Goal: Task Accomplishment & Management: Complete application form

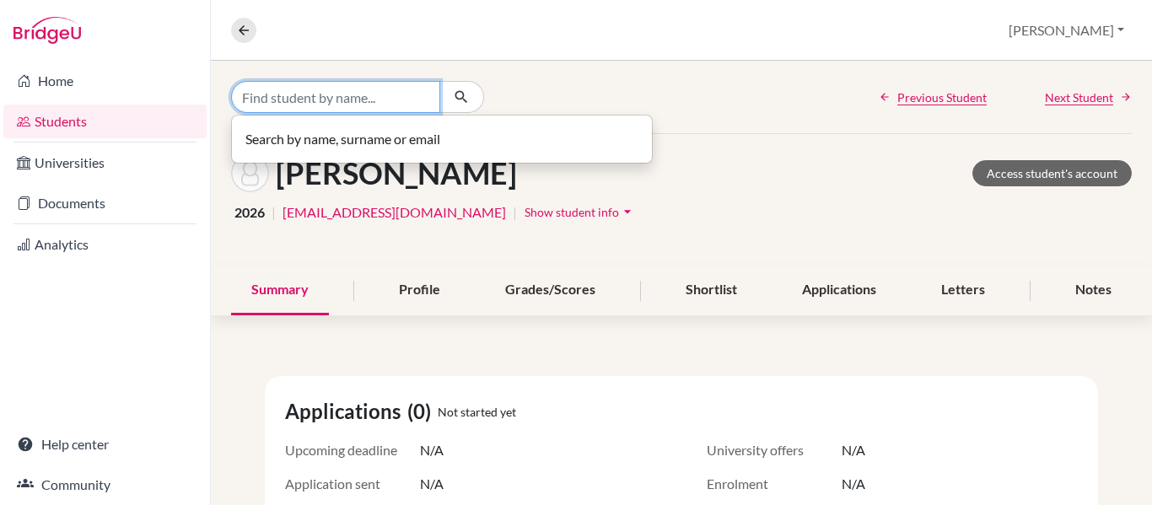
click at [267, 94] on input "Find student by name..." at bounding box center [335, 97] width 209 height 32
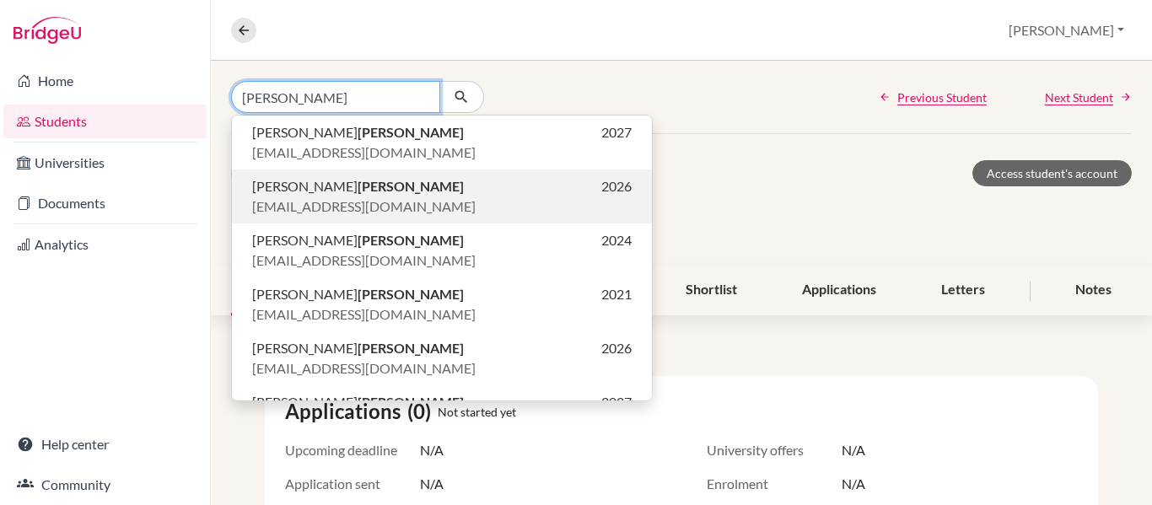
type input "[PERSON_NAME]"
click at [286, 191] on span "Anabella Garcia" at bounding box center [358, 186] width 212 height 20
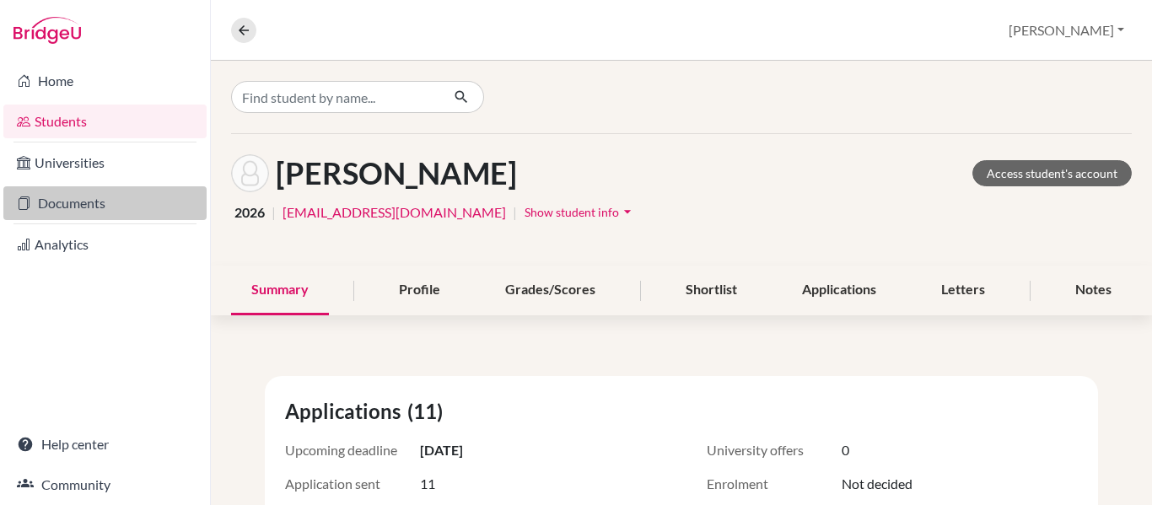
click at [64, 207] on link "Documents" at bounding box center [104, 203] width 203 height 34
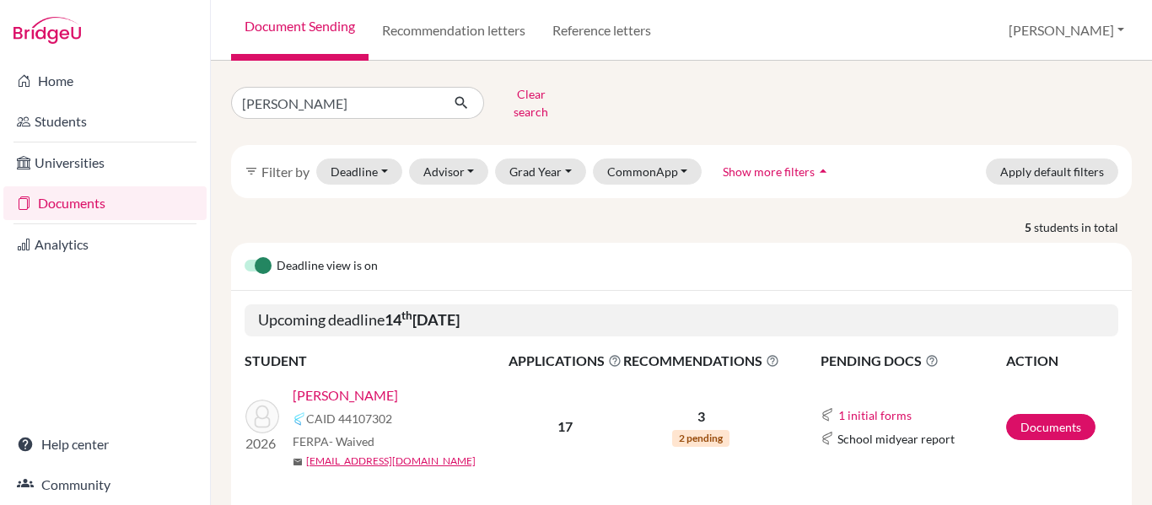
click at [64, 207] on link "Documents" at bounding box center [104, 203] width 203 height 34
click at [325, 94] on input "[PERSON_NAME]" at bounding box center [335, 103] width 209 height 32
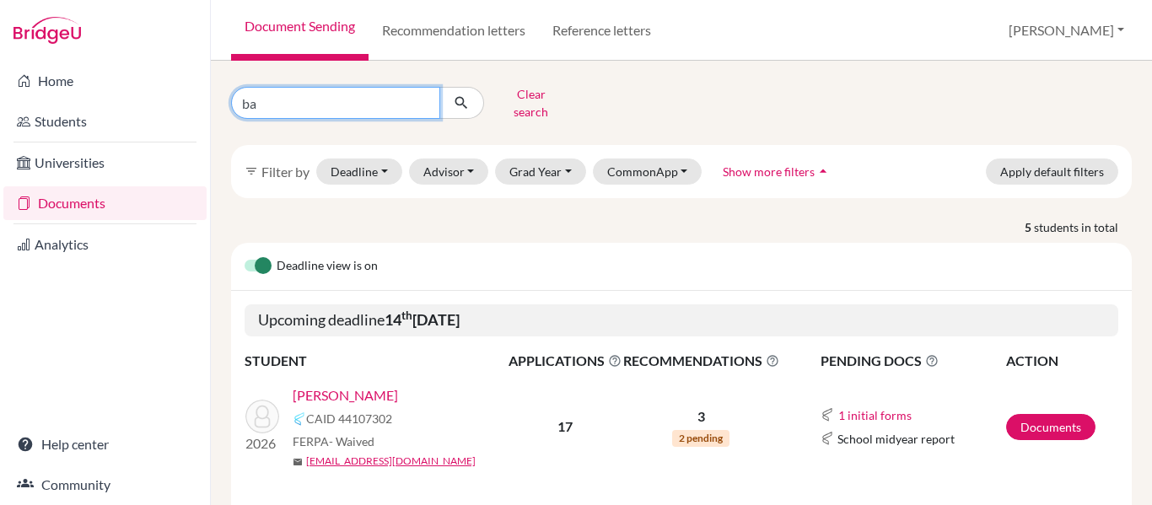
type input "b"
type input "[PERSON_NAME]"
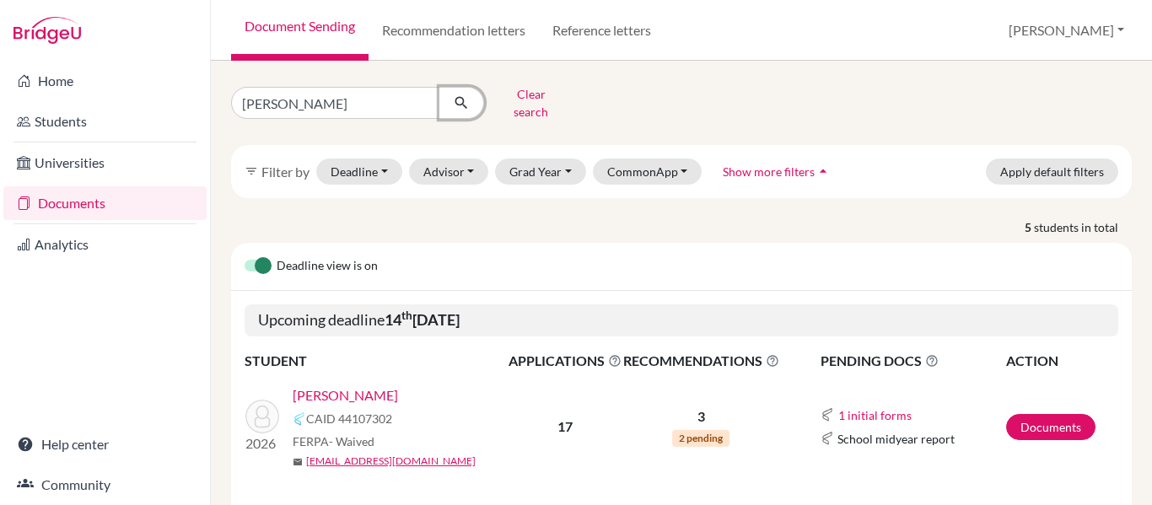
click at [466, 94] on icon "submit" at bounding box center [461, 102] width 17 height 17
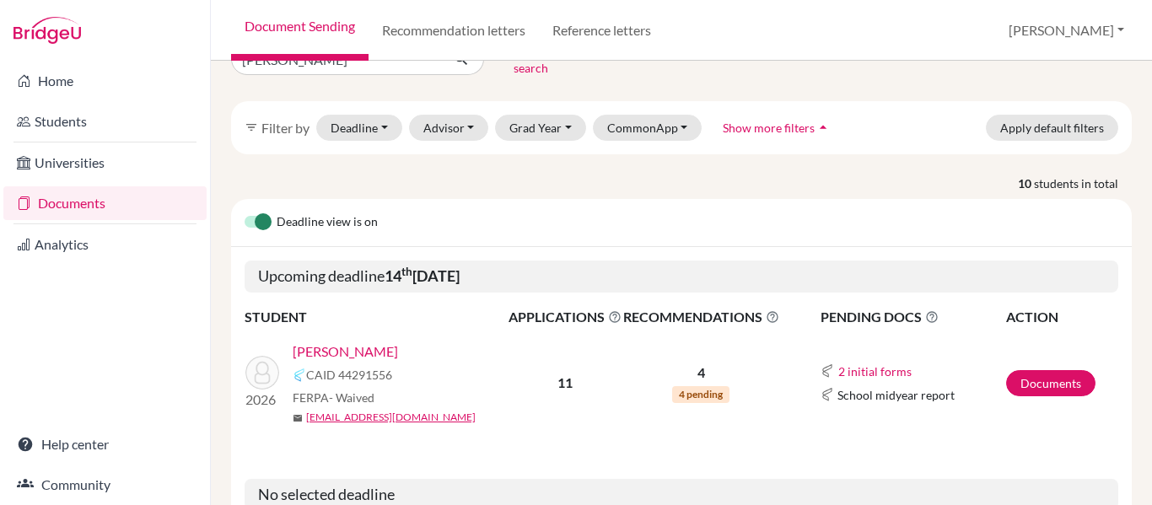
scroll to position [55, 0]
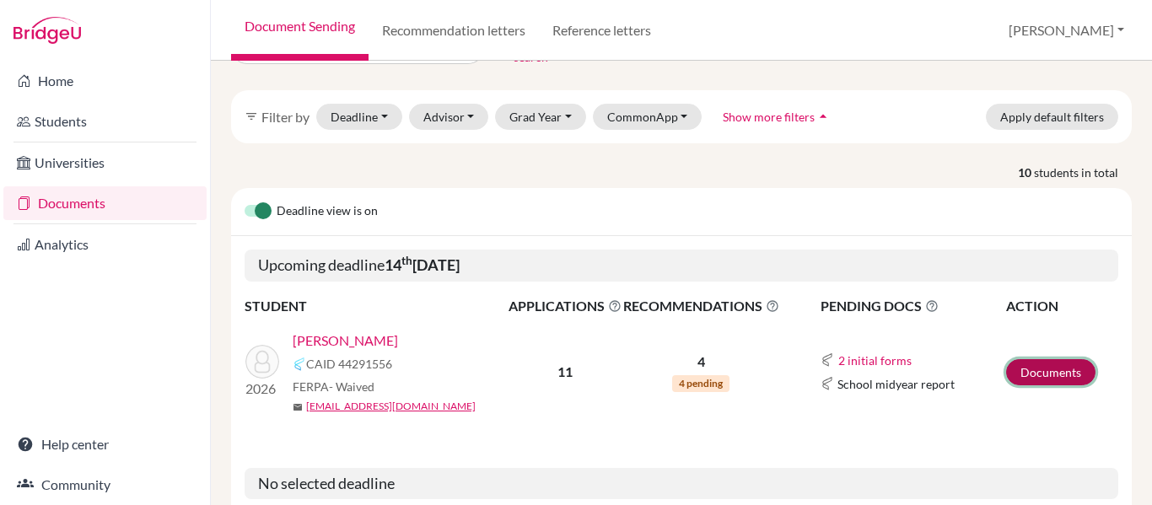
click at [1070, 362] on link "Documents" at bounding box center [1050, 372] width 89 height 26
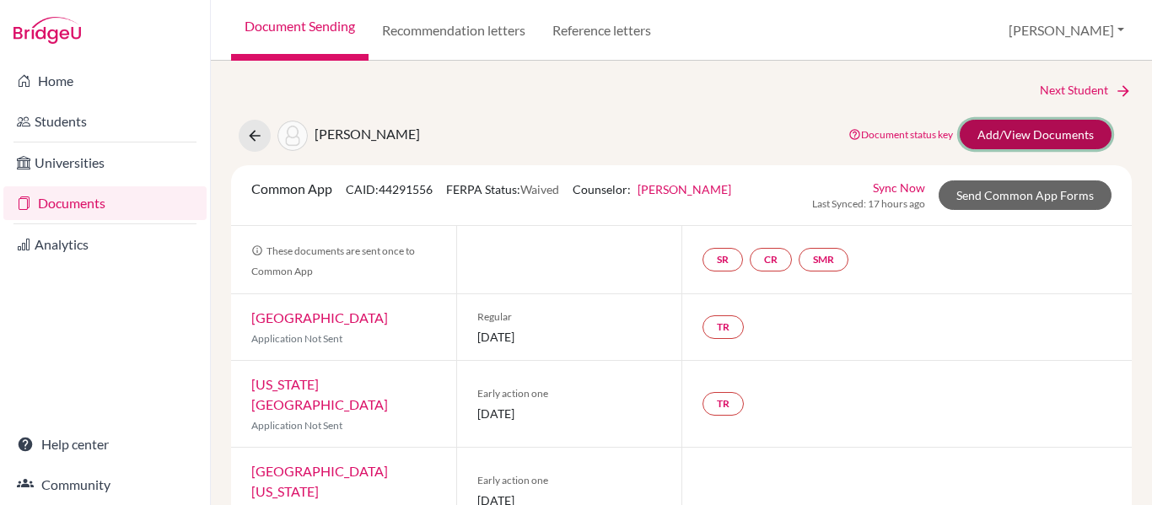
click at [1024, 139] on link "Add/View Documents" at bounding box center [1036, 135] width 152 height 30
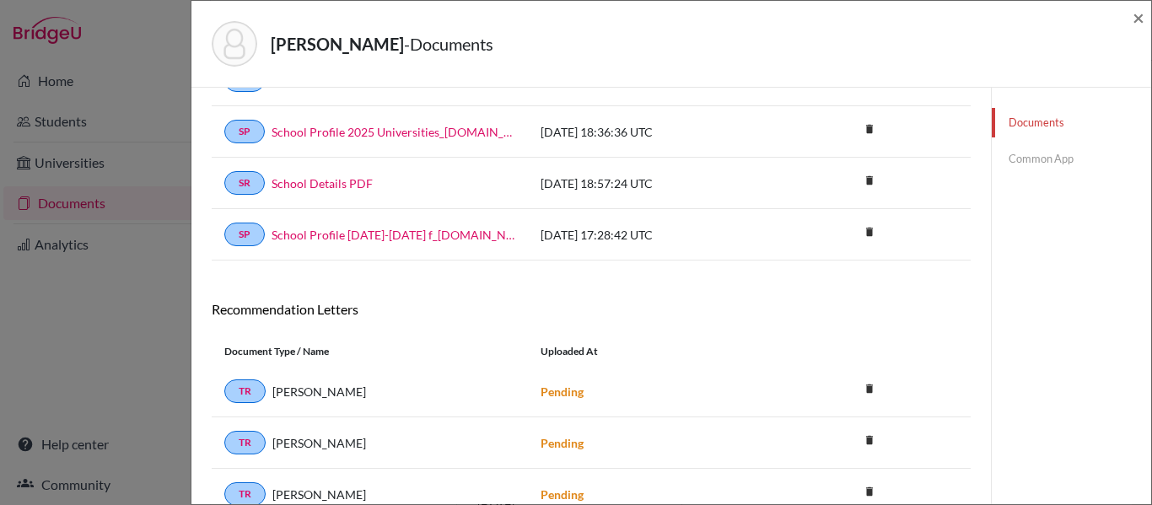
scroll to position [165, 0]
click at [1031, 121] on link "Documents" at bounding box center [1071, 123] width 159 height 30
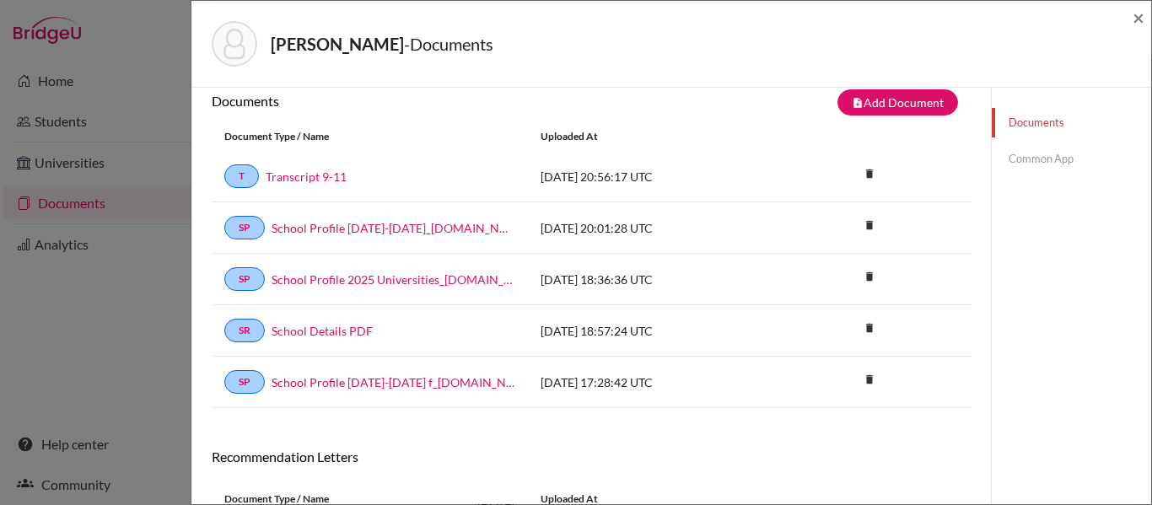
scroll to position [13, 0]
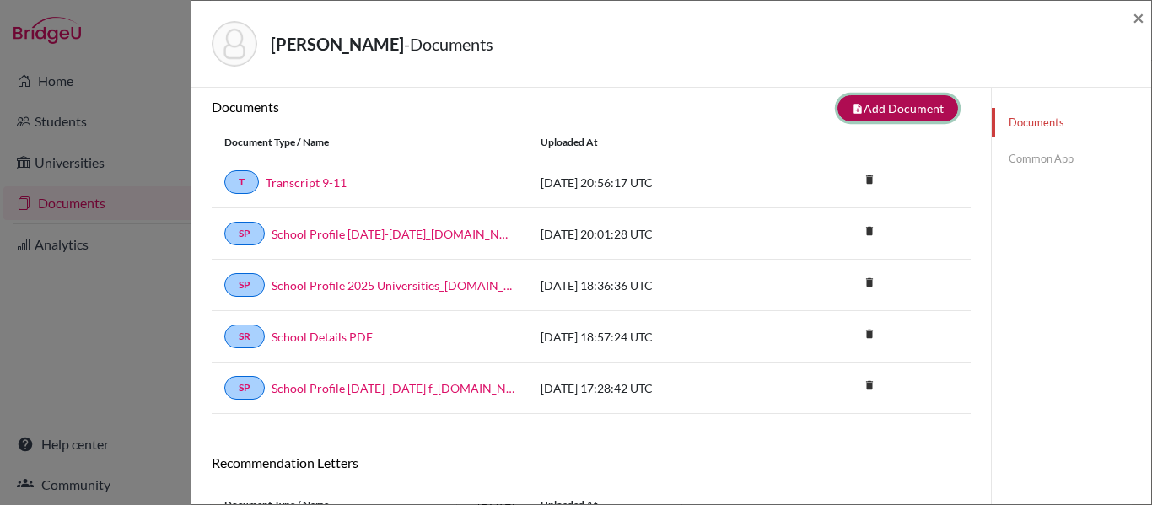
click at [914, 106] on button "note_add Add Document" at bounding box center [897, 108] width 121 height 26
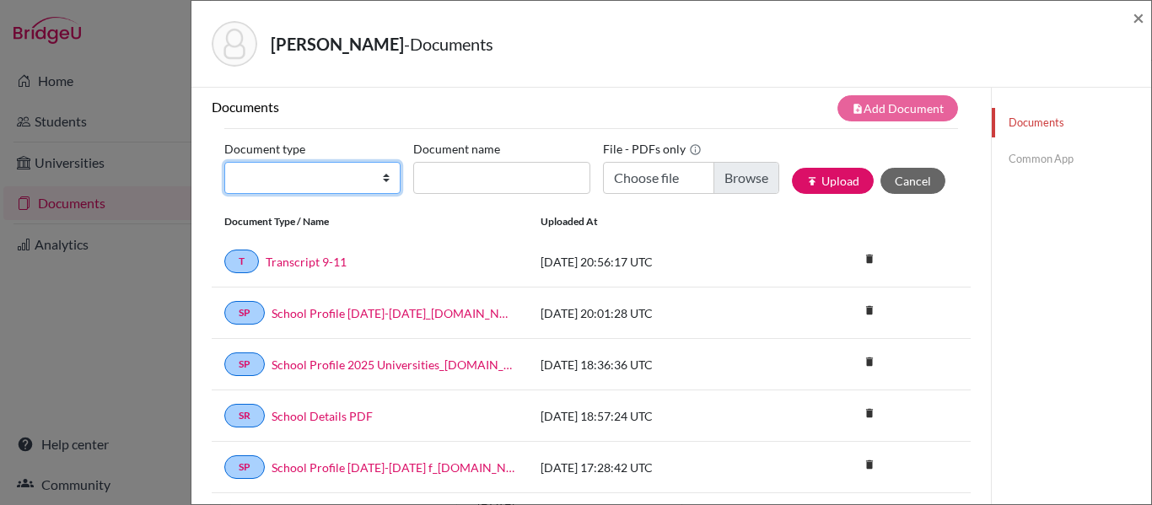
click at [325, 177] on select "Change explanation for Common App reports Counselor recommendation Internationa…" at bounding box center [312, 178] width 176 height 32
select select "5"
click at [224, 162] on select "Change explanation for Common App reports Counselor recommendation Internationa…" at bounding box center [312, 178] width 176 height 32
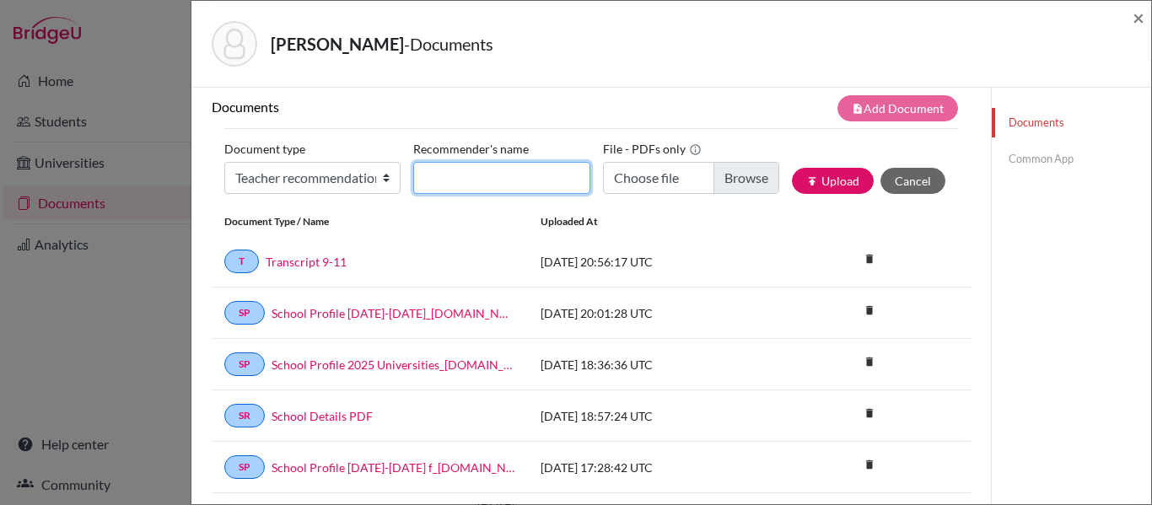
click at [458, 179] on input "Recommender's name" at bounding box center [501, 178] width 176 height 32
type input "Ms. Muna"
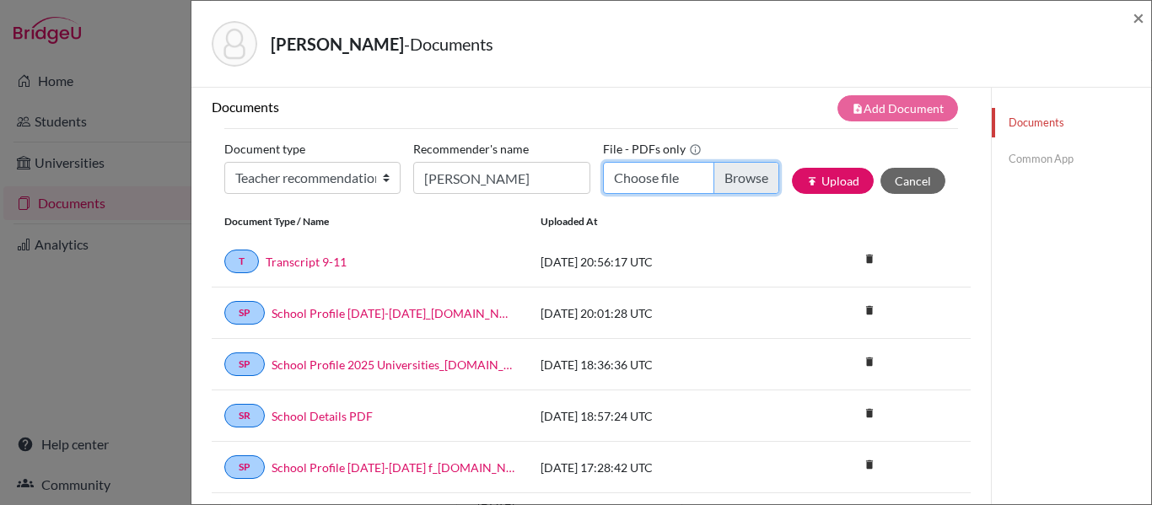
click at [732, 167] on input "Choose file" at bounding box center [691, 178] width 176 height 32
type input "C:\fakepath\Anabella Garcia.pdf"
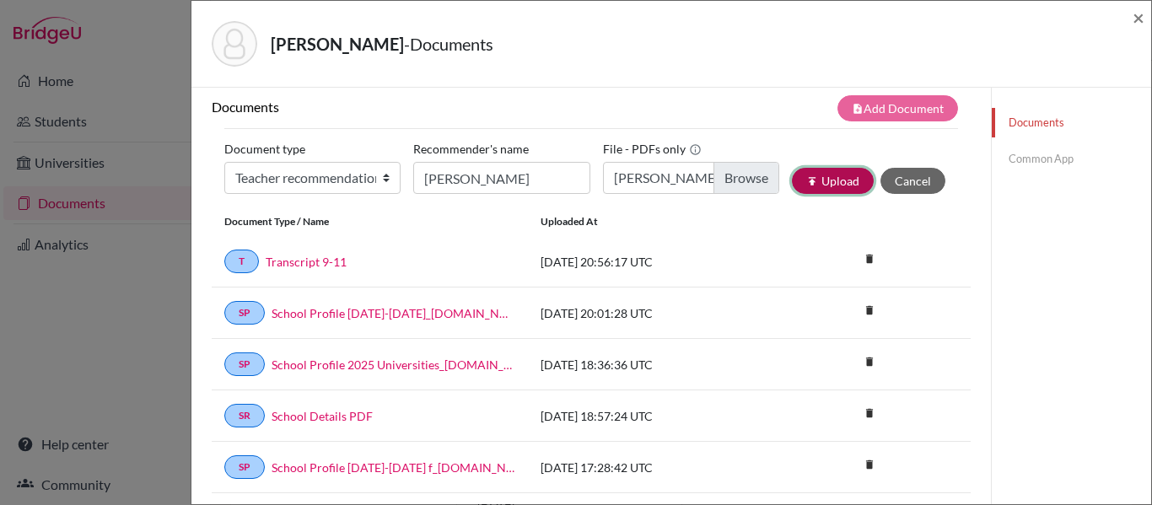
click at [832, 180] on button "publish Upload" at bounding box center [833, 181] width 82 height 26
click at [1024, 161] on link "Common App" at bounding box center [1071, 159] width 159 height 30
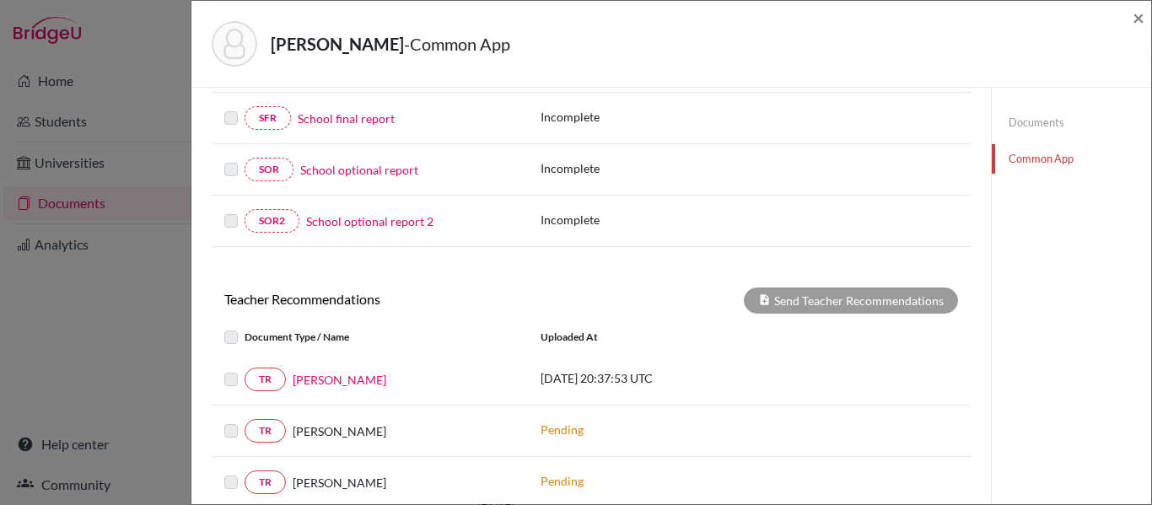
scroll to position [374, 0]
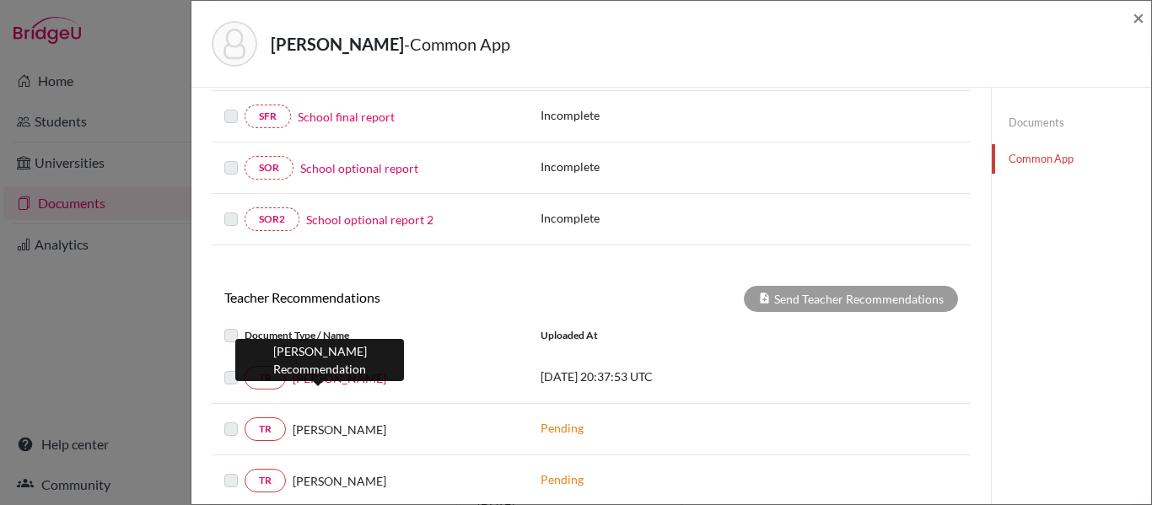
click at [329, 377] on link "Ms. Muna" at bounding box center [340, 378] width 94 height 18
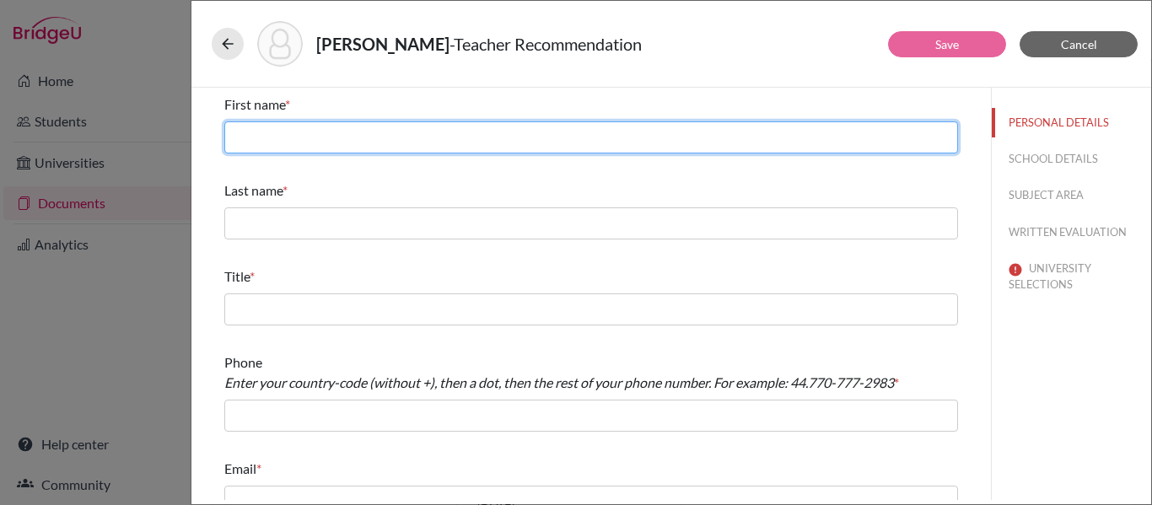
click at [383, 133] on input "text" at bounding box center [591, 137] width 734 height 32
type input "Muna"
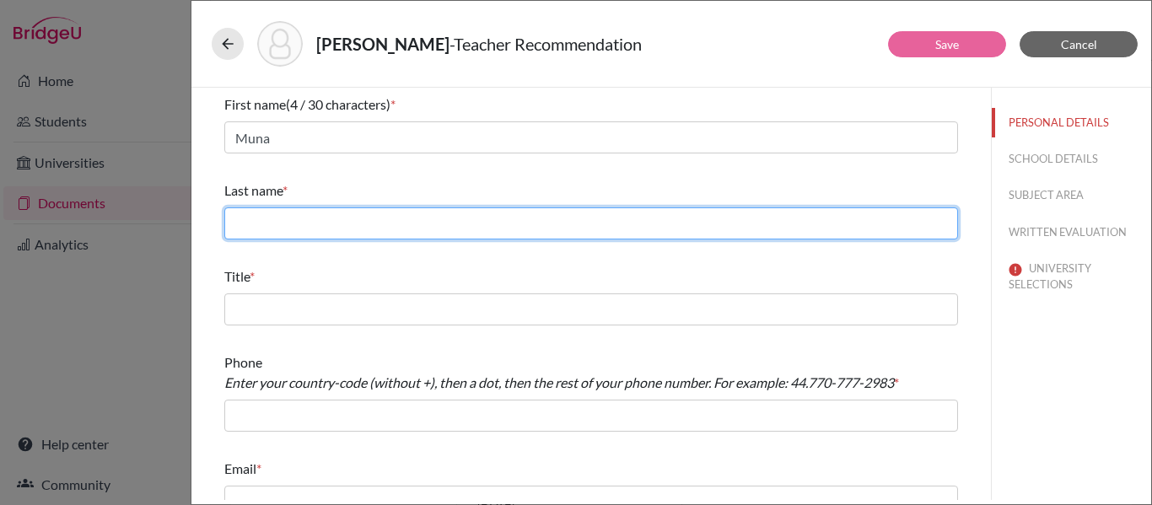
click at [364, 224] on input "text" at bounding box center [591, 223] width 734 height 32
type input "Nehme"
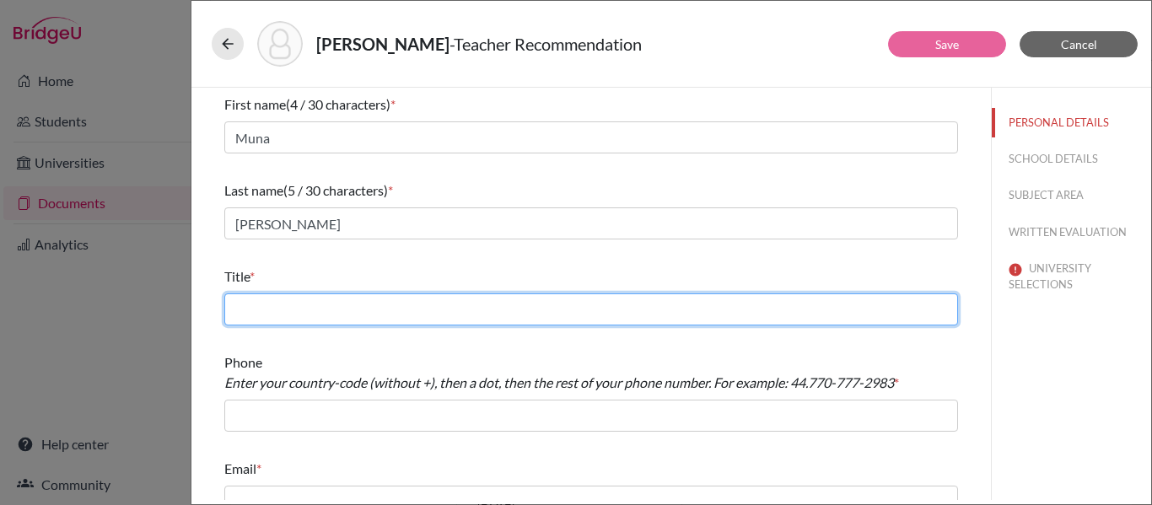
click at [347, 314] on input "text" at bounding box center [591, 310] width 734 height 32
type input "IB Biology teacher"
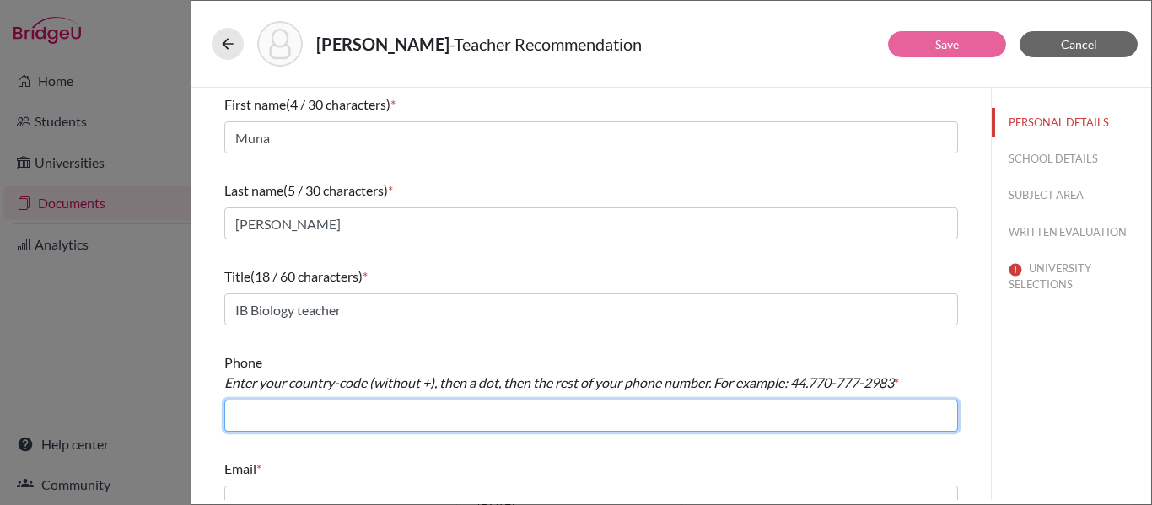
click at [346, 410] on input "text" at bounding box center [591, 416] width 734 height 32
click at [295, 418] on input "305 396n4042" at bounding box center [591, 416] width 734 height 32
click at [264, 418] on input "305 3964042" at bounding box center [591, 416] width 734 height 32
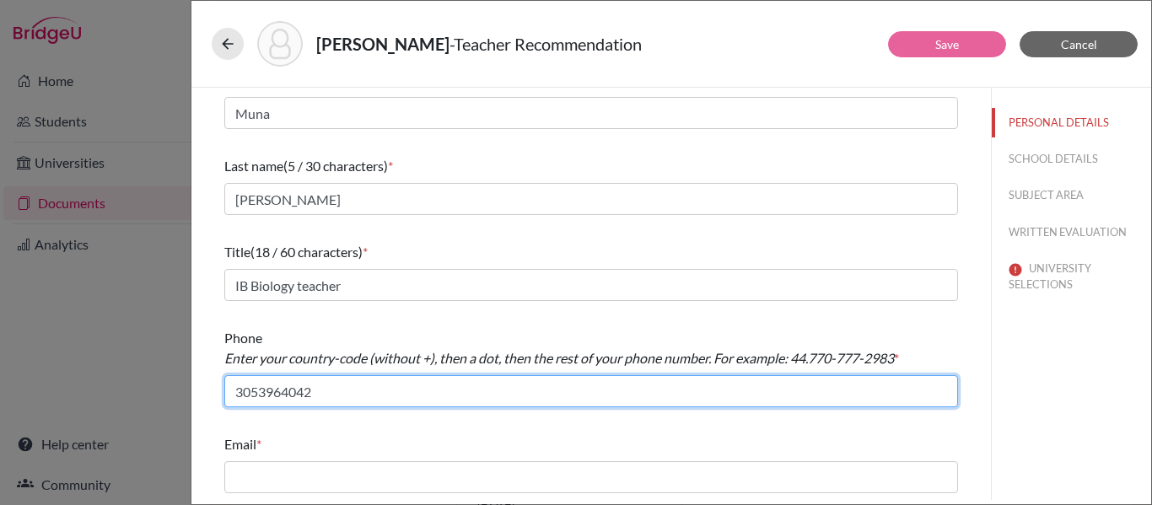
type input "3053964042"
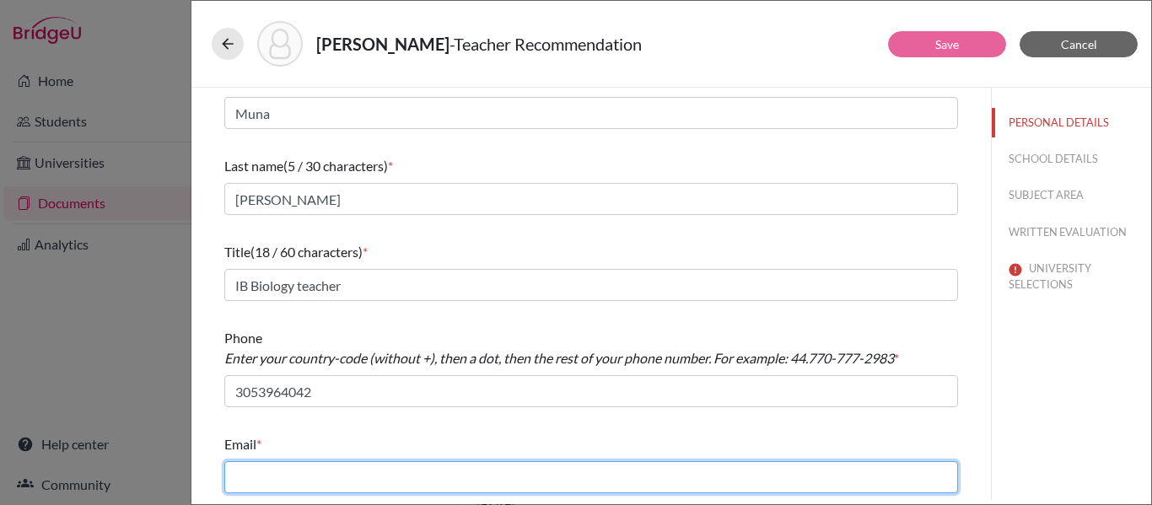
click at [320, 477] on input "text" at bounding box center [591, 477] width 734 height 32
type input "mnehme@amschool.org"
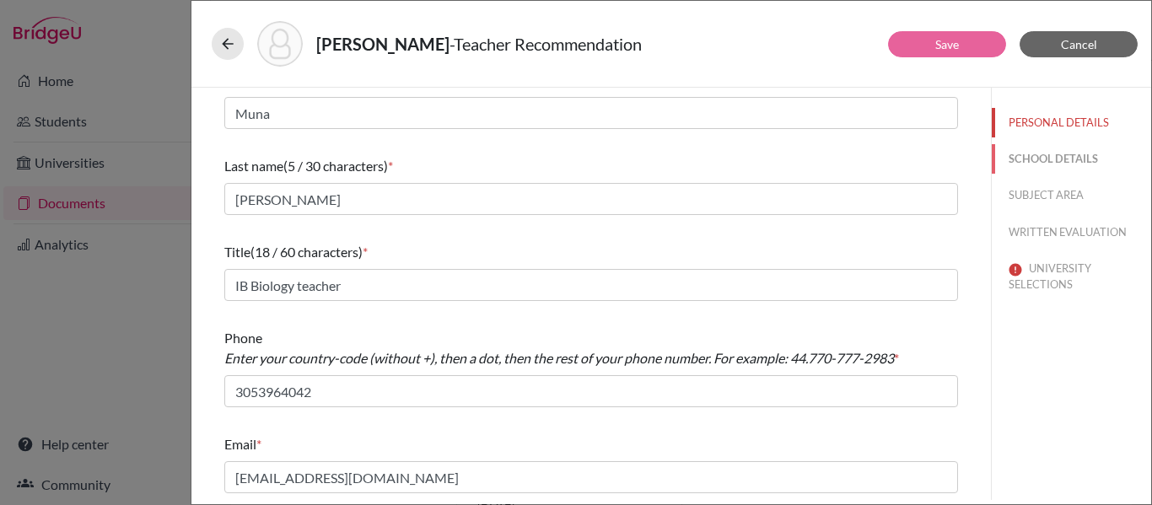
click at [1070, 159] on button "SCHOOL DETAILS" at bounding box center [1071, 159] width 159 height 30
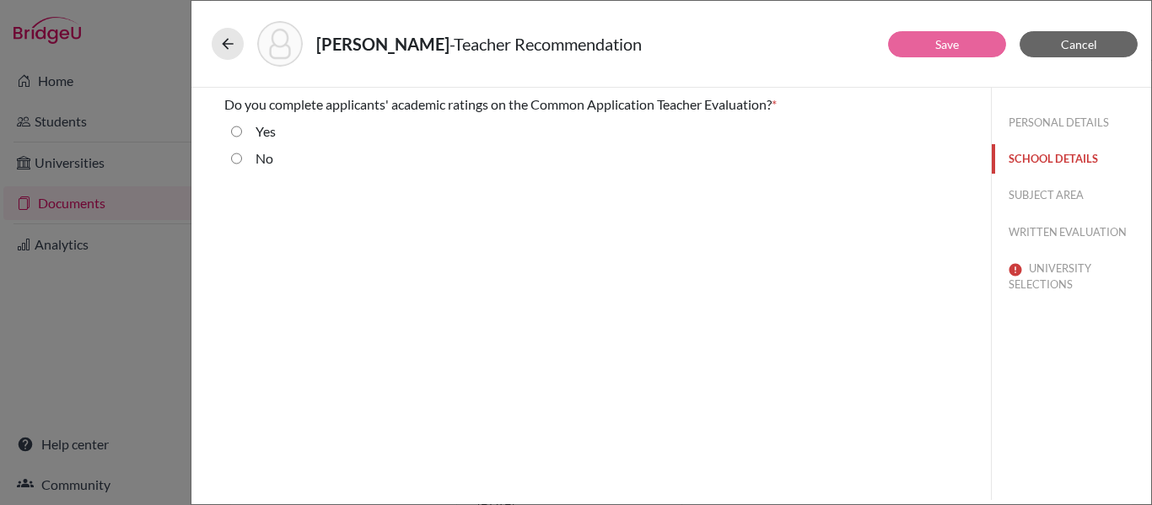
scroll to position [0, 0]
click at [238, 130] on input "Yes" at bounding box center [236, 131] width 11 height 20
radio input "true"
click at [1056, 189] on button "SUBJECT AREA" at bounding box center [1071, 195] width 159 height 30
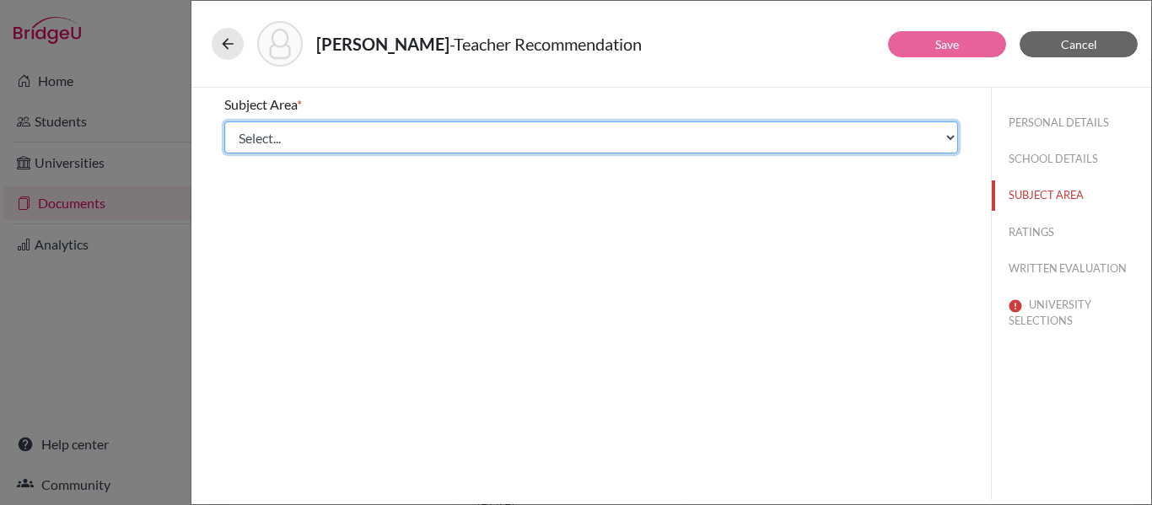
click at [817, 139] on select "Select... Math English Science World Language Social Studies Other Computer Sci…" at bounding box center [591, 137] width 734 height 32
select select "2"
click at [224, 121] on select "Select... Math English Science World Language Social Studies Other Computer Sci…" at bounding box center [591, 137] width 734 height 32
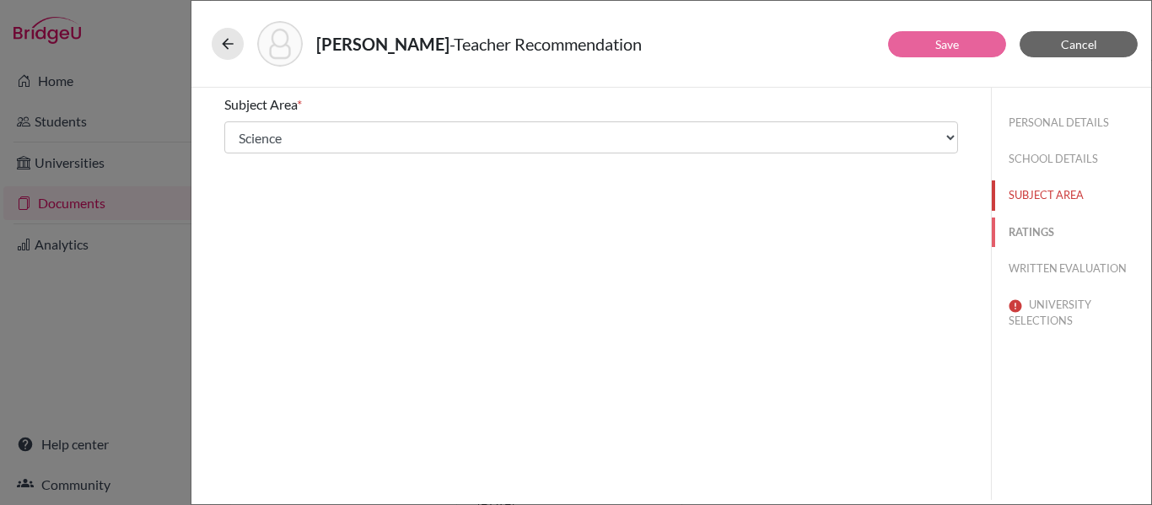
click at [1028, 236] on button "RATINGS" at bounding box center [1071, 233] width 159 height 30
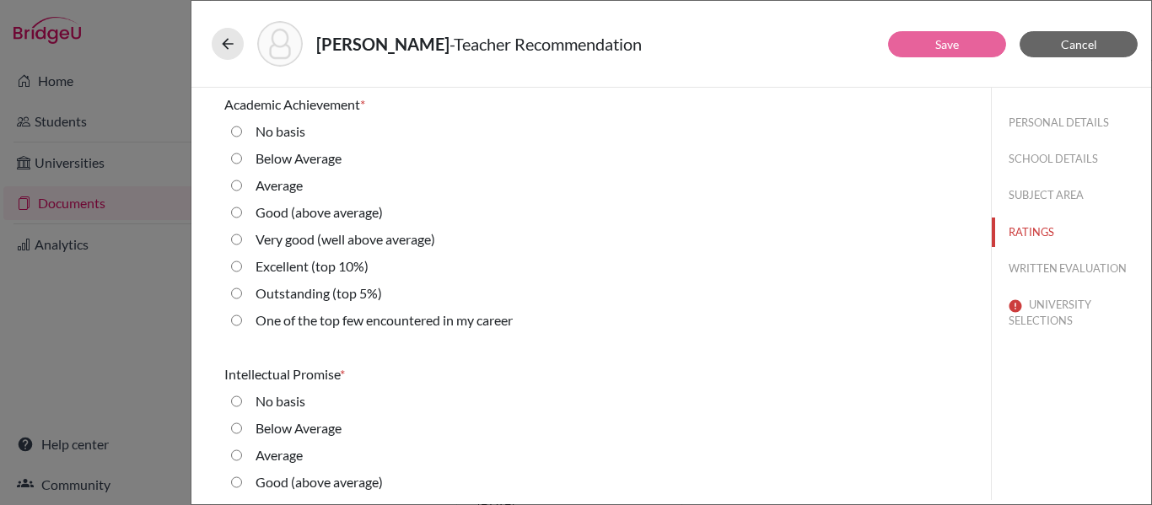
click at [232, 266] on 10\%\) "Excellent (top 10%)" at bounding box center [236, 266] width 11 height 20
radio 10\%\) "true"
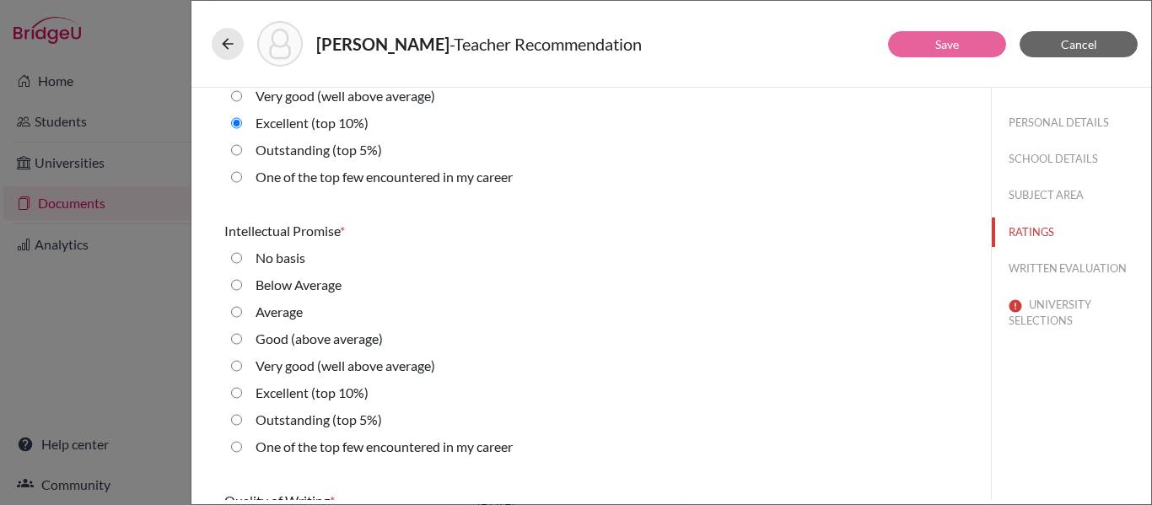
scroll to position [146, 0]
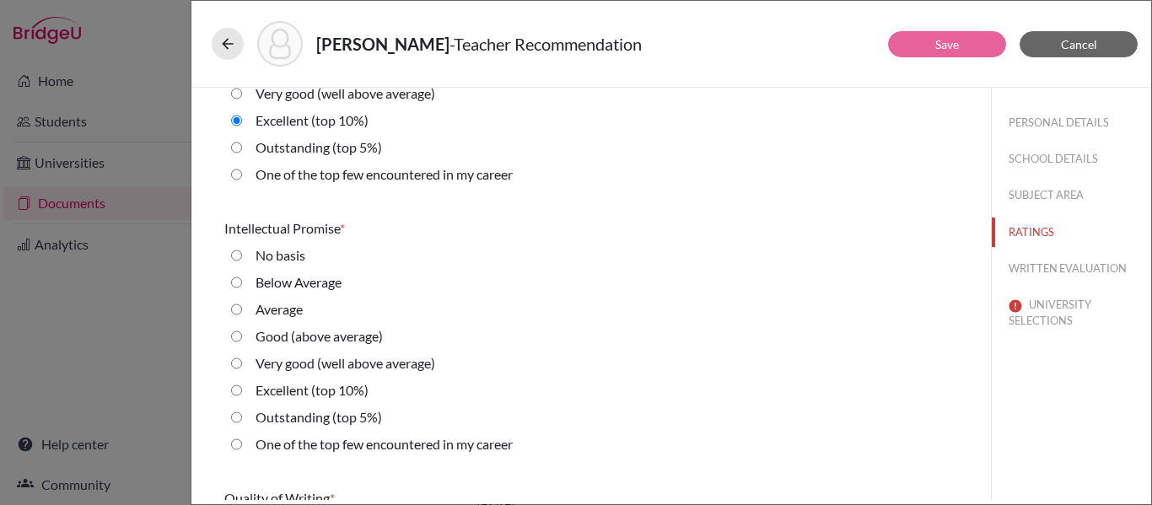
click at [234, 390] on 10\%\) "Excellent (top 10%)" at bounding box center [236, 390] width 11 height 20
radio 10\%\) "true"
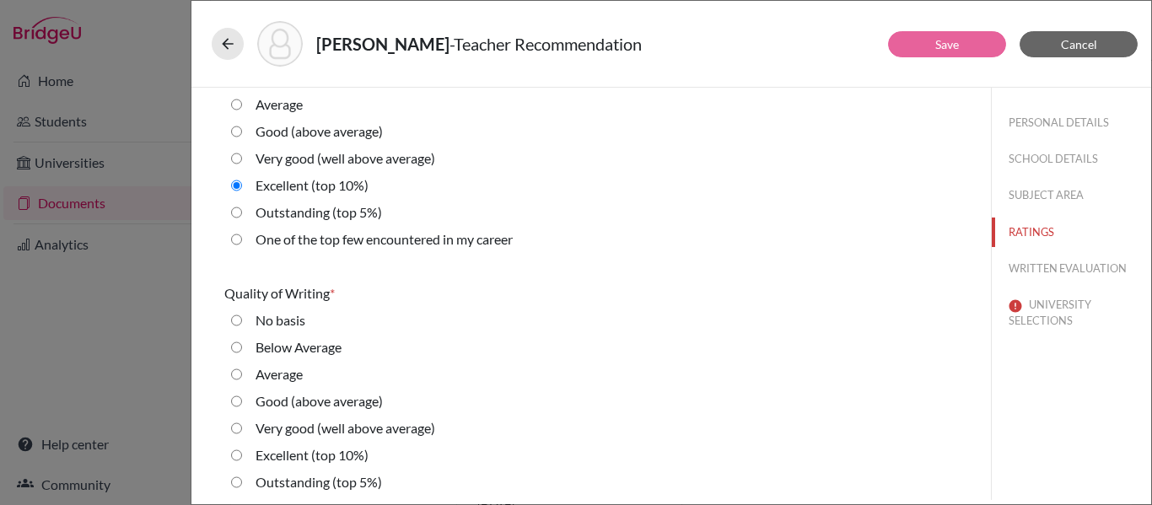
scroll to position [352, 0]
click at [240, 452] on 10\%\) "Excellent (top 10%)" at bounding box center [236, 454] width 11 height 20
radio 10\%\) "true"
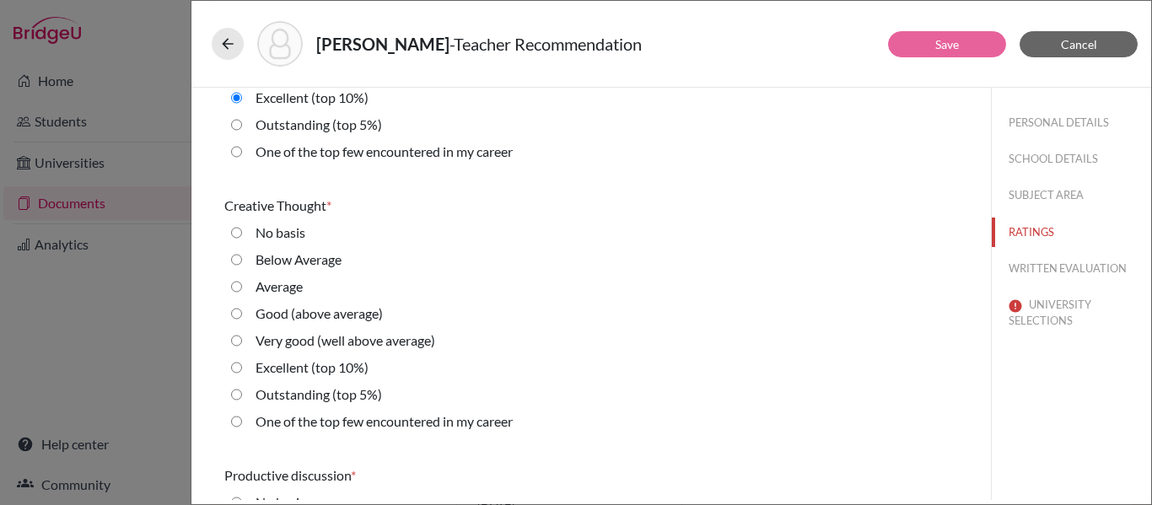
scroll to position [714, 0]
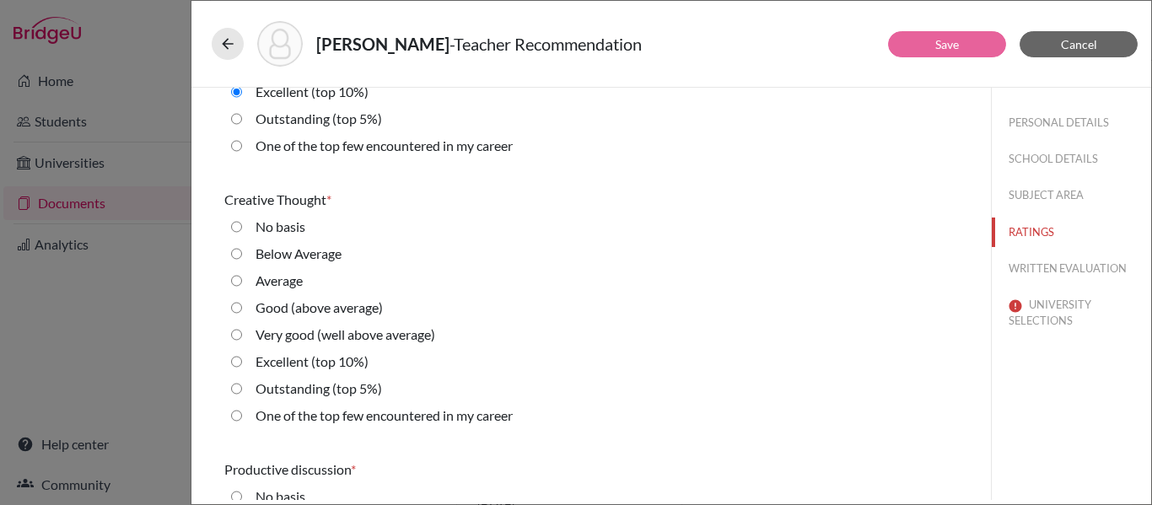
click at [235, 365] on 10\%\) "Excellent (top 10%)" at bounding box center [236, 362] width 11 height 20
radio 10\%\) "true"
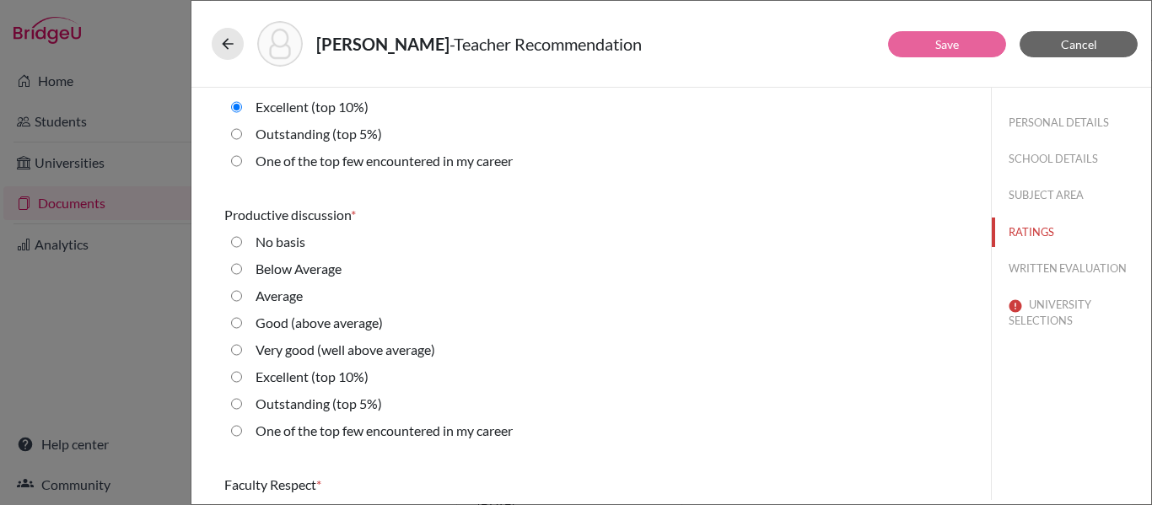
scroll to position [977, 0]
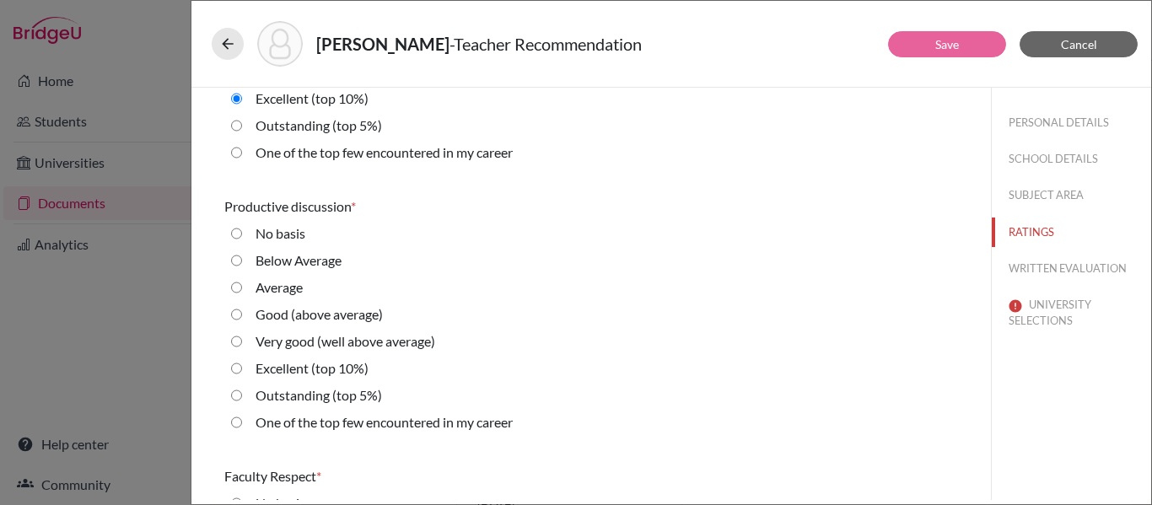
click at [235, 366] on 10\%\) "Excellent (top 10%)" at bounding box center [236, 368] width 11 height 20
radio 10\%\) "true"
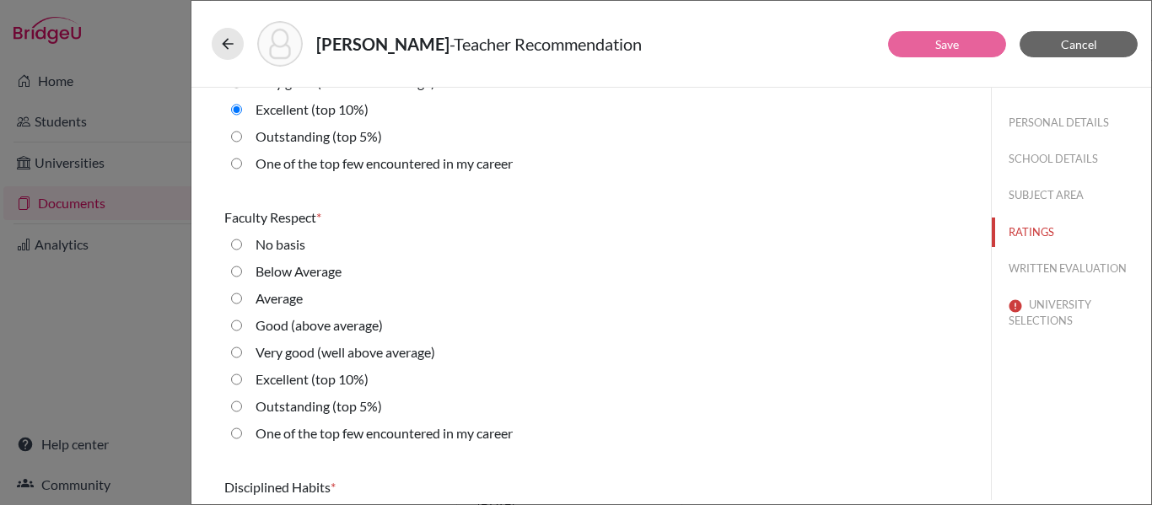
scroll to position [1243, 0]
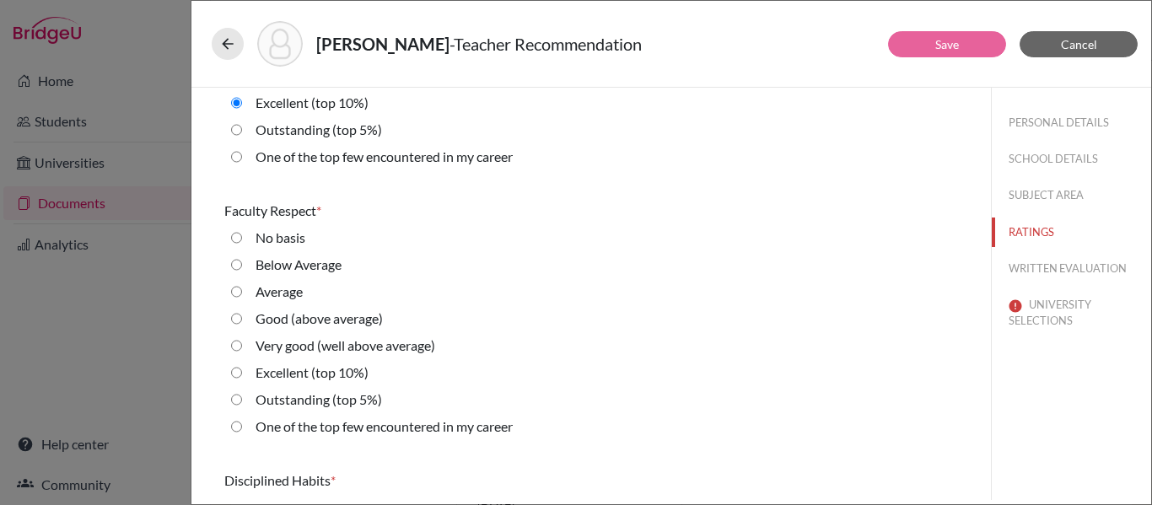
click at [234, 401] on 5\%\) "Outstanding (top 5%)" at bounding box center [236, 400] width 11 height 20
radio 5\%\) "true"
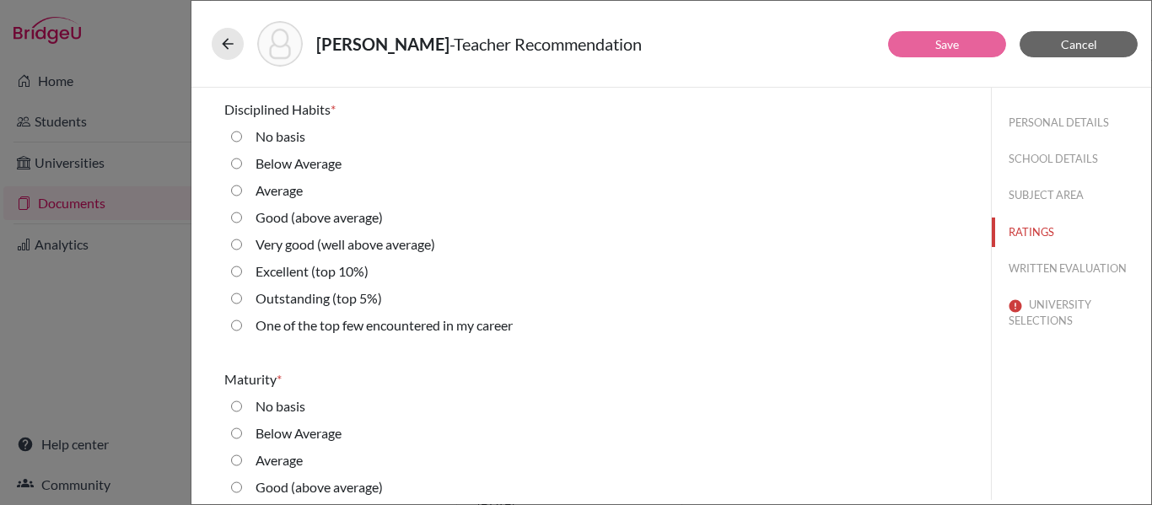
scroll to position [1622, 0]
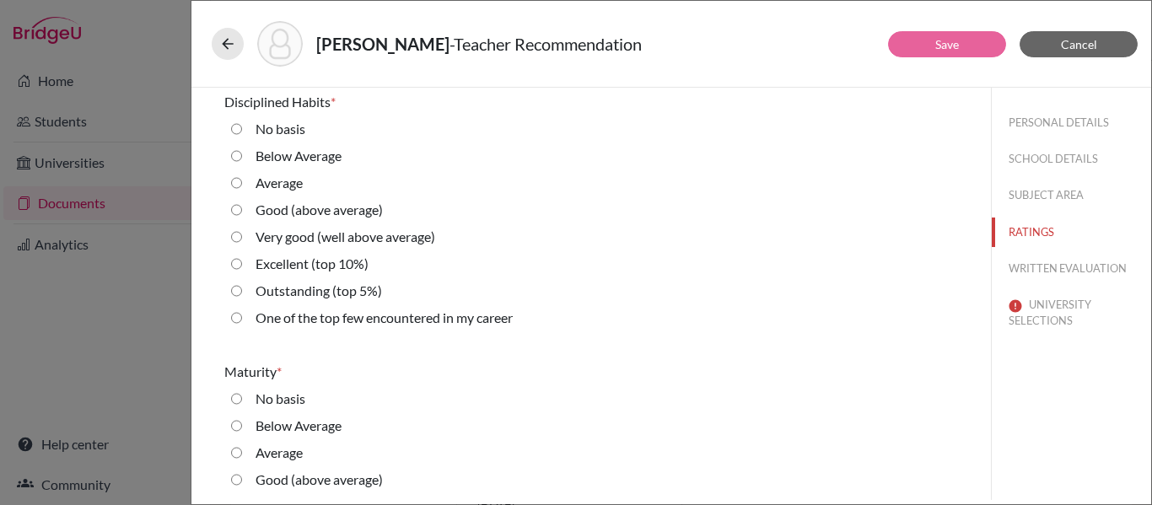
click at [235, 288] on 5\%\) "Outstanding (top 5%)" at bounding box center [236, 291] width 11 height 20
radio 5\%\) "true"
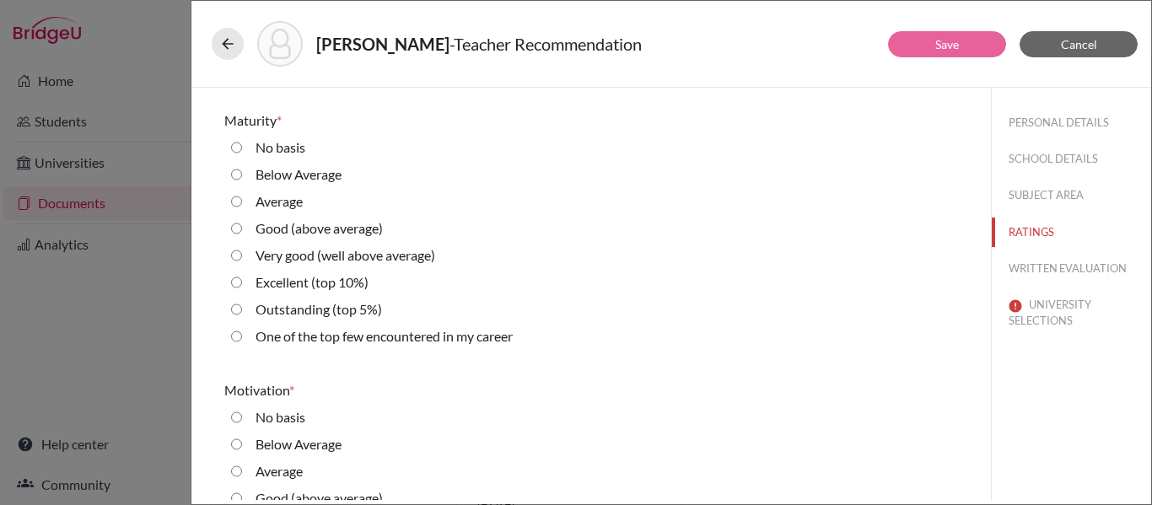
scroll to position [1881, 0]
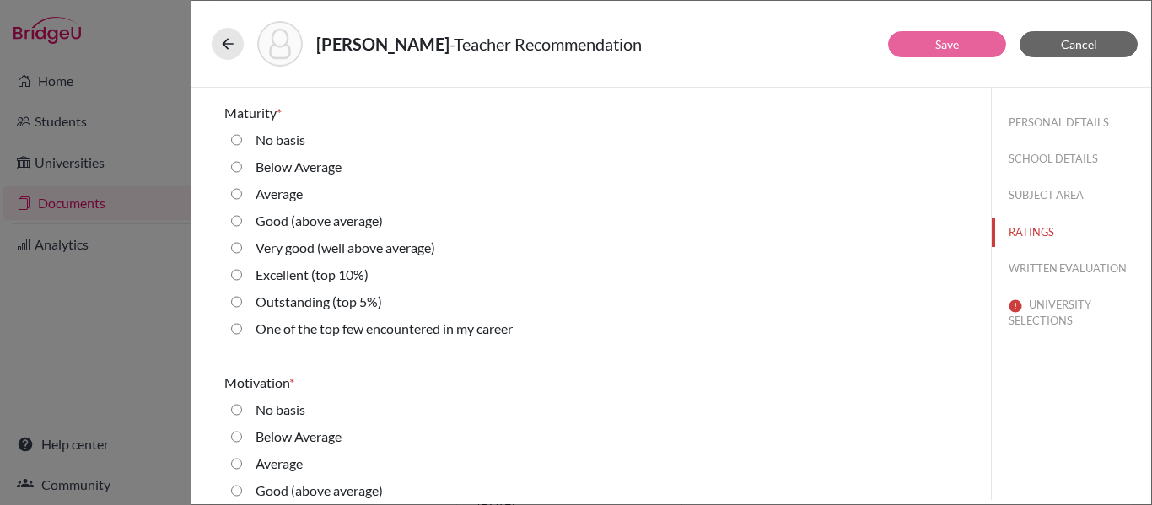
click at [231, 299] on 5\%\) "Outstanding (top 5%)" at bounding box center [236, 302] width 11 height 20
radio 5\%\) "true"
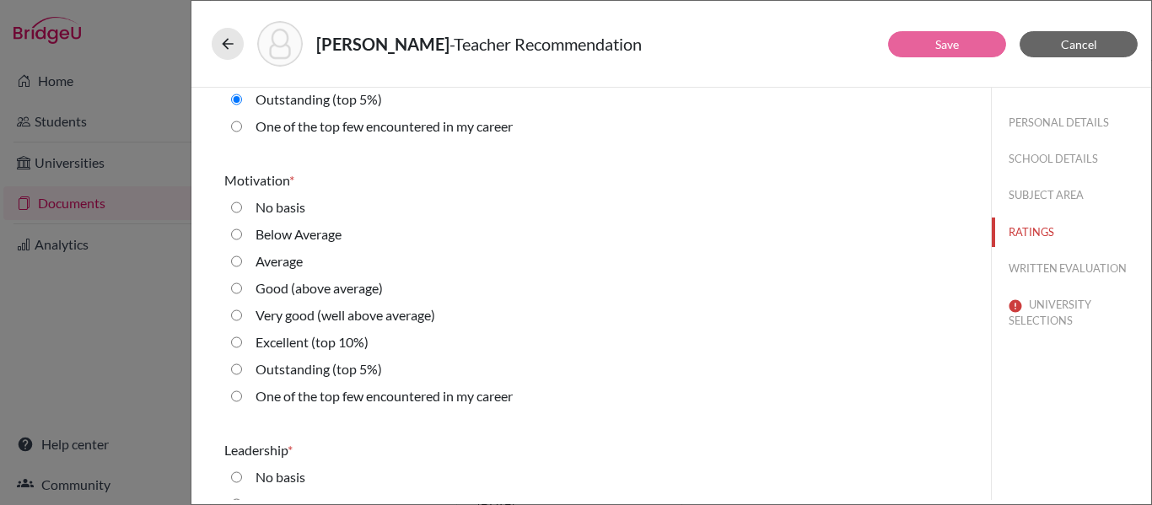
scroll to position [2087, 0]
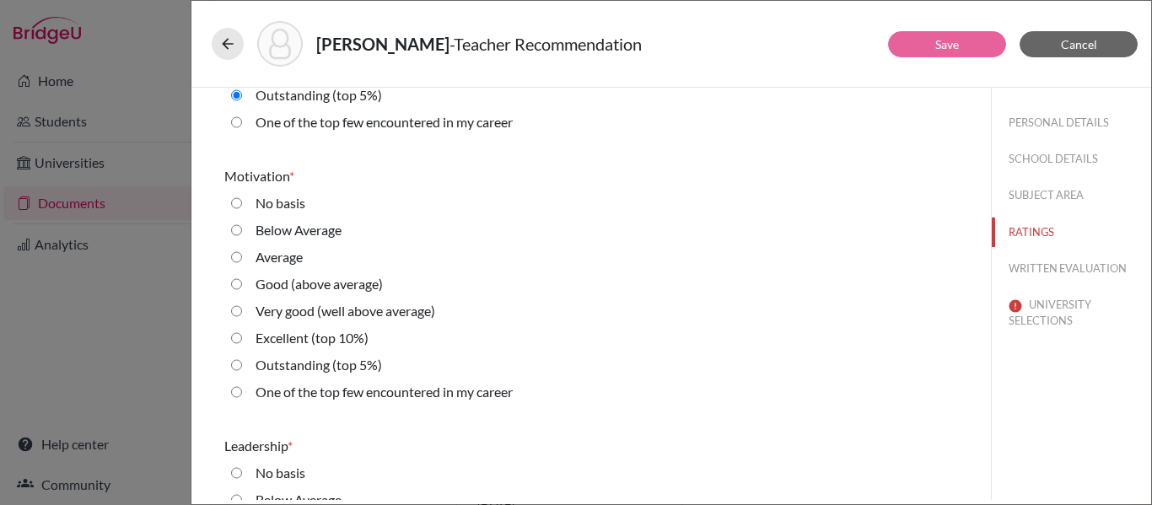
click at [237, 364] on 5\%\) "Outstanding (top 5%)" at bounding box center [236, 365] width 11 height 20
radio 5\%\) "true"
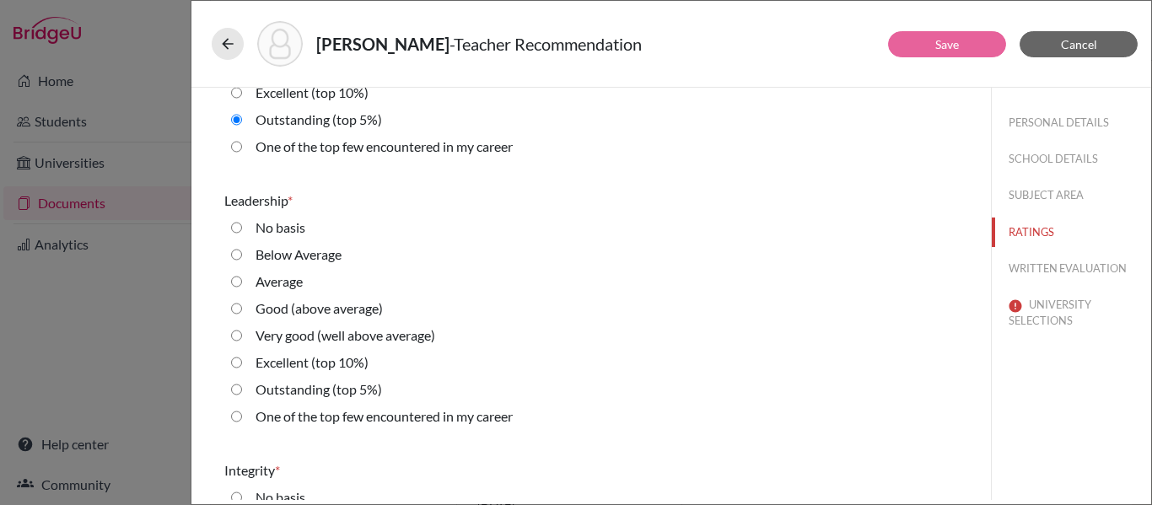
scroll to position [2334, 0]
click at [236, 360] on 10\%\) "Excellent (top 10%)" at bounding box center [236, 362] width 11 height 20
radio 10\%\) "true"
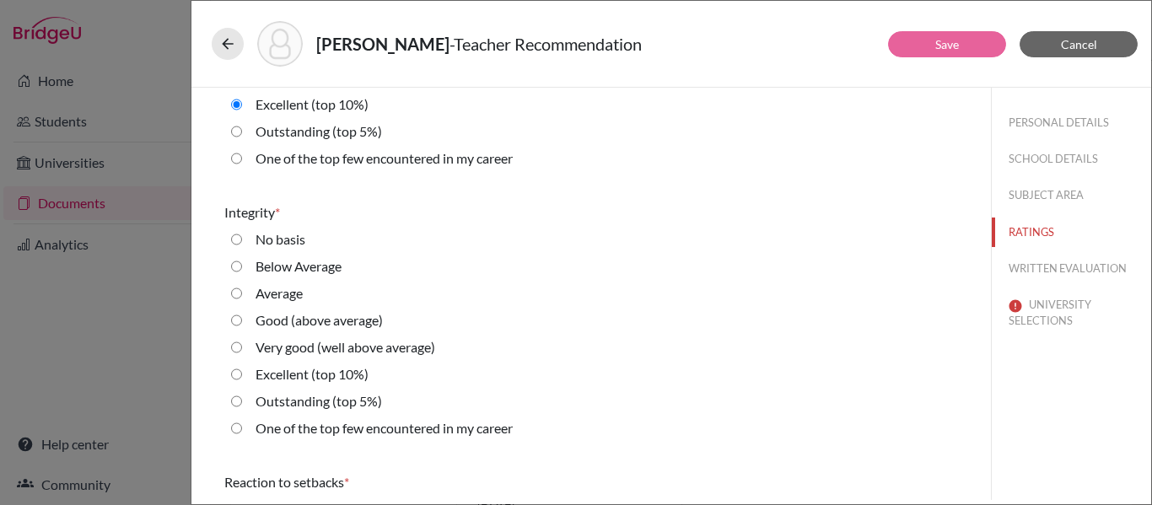
scroll to position [2594, 0]
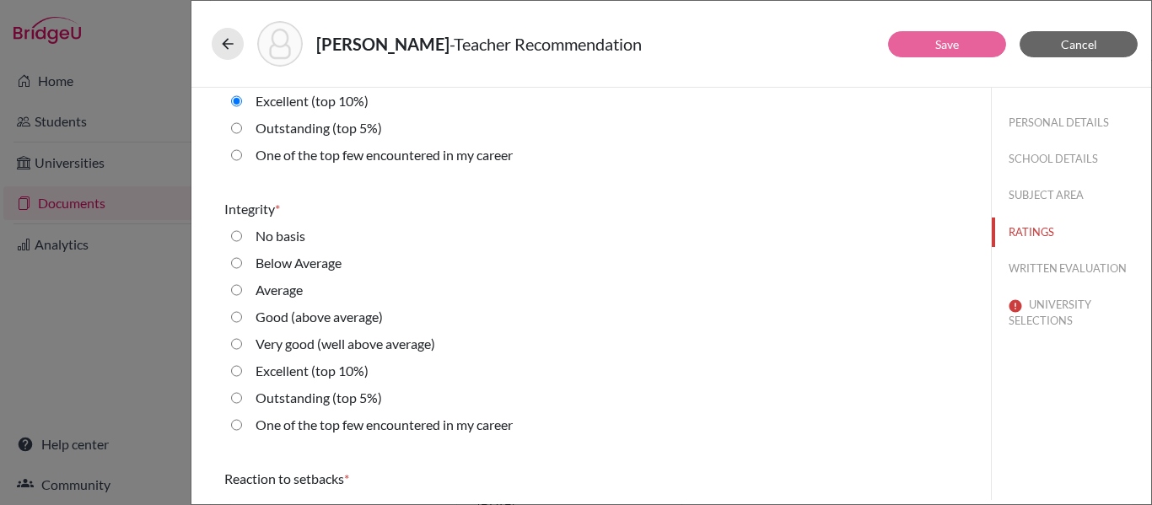
click at [236, 401] on 5\%\) "Outstanding (top 5%)" at bounding box center [236, 398] width 11 height 20
radio 5\%\) "true"
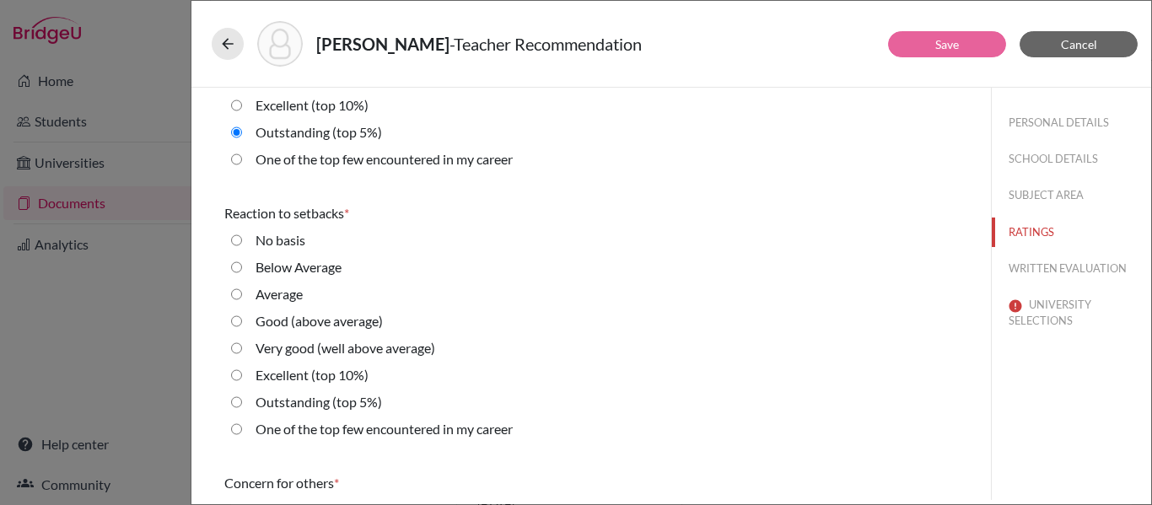
click at [236, 401] on 5\%\) "Outstanding (top 5%)" at bounding box center [236, 402] width 11 height 20
radio 5\%\) "true"
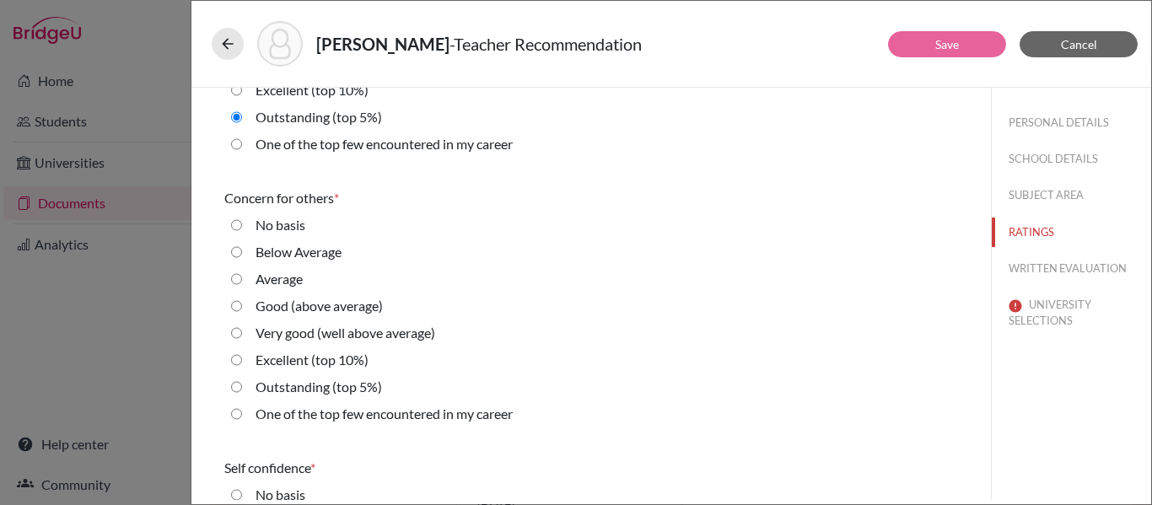
scroll to position [3144, 0]
click at [234, 388] on 5\%\) "Outstanding (top 5%)" at bounding box center [236, 388] width 11 height 20
radio 5\%\) "true"
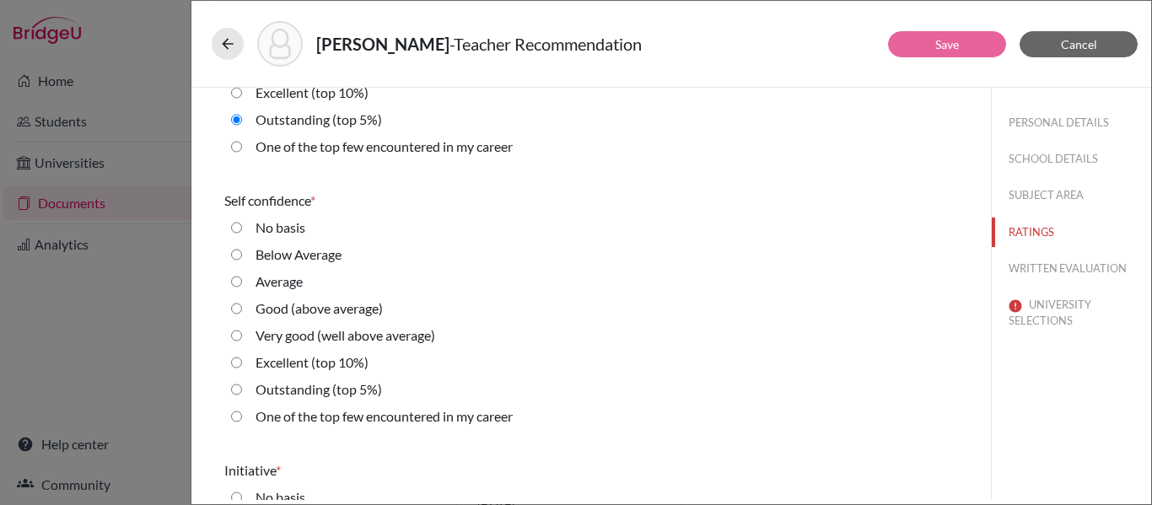
scroll to position [3434, 0]
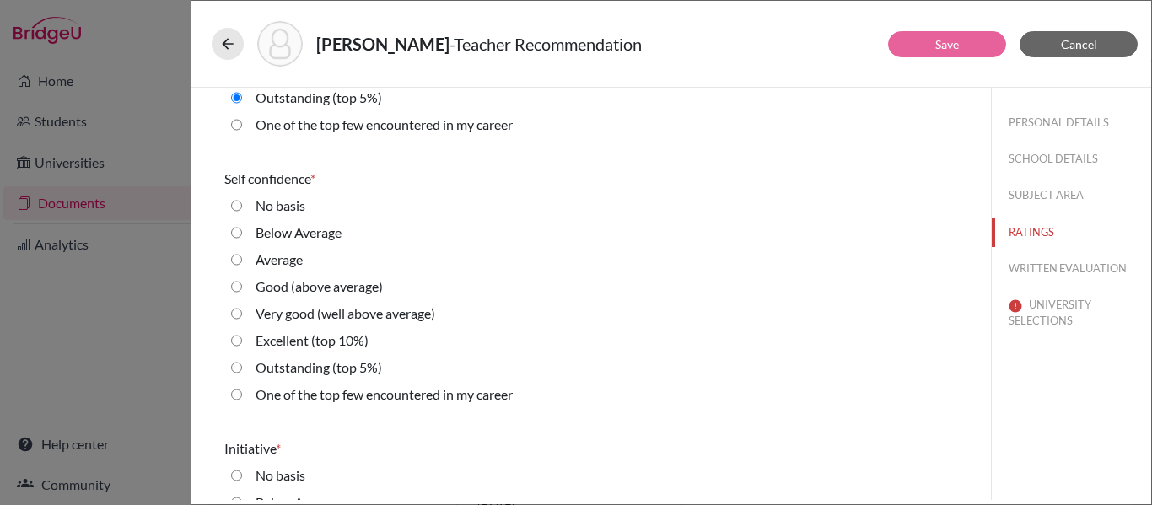
click at [234, 369] on 5\%\) "Outstanding (top 5%)" at bounding box center [236, 368] width 11 height 20
radio 5\%\) "true"
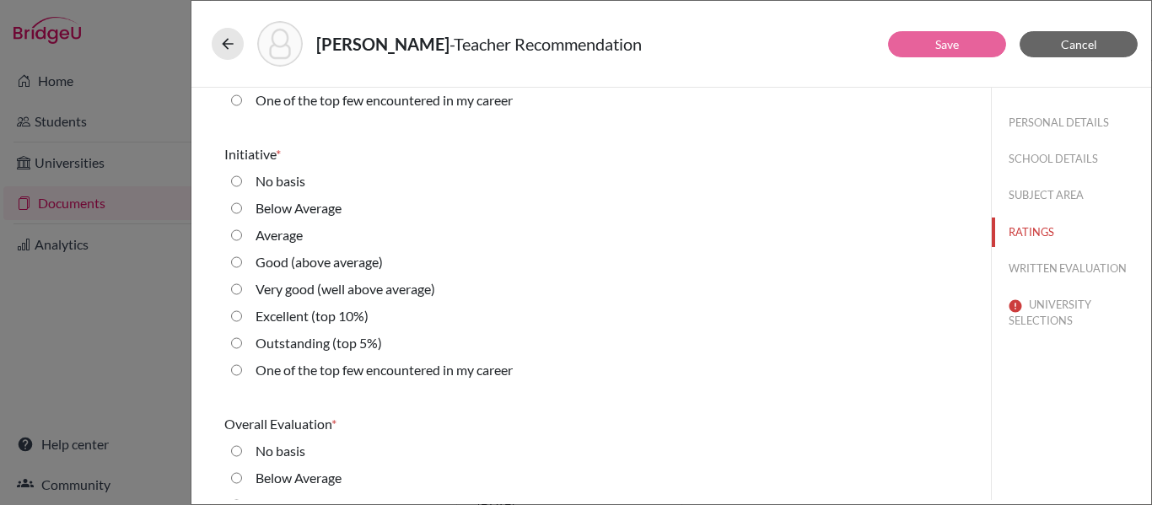
scroll to position [3701, 0]
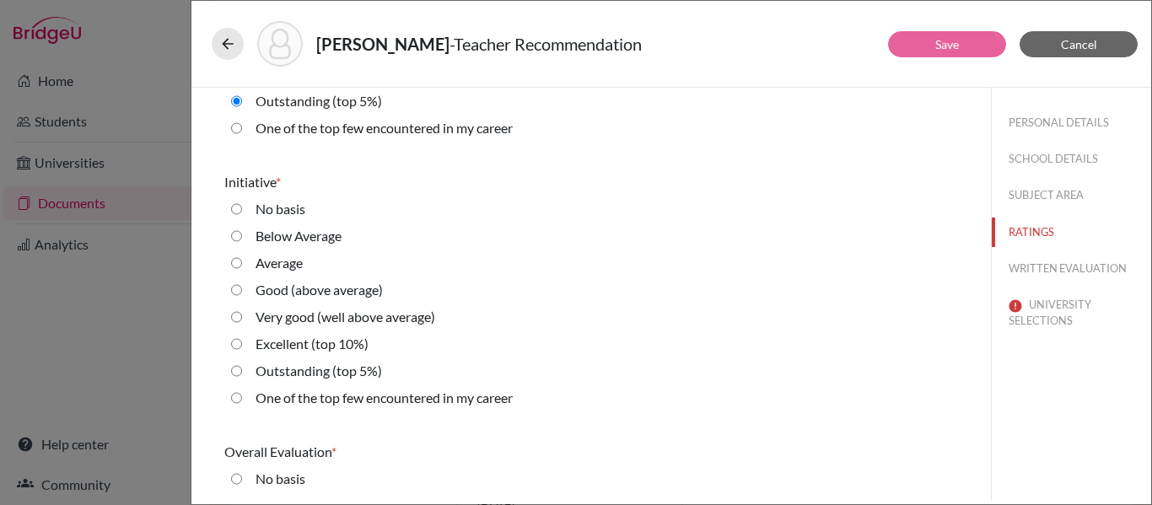
click at [235, 371] on 5\%\) "Outstanding (top 5%)" at bounding box center [236, 371] width 11 height 20
radio 5\%\) "true"
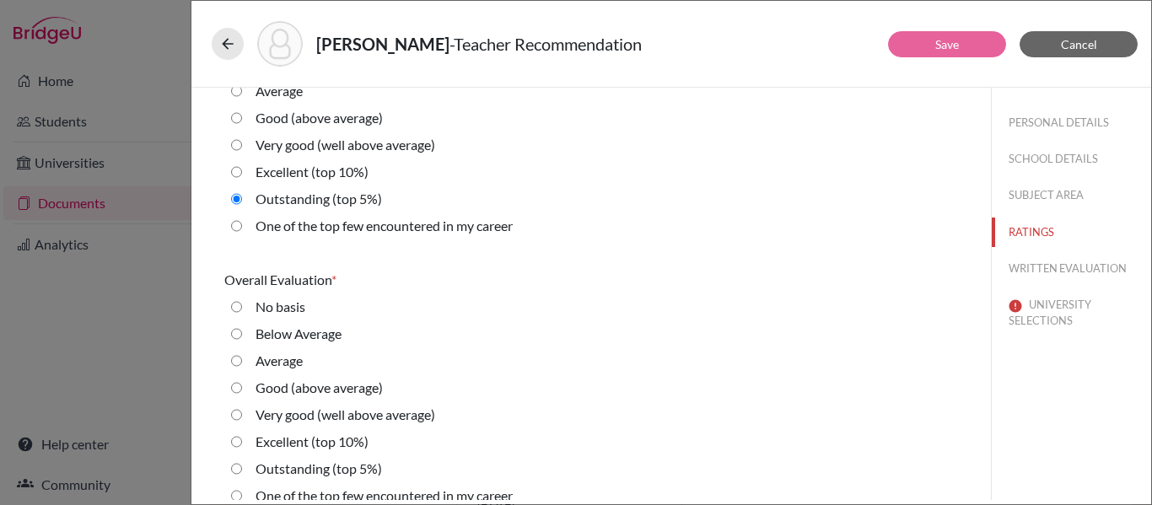
scroll to position [3892, 0]
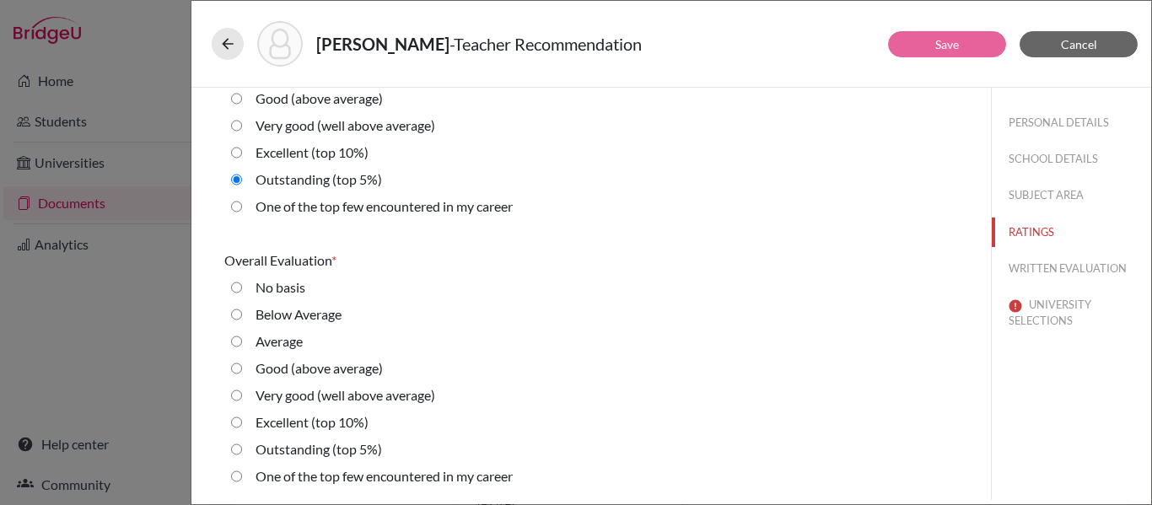
click at [234, 451] on 5\%\) "Outstanding (top 5%)" at bounding box center [236, 449] width 11 height 20
radio 5\%\) "true"
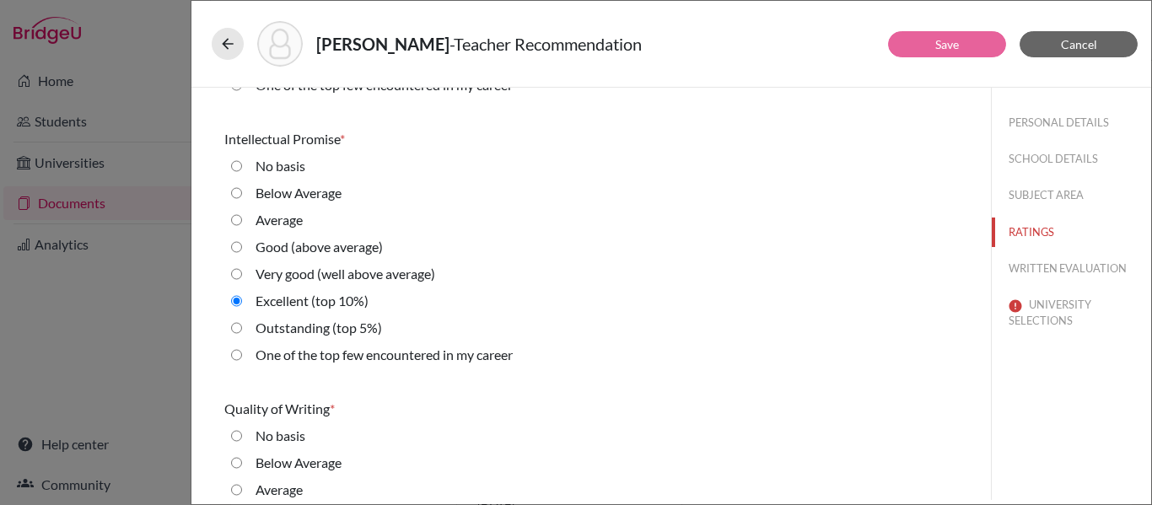
scroll to position [0, 0]
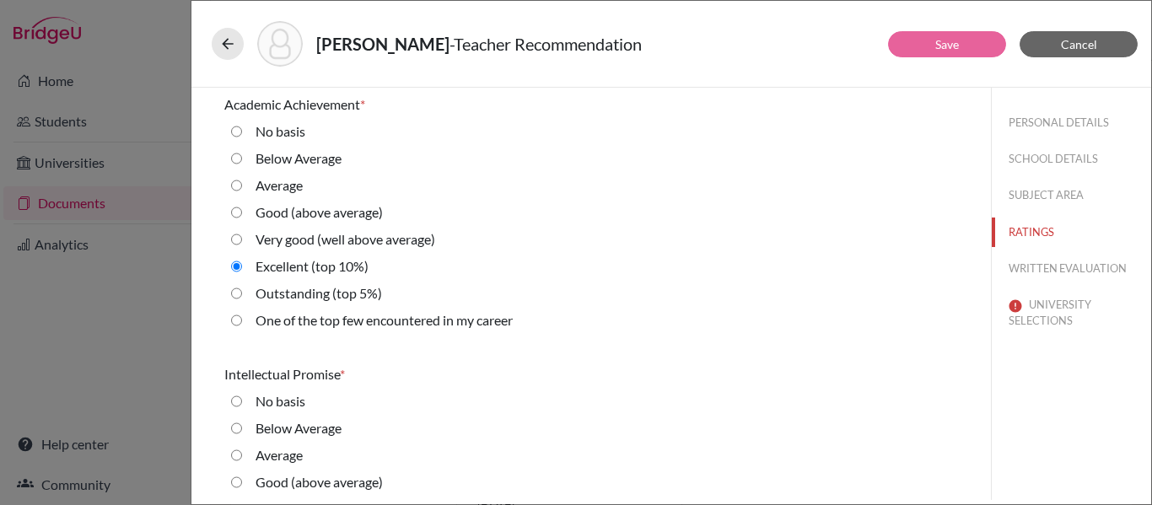
click at [239, 295] on 5\%\) "Outstanding (top 5%)" at bounding box center [236, 293] width 11 height 20
radio 5\%\) "true"
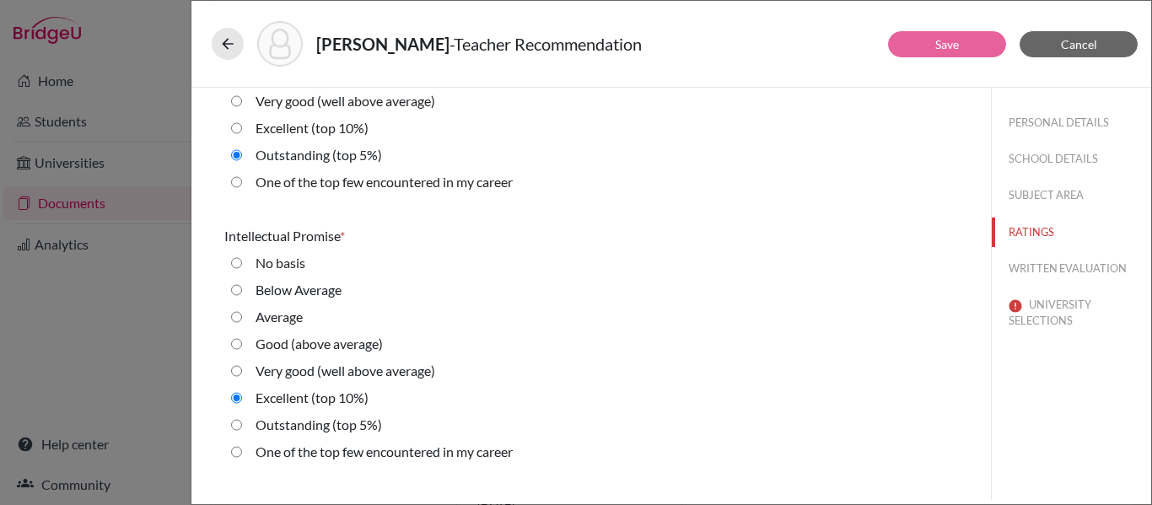
scroll to position [151, 0]
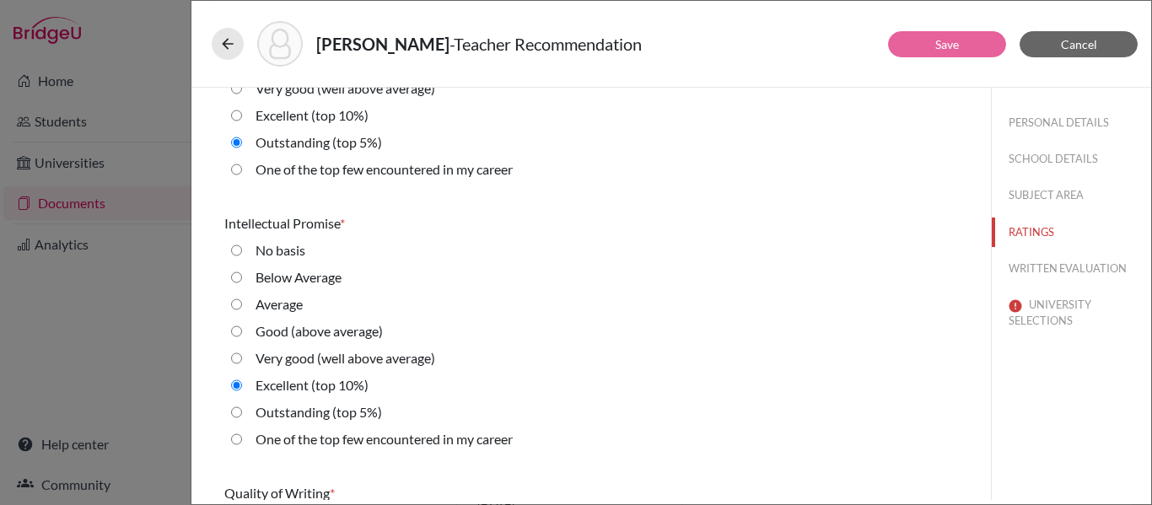
click at [235, 414] on 5\%\) "Outstanding (top 5%)" at bounding box center [236, 412] width 11 height 20
radio 5\%\) "true"
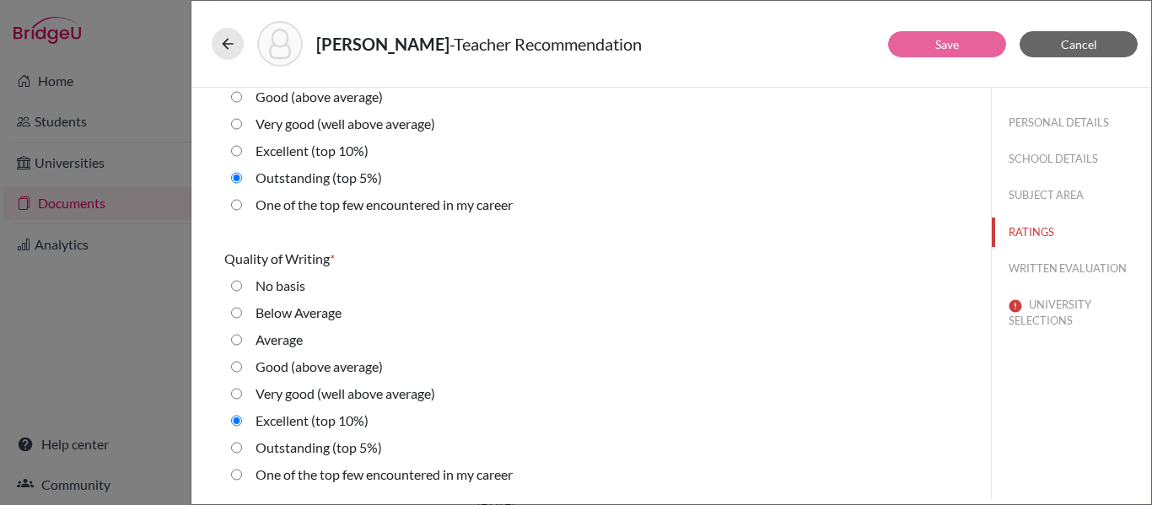
scroll to position [420, 0]
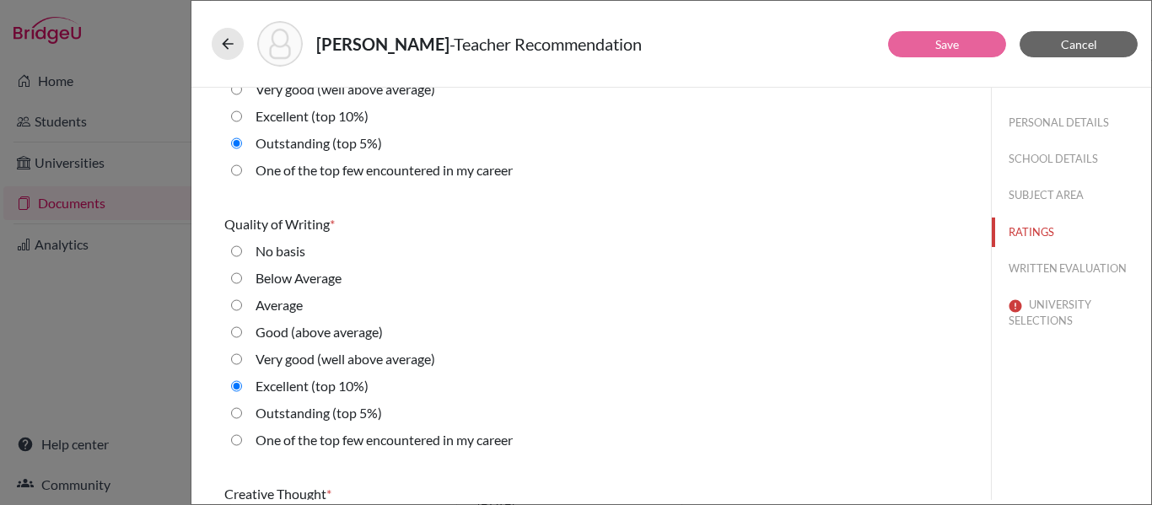
click at [235, 414] on 5\%\) "Outstanding (top 5%)" at bounding box center [236, 413] width 11 height 20
radio 5\%\) "true"
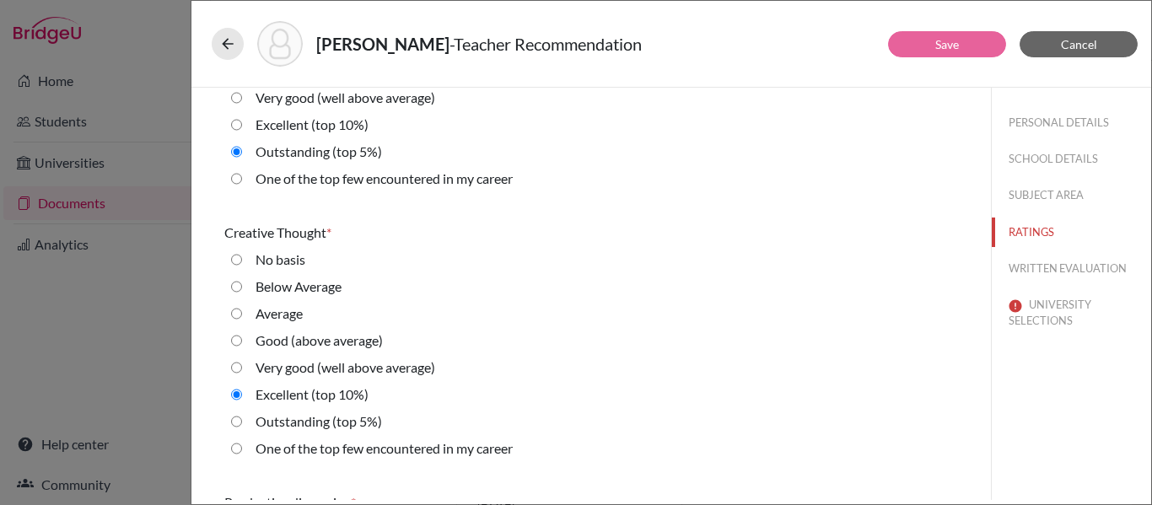
scroll to position [692, 0]
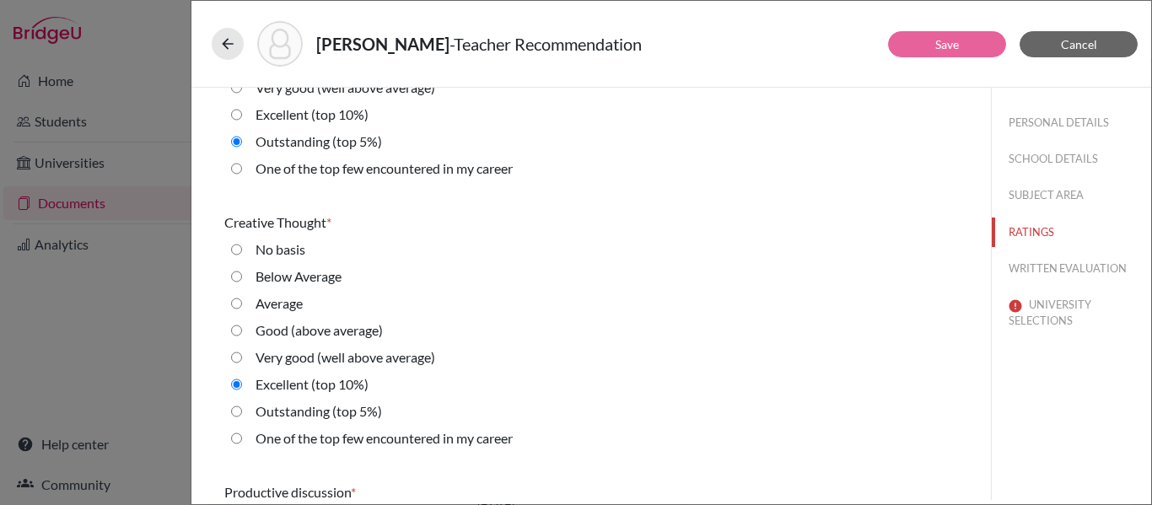
click at [235, 414] on 5\%\) "Outstanding (top 5%)" at bounding box center [236, 411] width 11 height 20
radio 5\%\) "true"
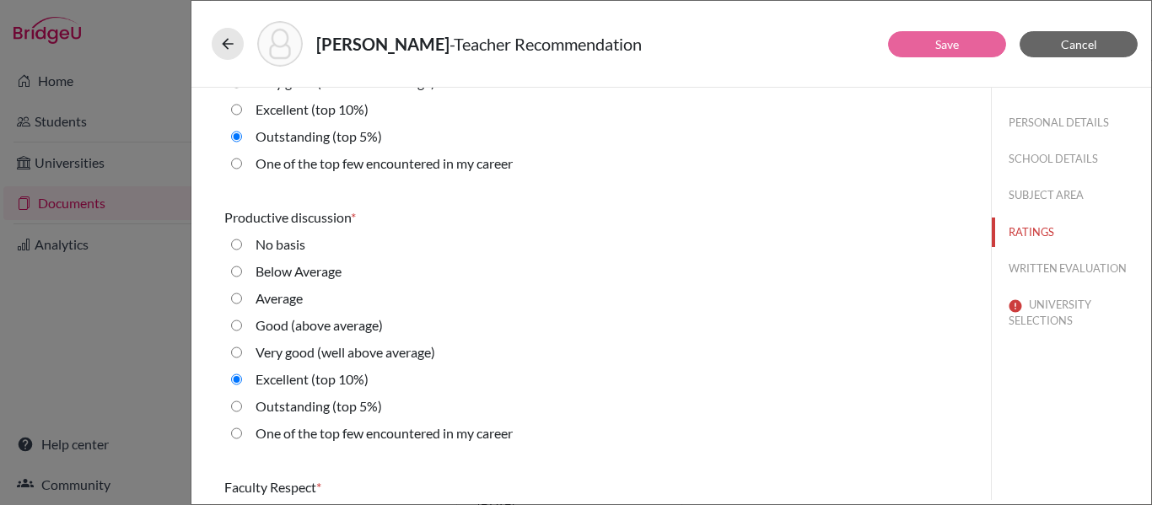
click at [235, 409] on 5\%\) "Outstanding (top 5%)" at bounding box center [236, 406] width 11 height 20
radio 5\%\) "true"
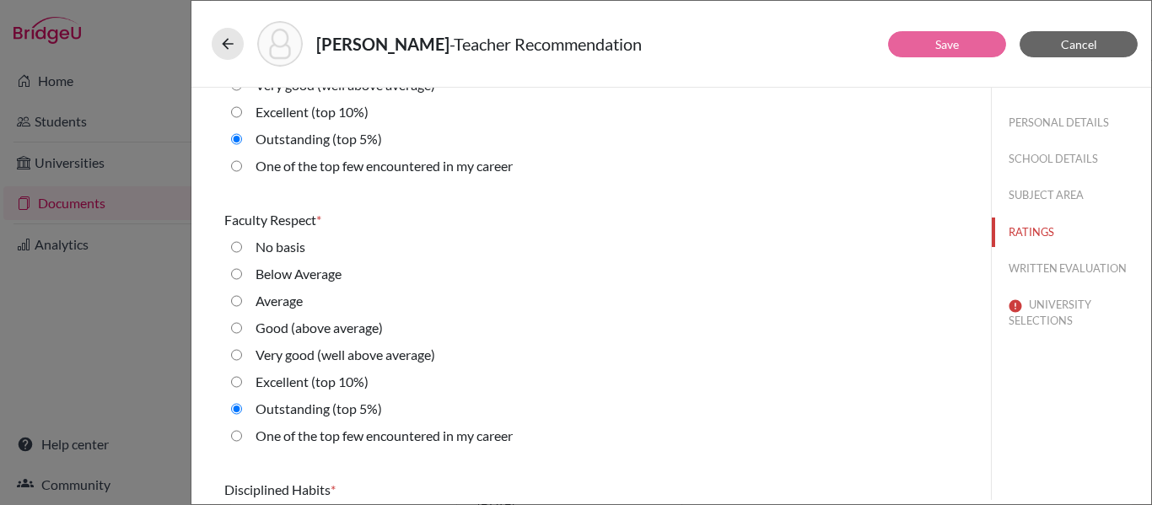
scroll to position [1241, 0]
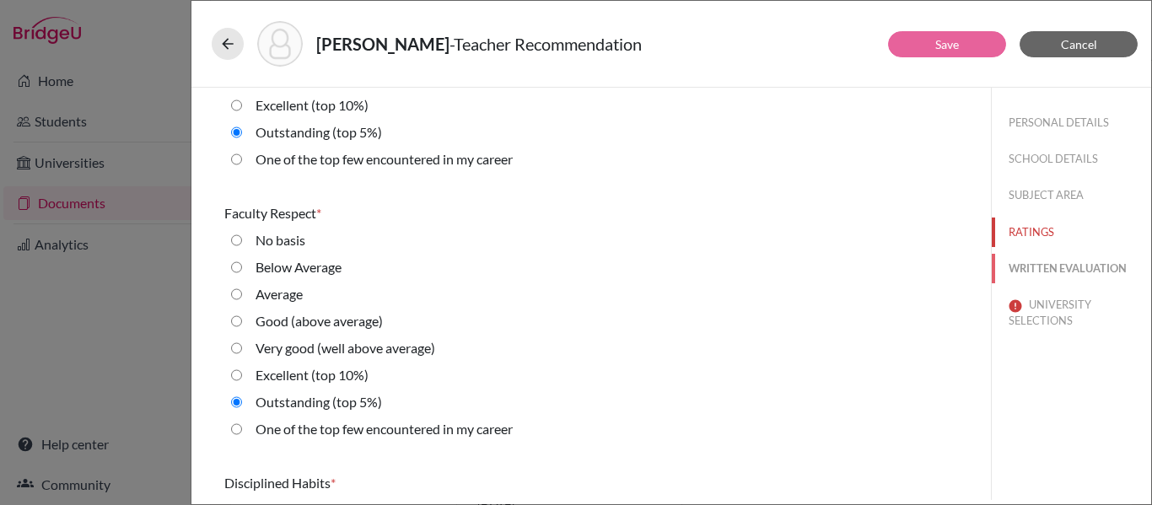
click at [1066, 263] on button "WRITTEN EVALUATION" at bounding box center [1071, 269] width 159 height 30
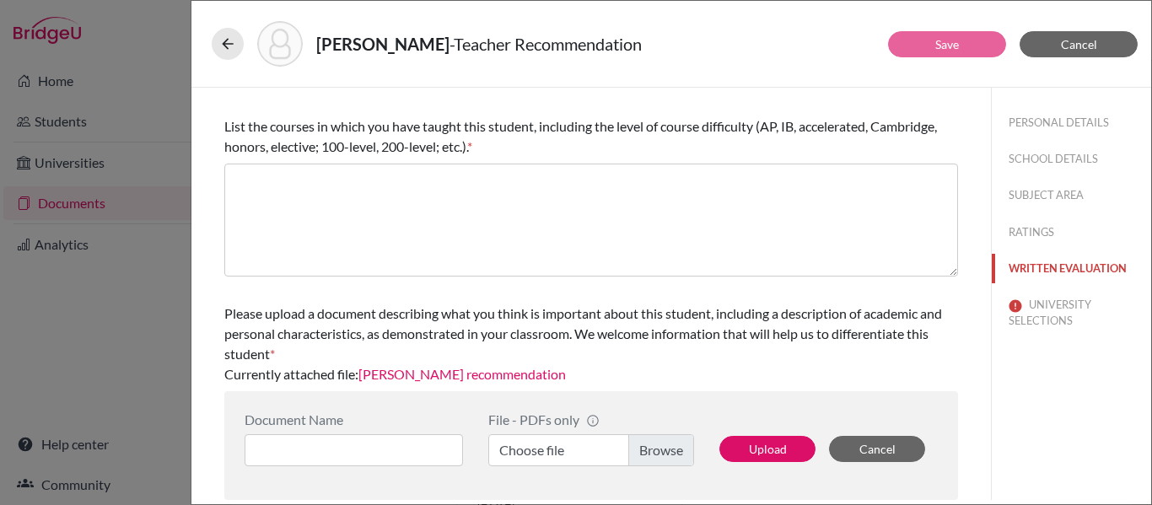
scroll to position [0, 0]
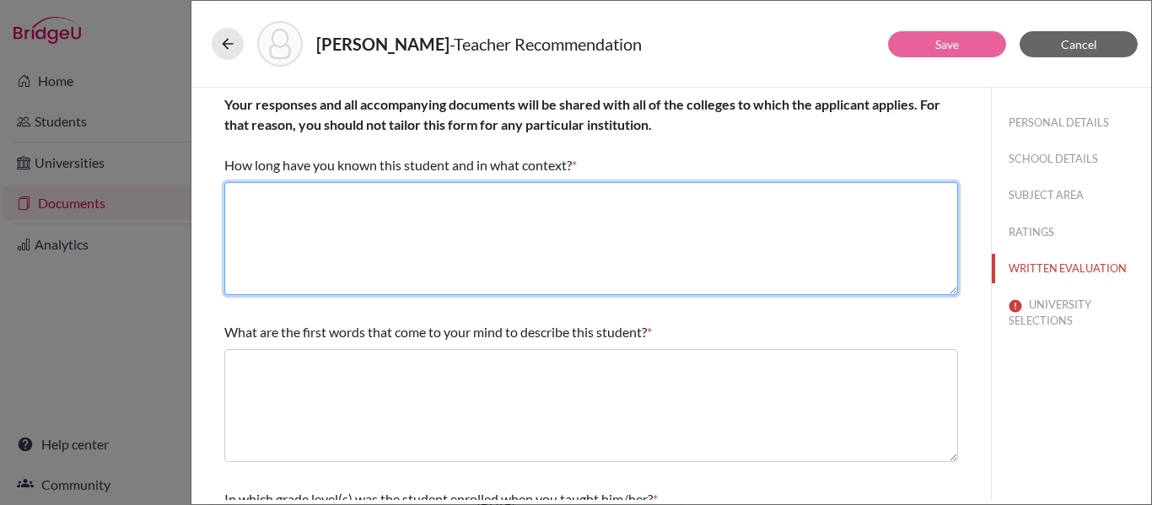
click at [478, 214] on textarea at bounding box center [591, 238] width 734 height 113
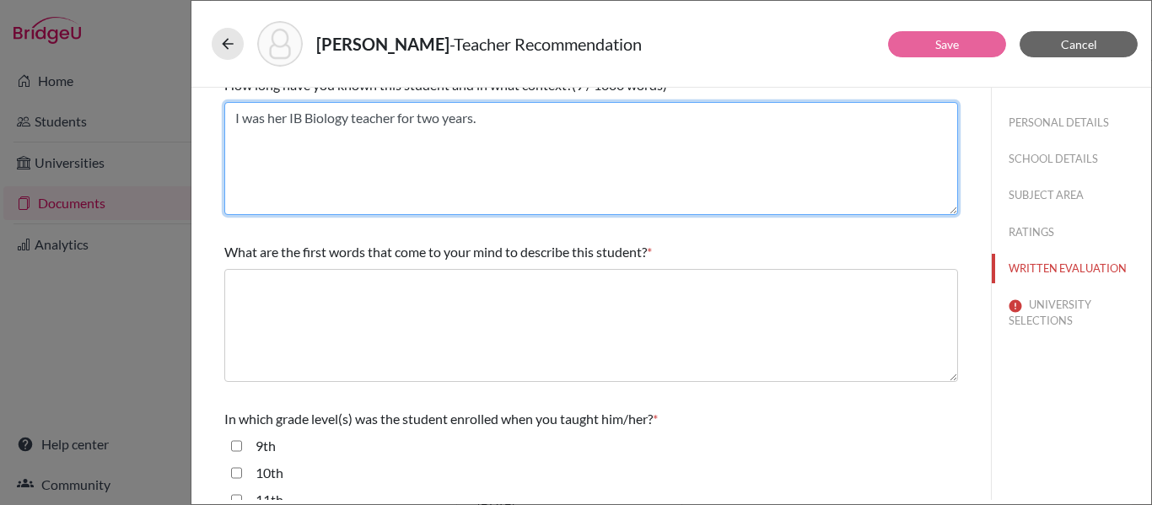
scroll to position [75, 0]
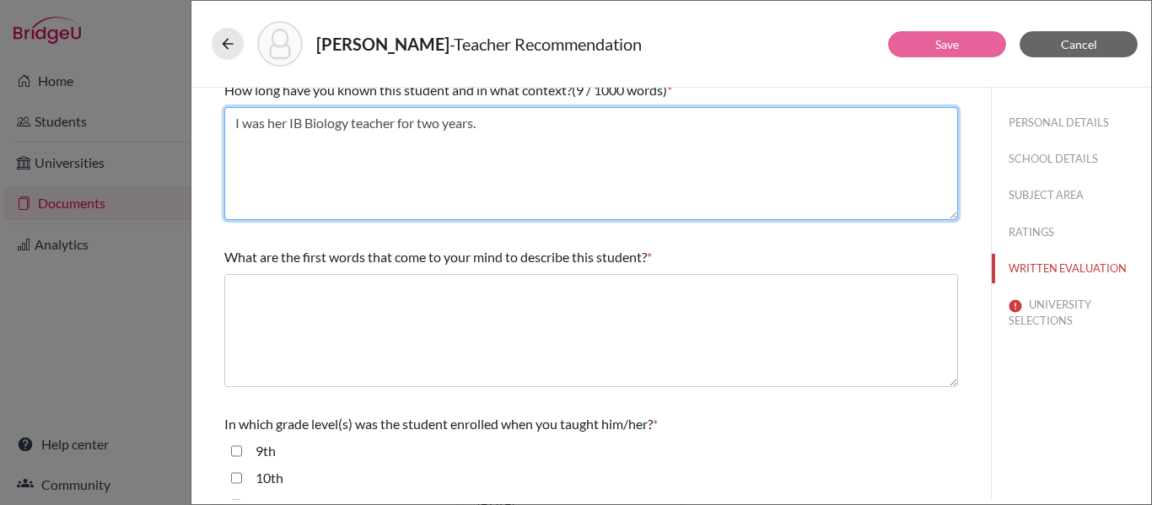
type textarea "I was her IB Biology teacher for two years."
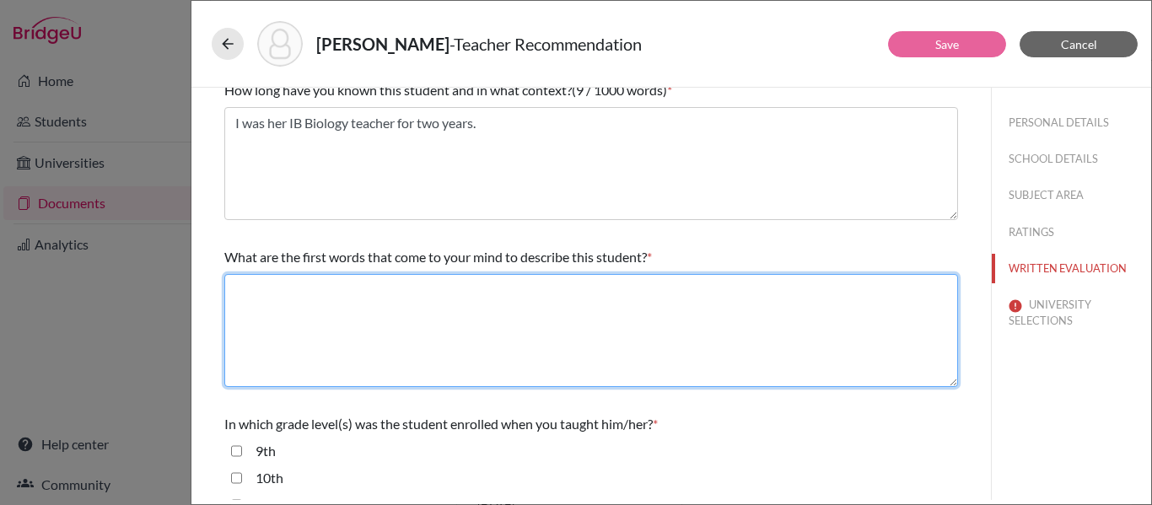
click at [307, 301] on textarea at bounding box center [591, 330] width 734 height 113
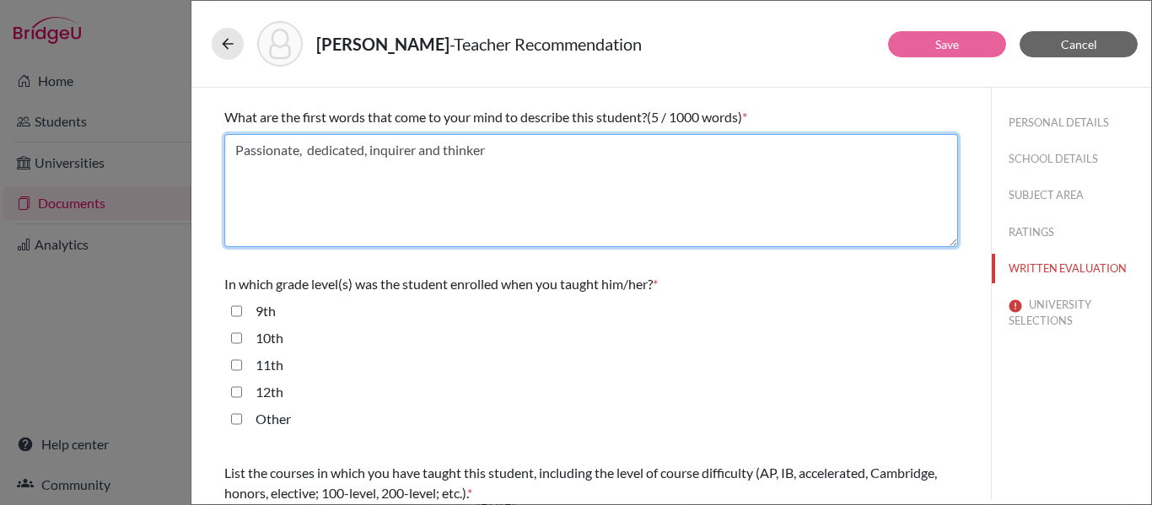
scroll to position [217, 0]
type textarea "Passionate, dedicated, inquirer and thinker"
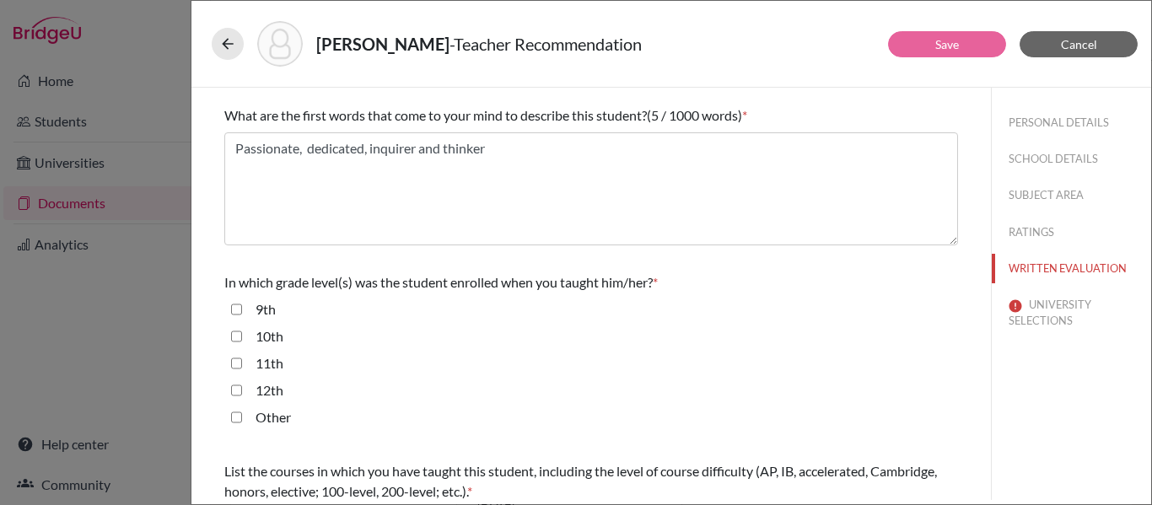
click at [236, 338] on input "10th" at bounding box center [236, 336] width 11 height 20
checkbox input "true"
click at [237, 360] on input "11th" at bounding box center [236, 363] width 11 height 20
checkbox input "true"
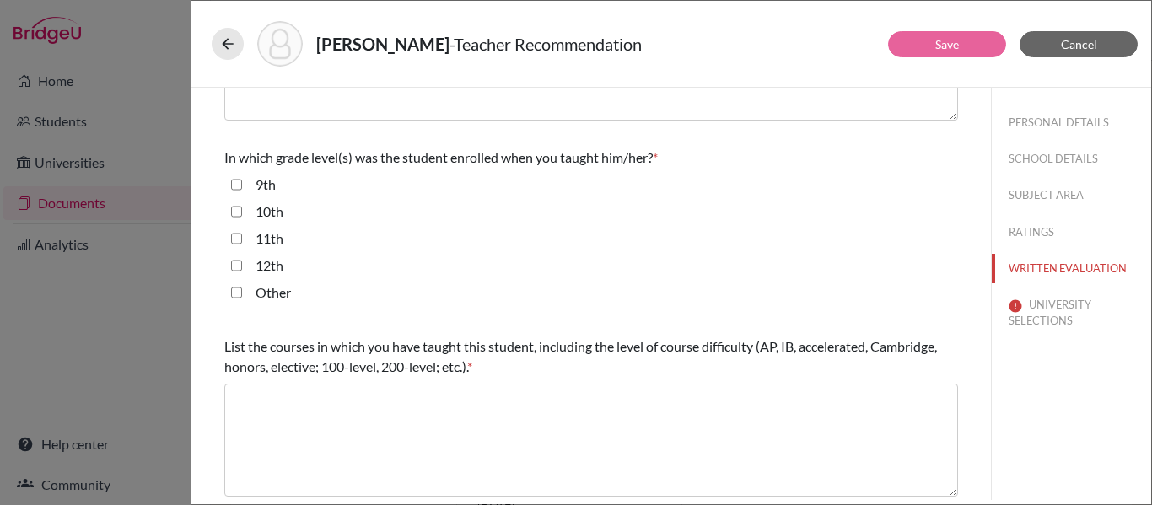
scroll to position [365, 0]
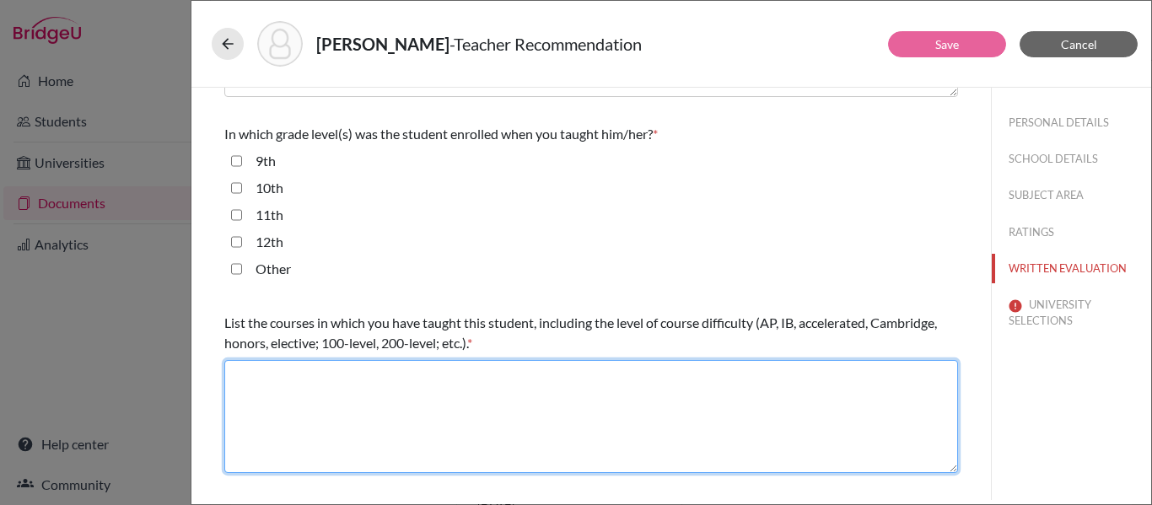
click at [237, 374] on textarea at bounding box center [591, 416] width 734 height 113
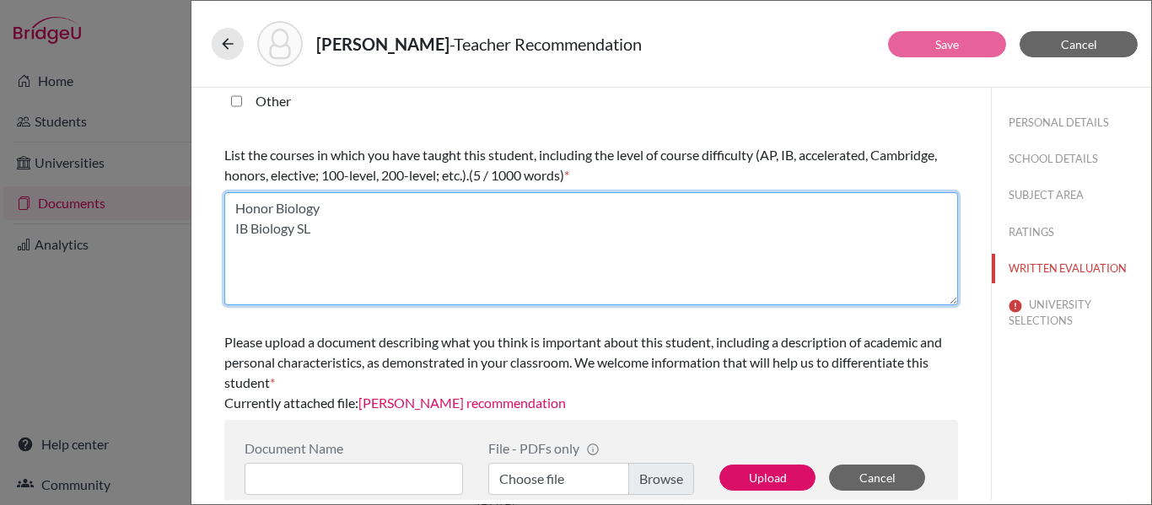
scroll to position [562, 0]
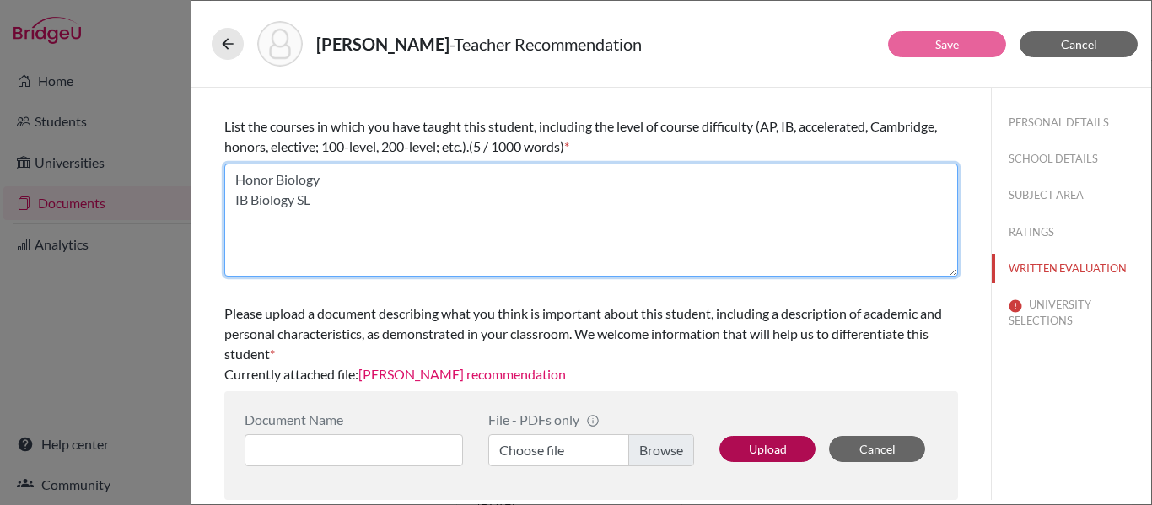
type textarea "Honor Biology IB Biology SL"
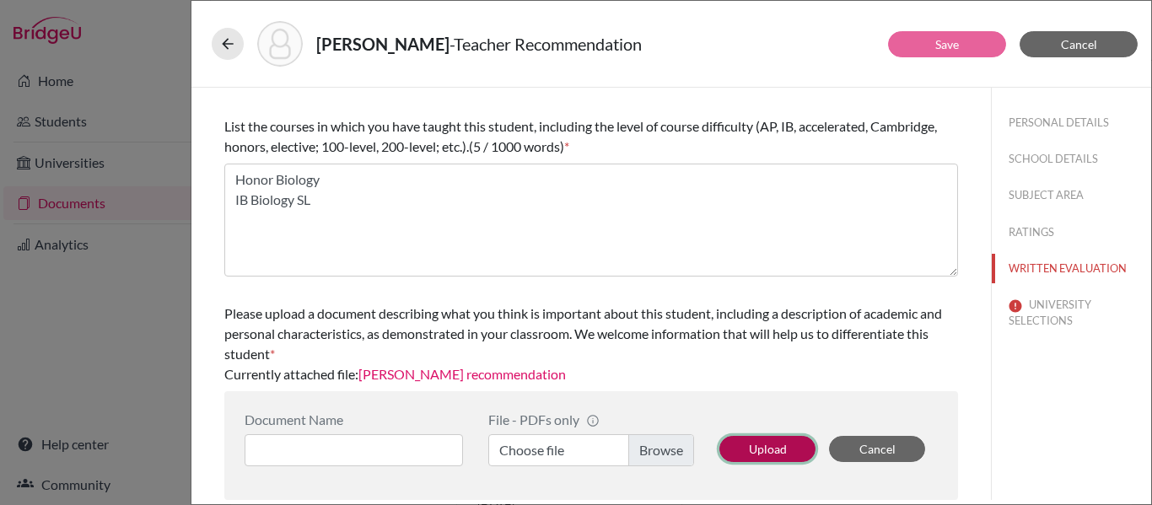
click at [753, 450] on button "Upload" at bounding box center [767, 449] width 96 height 26
click at [1063, 310] on button "UNIVERSITY SELECTIONS" at bounding box center [1071, 313] width 159 height 46
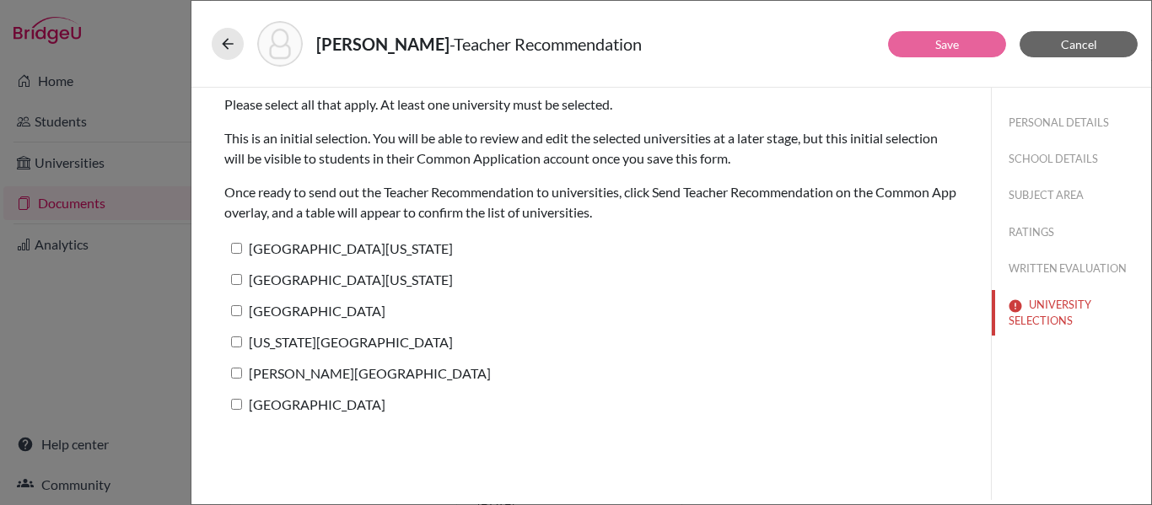
click at [238, 250] on input "University of Texas at Austin" at bounding box center [236, 248] width 11 height 11
checkbox input "true"
click at [236, 276] on input "University of Pennsylvania" at bounding box center [236, 279] width 11 height 11
checkbox input "false"
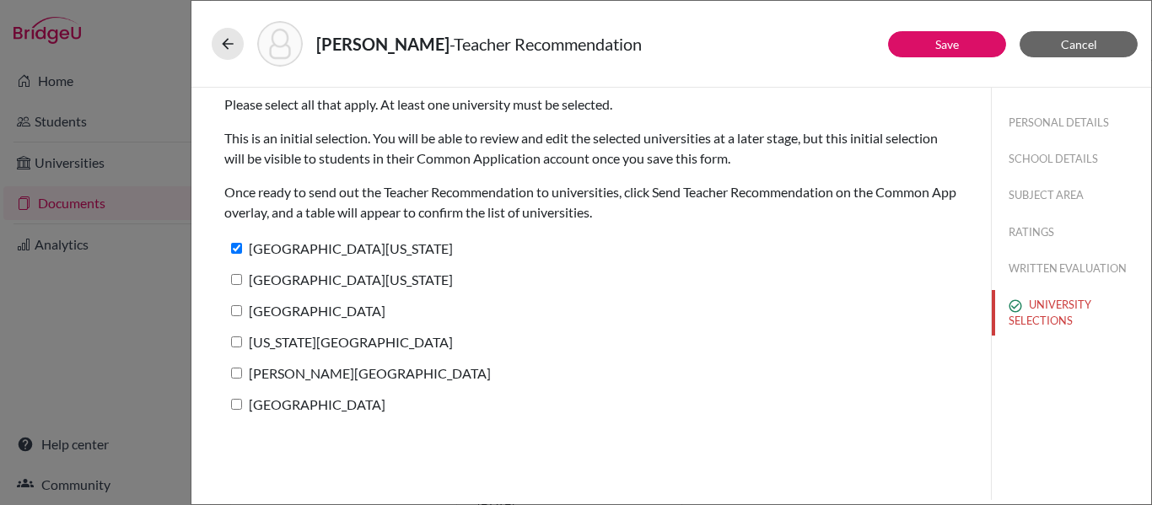
click at [239, 310] on input "University of Notre Dame" at bounding box center [236, 310] width 11 height 11
checkbox input "true"
click at [238, 341] on input "Texas Christian University" at bounding box center [236, 342] width 11 height 11
checkbox input "true"
click at [234, 374] on input "Rollins College" at bounding box center [236, 373] width 11 height 11
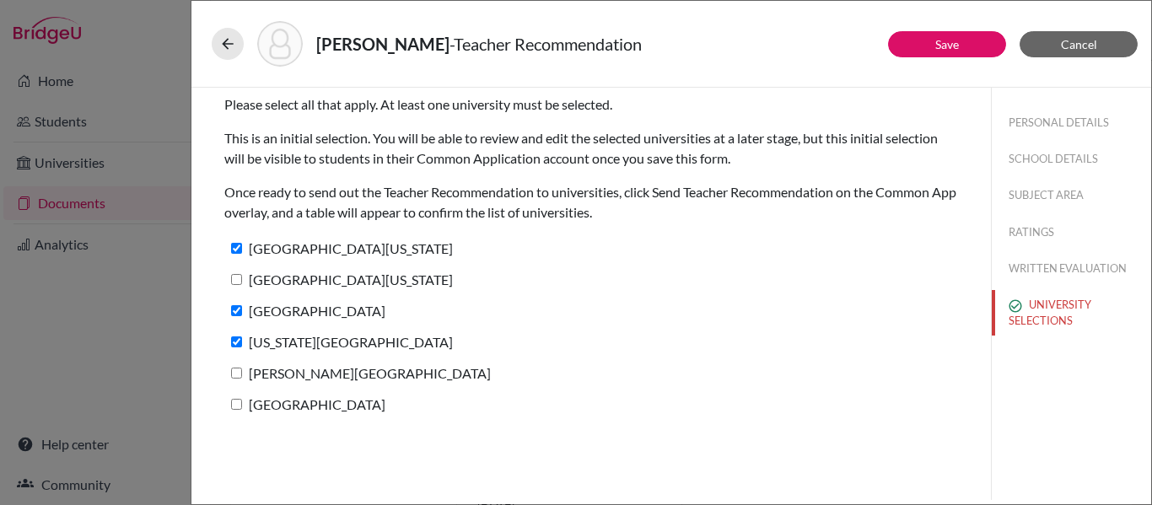
checkbox input "true"
click at [239, 277] on input "University of Pennsylvania" at bounding box center [236, 279] width 11 height 11
checkbox input "true"
click at [241, 407] on input "Syracuse University" at bounding box center [236, 404] width 11 height 11
checkbox input "true"
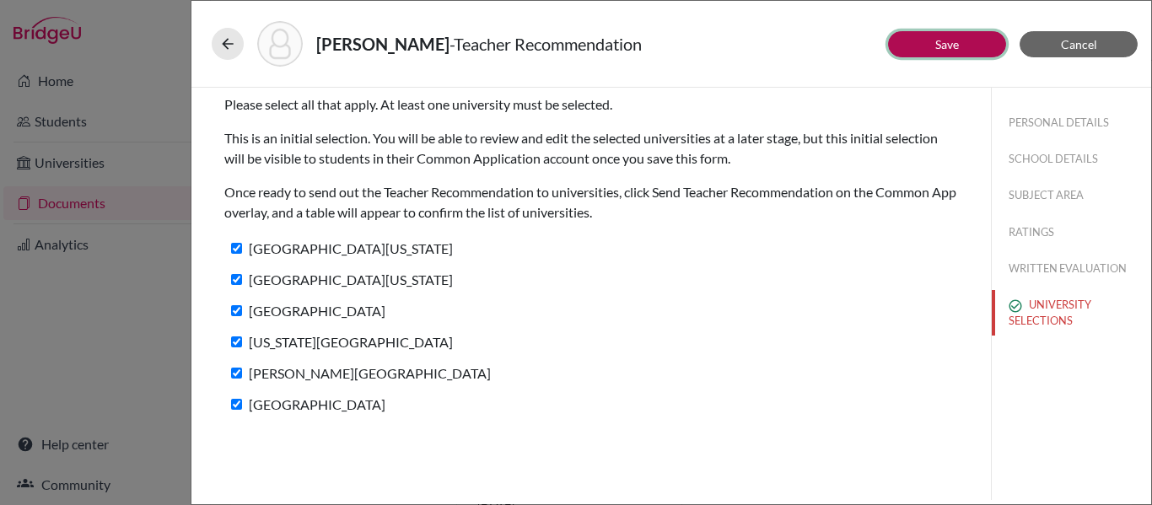
click at [930, 40] on button "Save" at bounding box center [947, 44] width 118 height 26
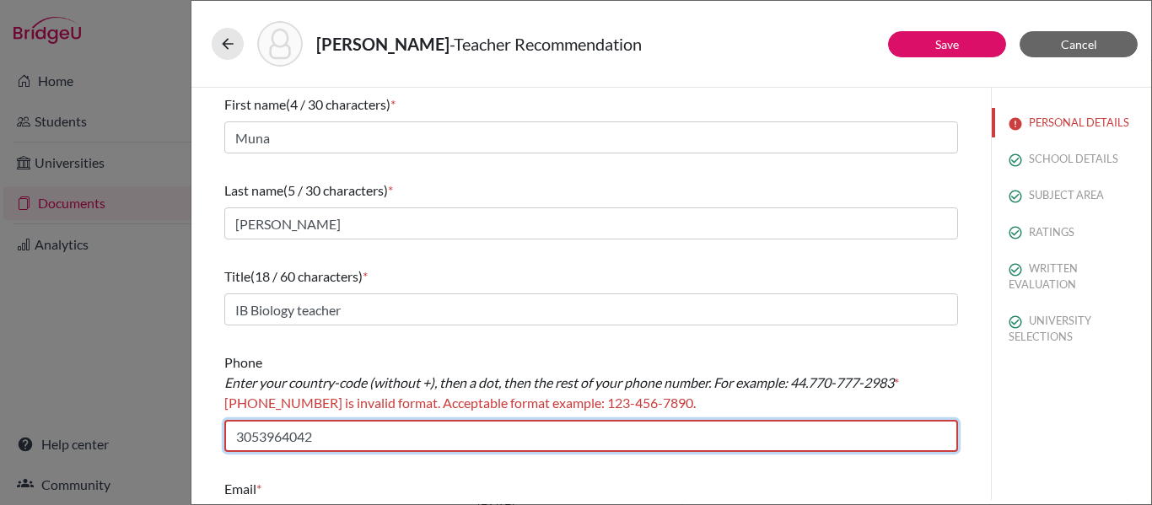
click at [261, 436] on input "3053964042" at bounding box center [591, 436] width 734 height 32
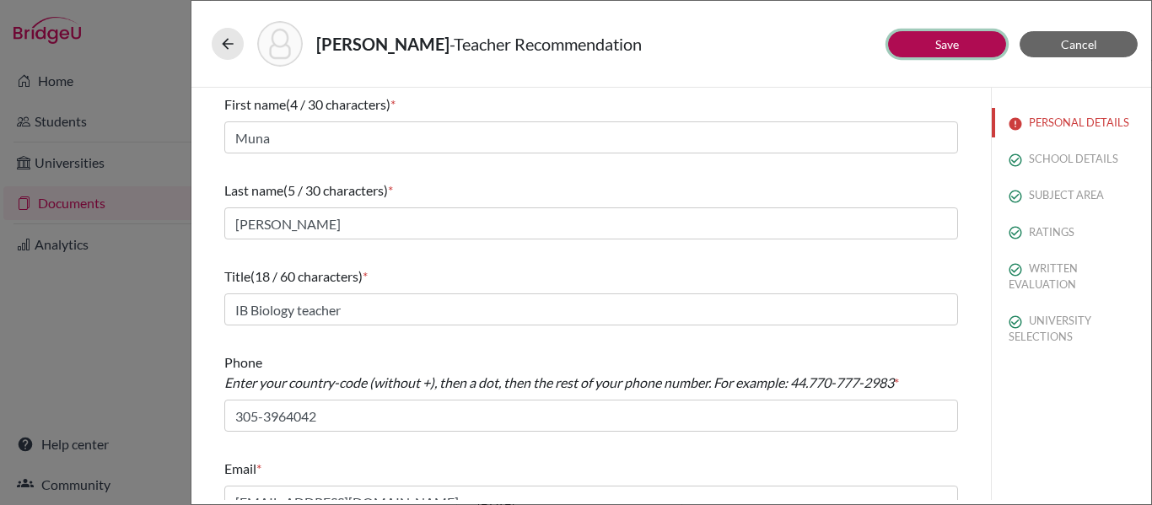
click at [966, 42] on button "Save" at bounding box center [947, 44] width 118 height 26
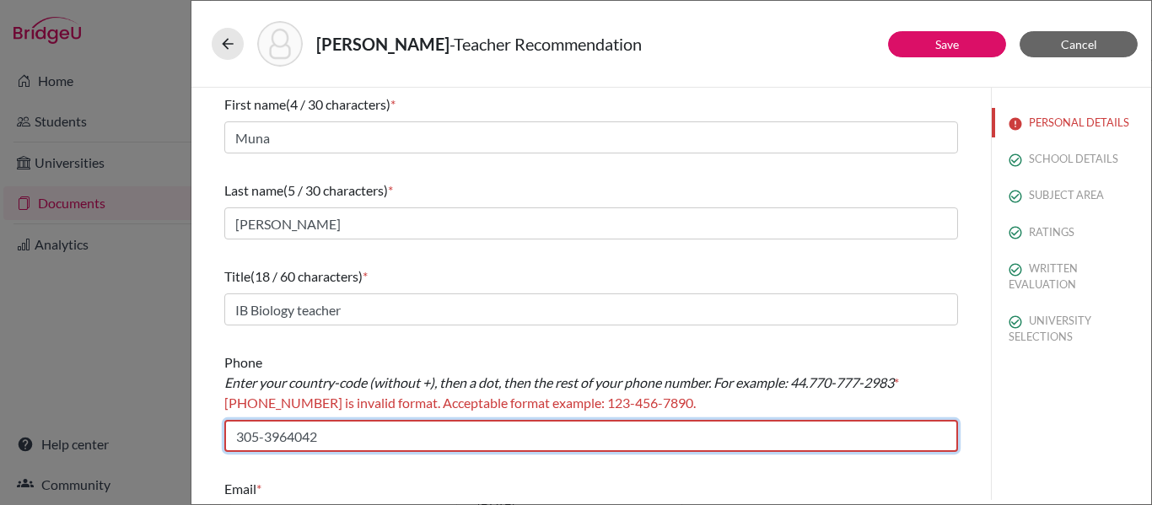
click at [288, 434] on input "305-3964042" at bounding box center [591, 436] width 734 height 32
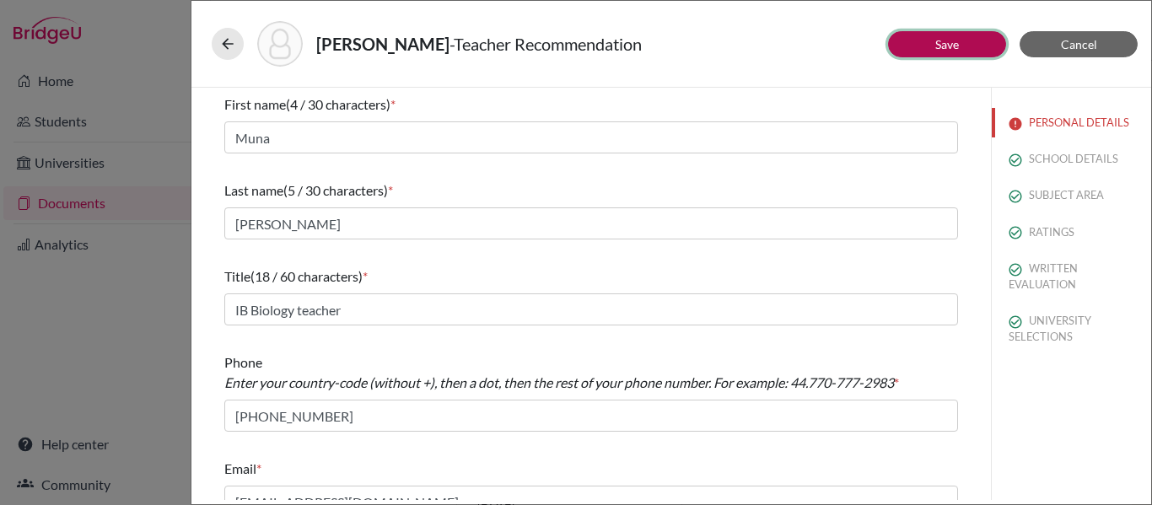
click at [918, 36] on button "Save" at bounding box center [947, 44] width 118 height 26
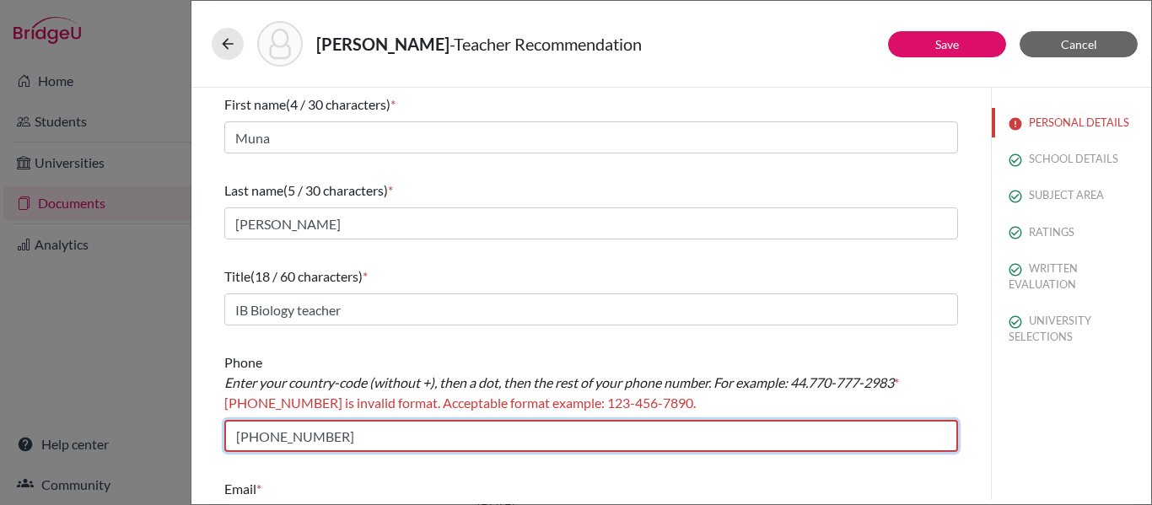
click at [239, 436] on input "305-396-4042" at bounding box center [591, 436] width 734 height 32
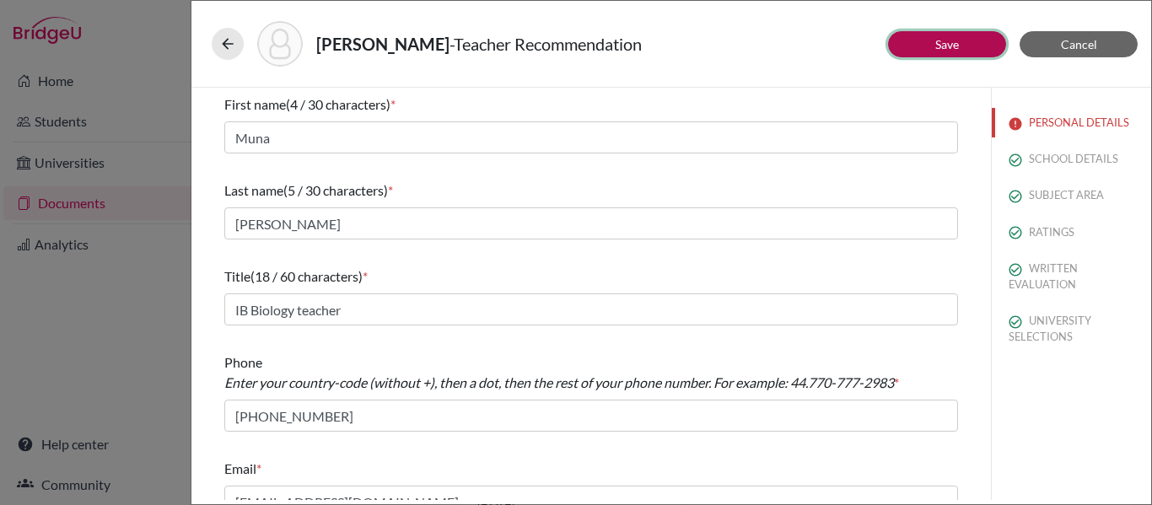
click at [952, 40] on link "Save" at bounding box center [947, 44] width 24 height 14
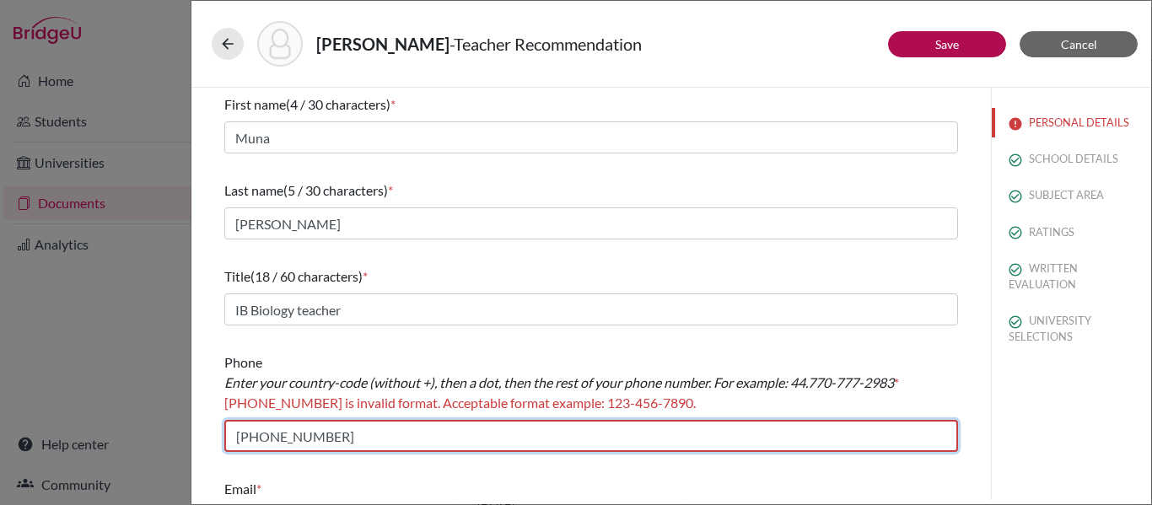
click at [344, 439] on input "+305-396-4042" at bounding box center [591, 436] width 734 height 32
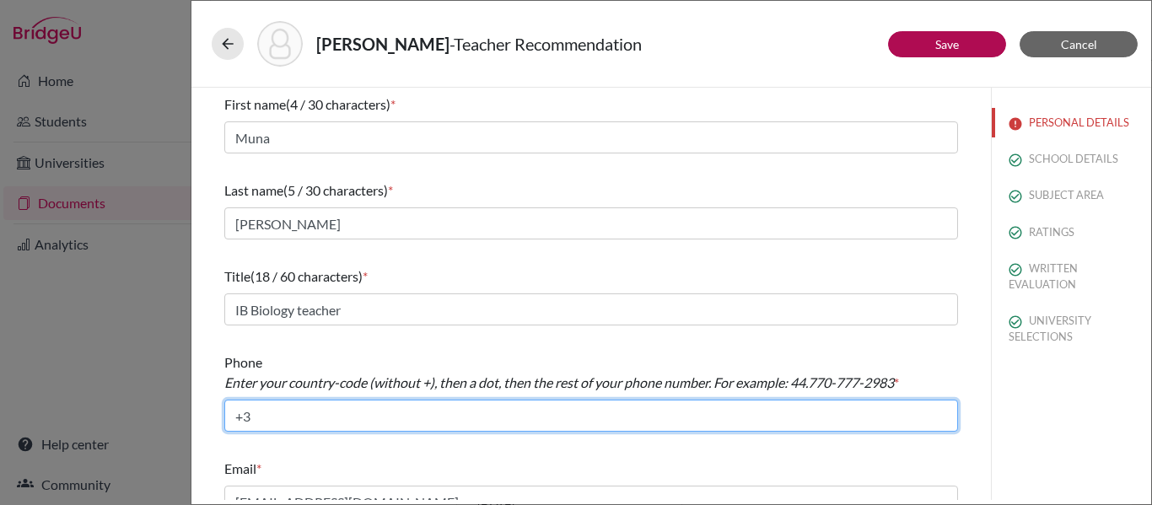
type input "+"
type input "504.99929330"
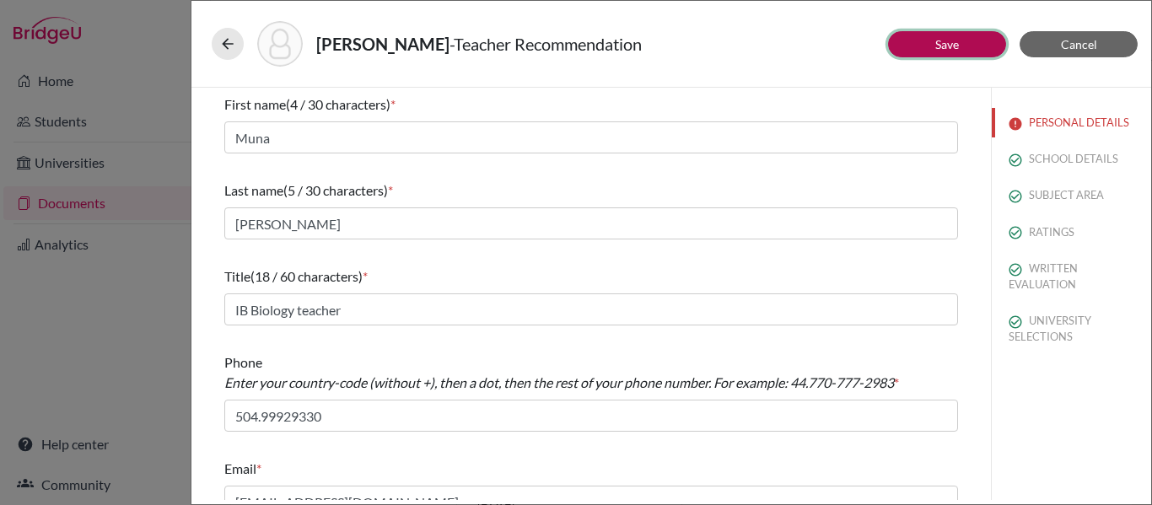
click at [906, 37] on button "Save" at bounding box center [947, 44] width 118 height 26
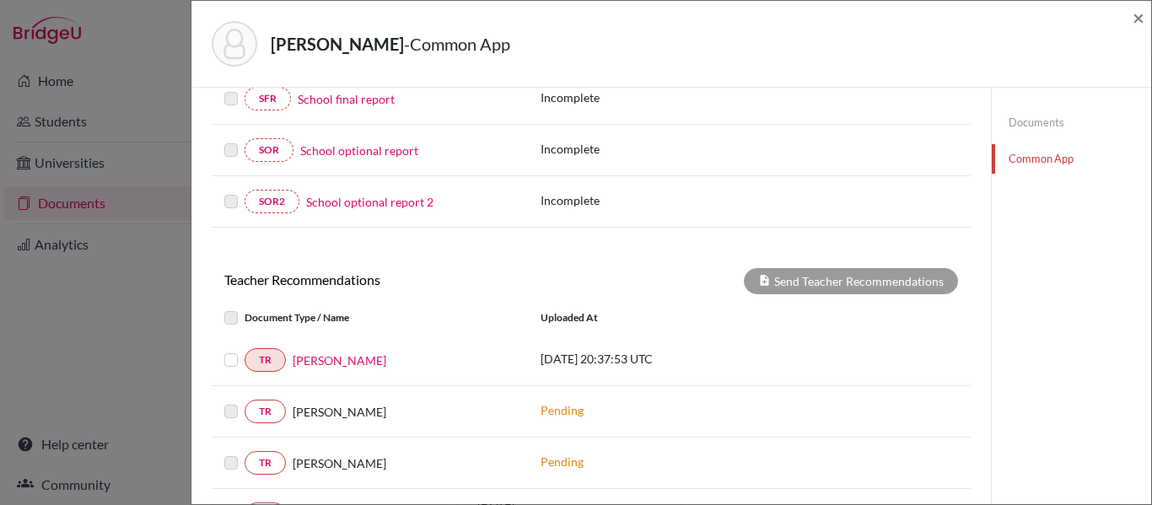
scroll to position [396, 0]
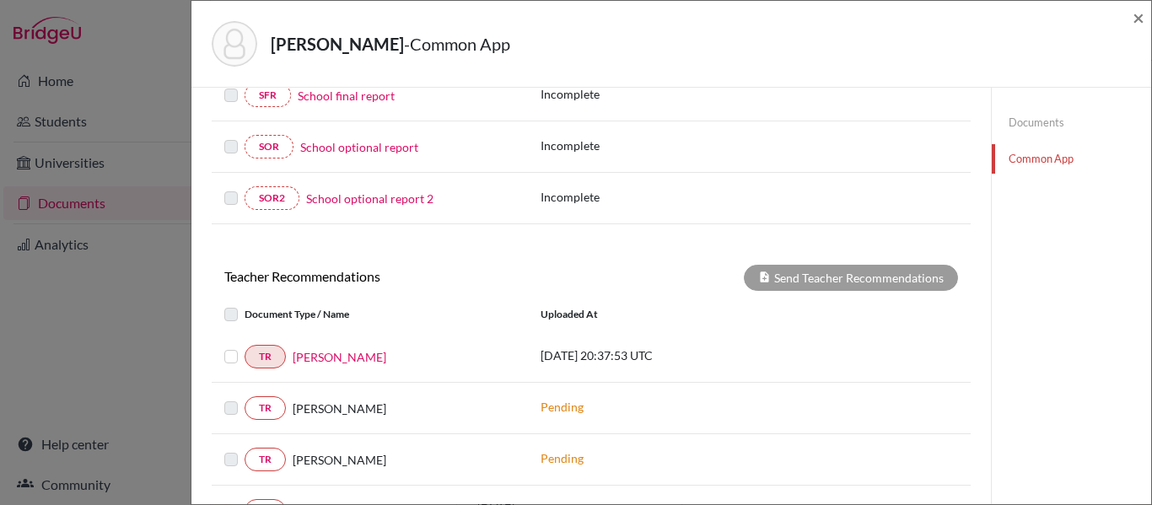
click at [245, 347] on label at bounding box center [245, 347] width 0 height 0
click at [0, 0] on input "checkbox" at bounding box center [0, 0] width 0 height 0
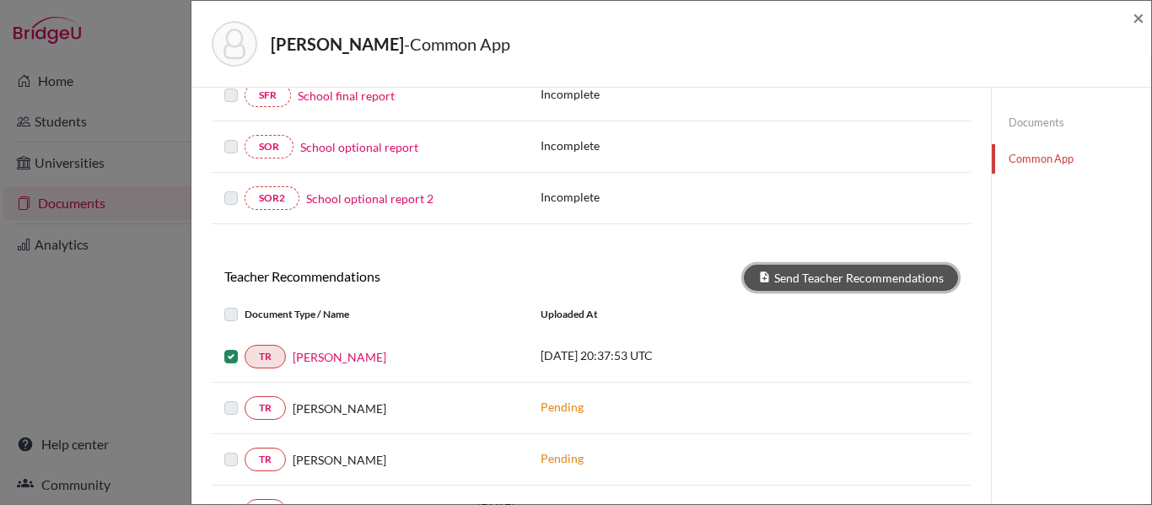
click at [818, 283] on button "Send Teacher Recommendations" at bounding box center [851, 278] width 214 height 26
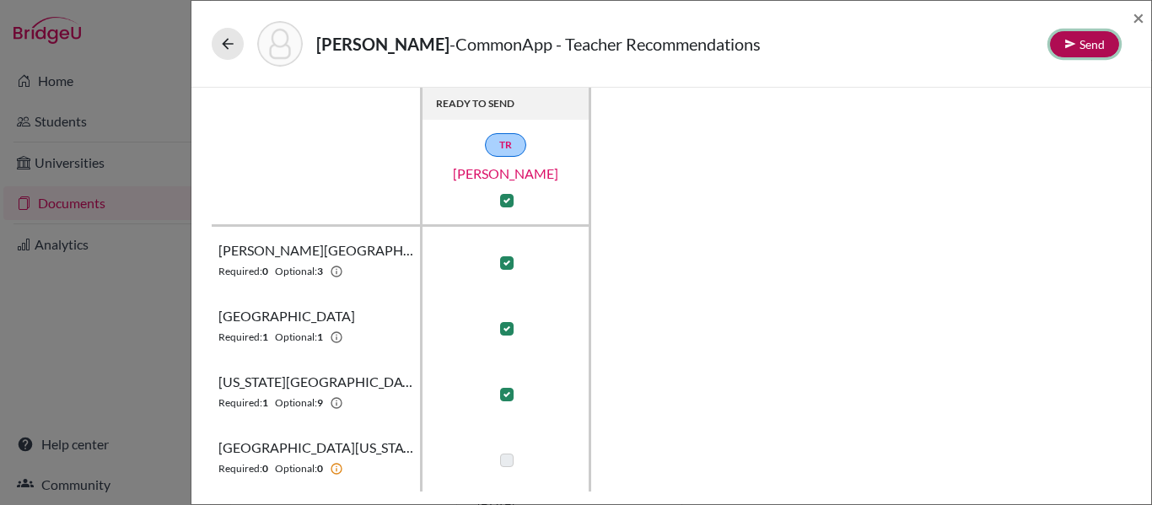
click at [1092, 45] on button "Send" at bounding box center [1084, 44] width 69 height 26
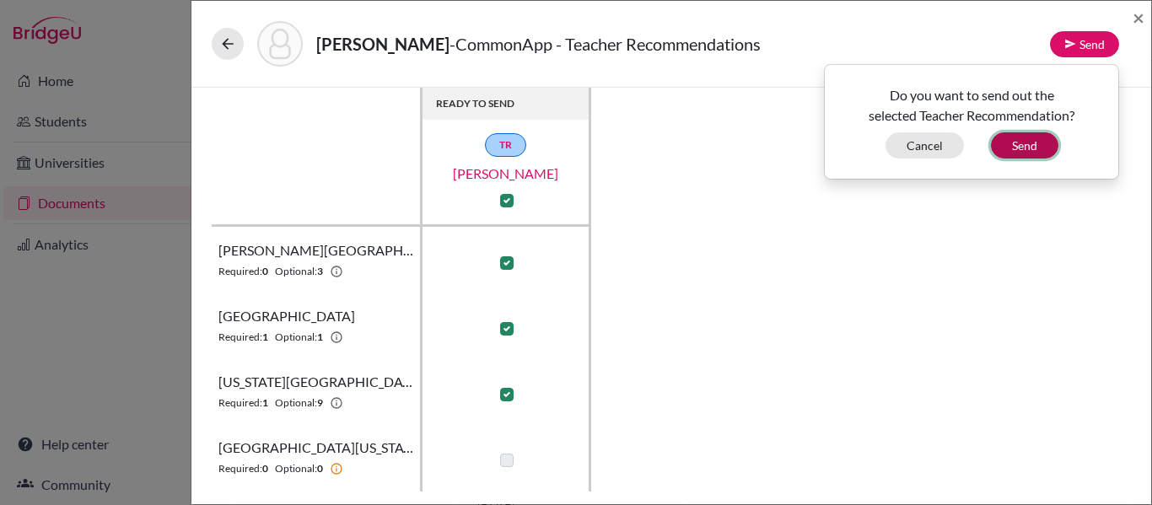
click at [1016, 146] on button "Send" at bounding box center [1024, 145] width 67 height 26
checkbox input "false"
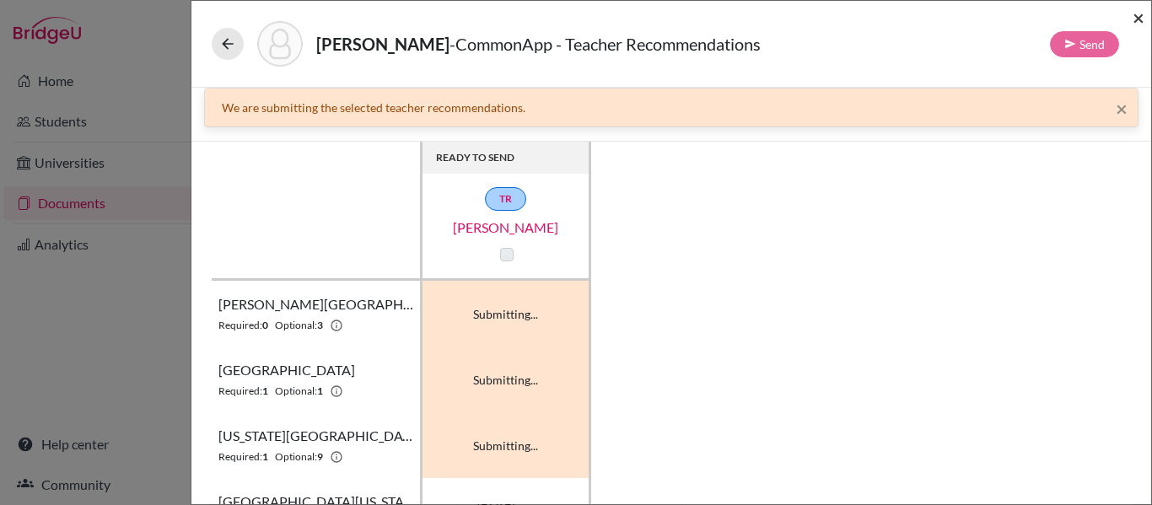
click at [1135, 19] on span "×" at bounding box center [1139, 17] width 12 height 24
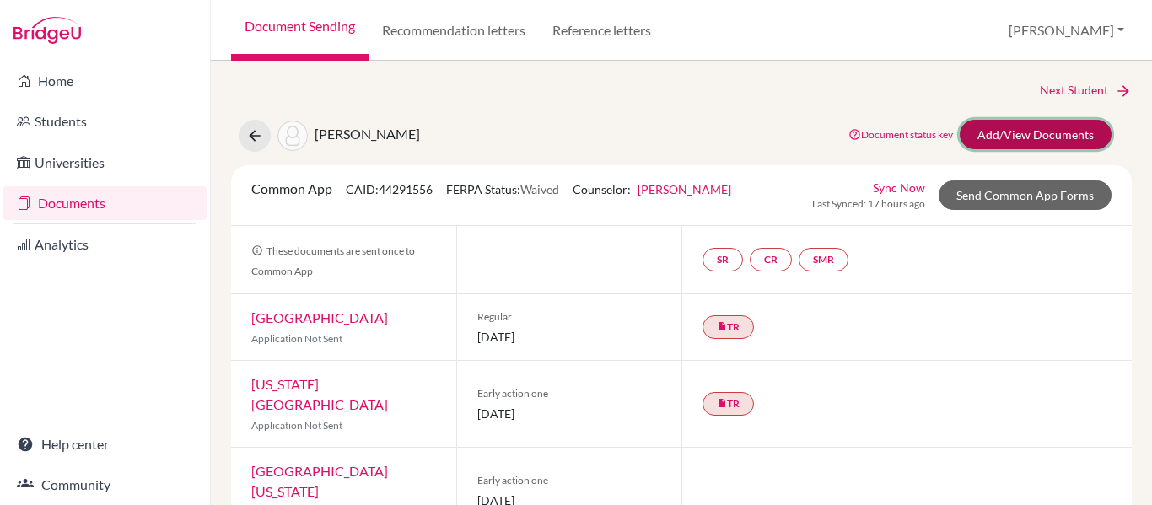
click at [989, 131] on link "Add/View Documents" at bounding box center [1036, 135] width 152 height 30
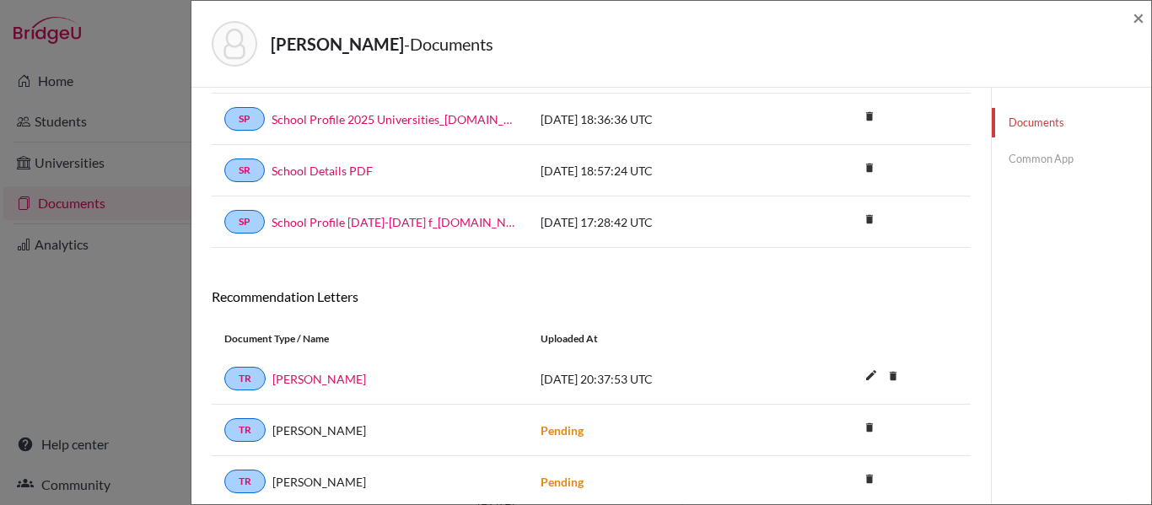
scroll to position [212, 0]
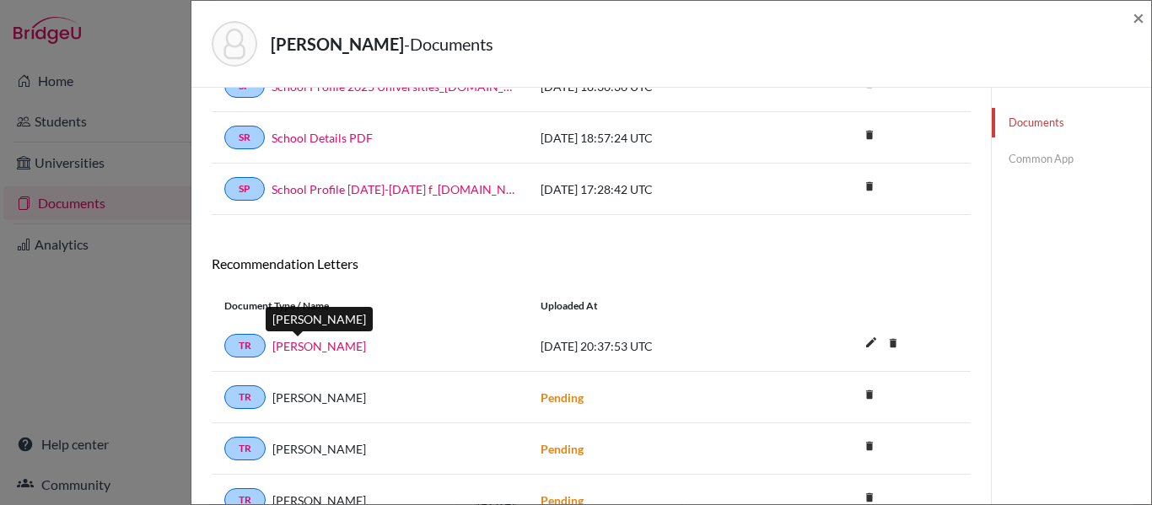
click at [304, 349] on link "Ms. Muna" at bounding box center [319, 346] width 94 height 18
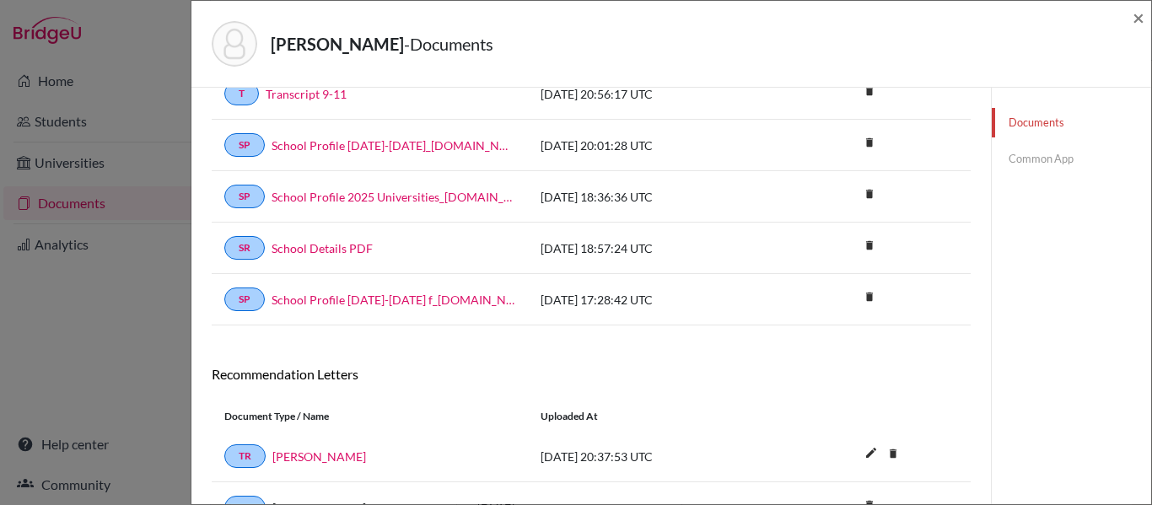
scroll to position [42, 0]
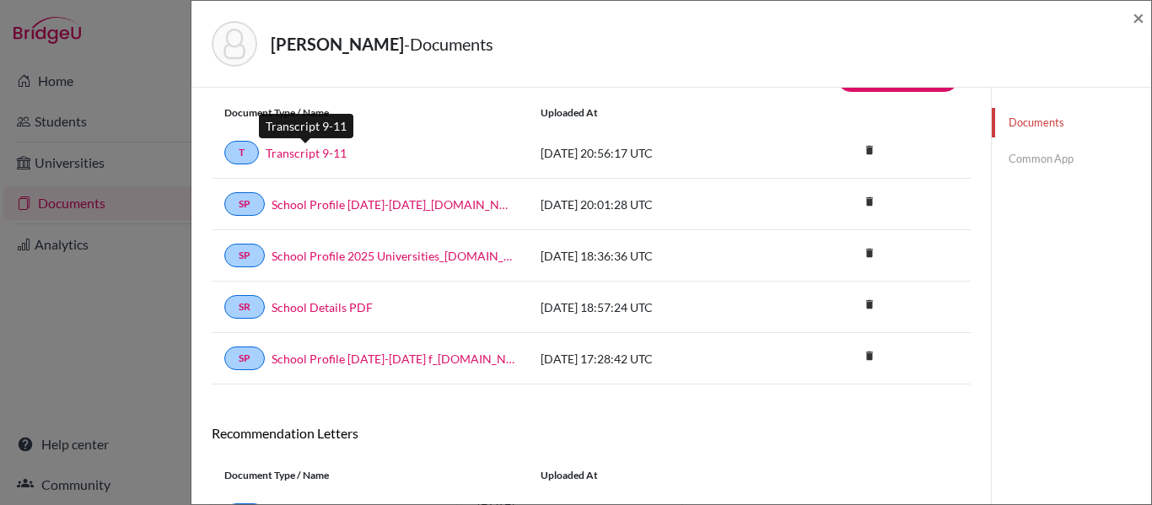
click at [309, 153] on link "Transcript 9-11" at bounding box center [306, 153] width 81 height 18
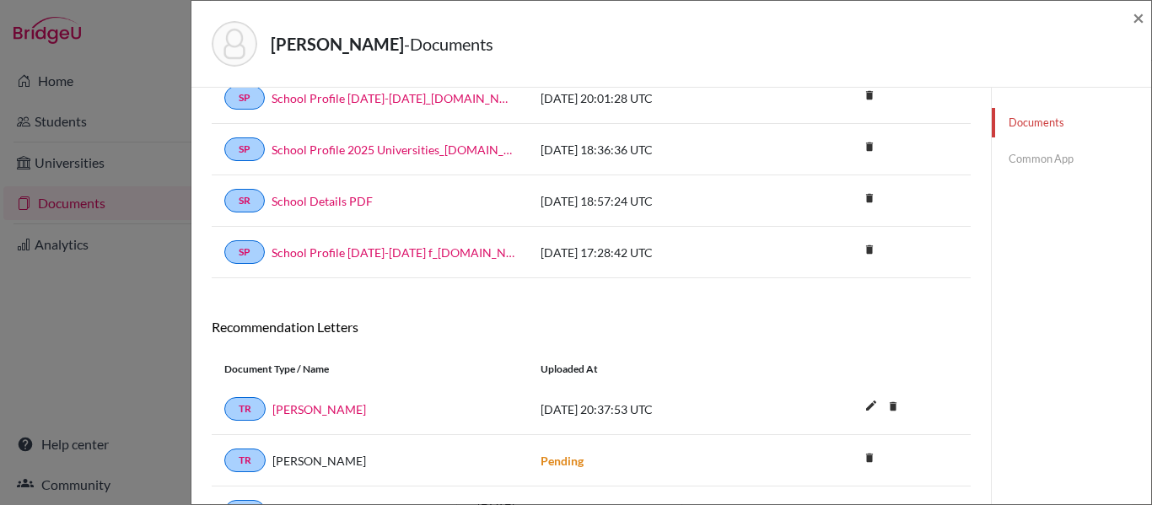
scroll to position [98, 0]
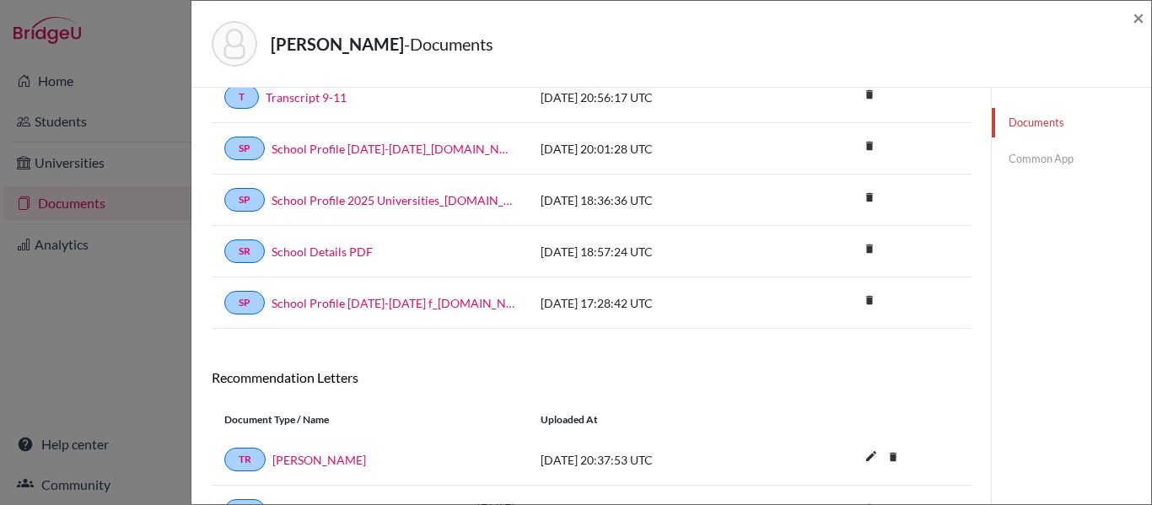
click at [1021, 161] on link "Common App" at bounding box center [1071, 159] width 159 height 30
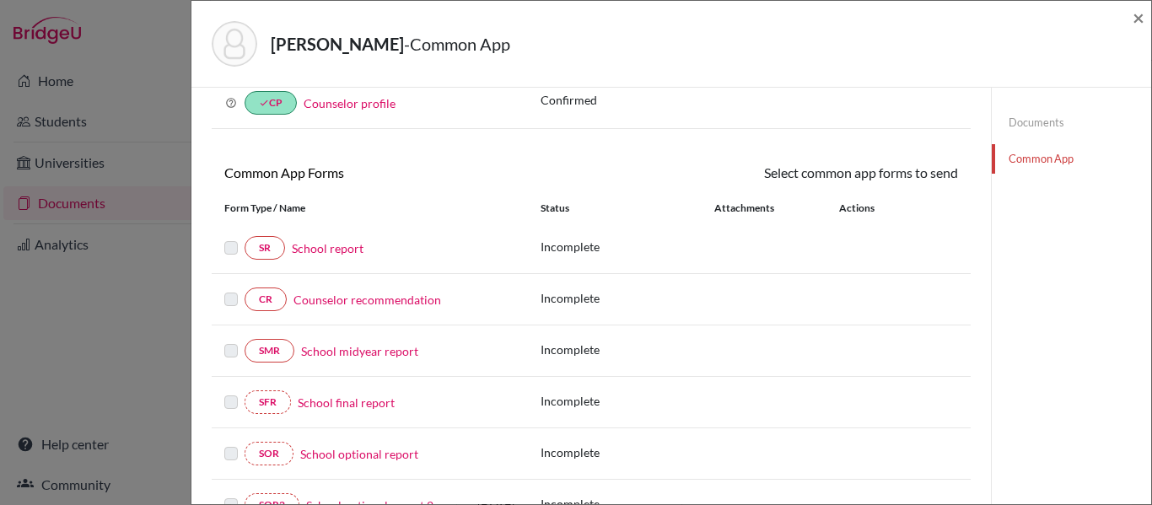
scroll to position [98, 0]
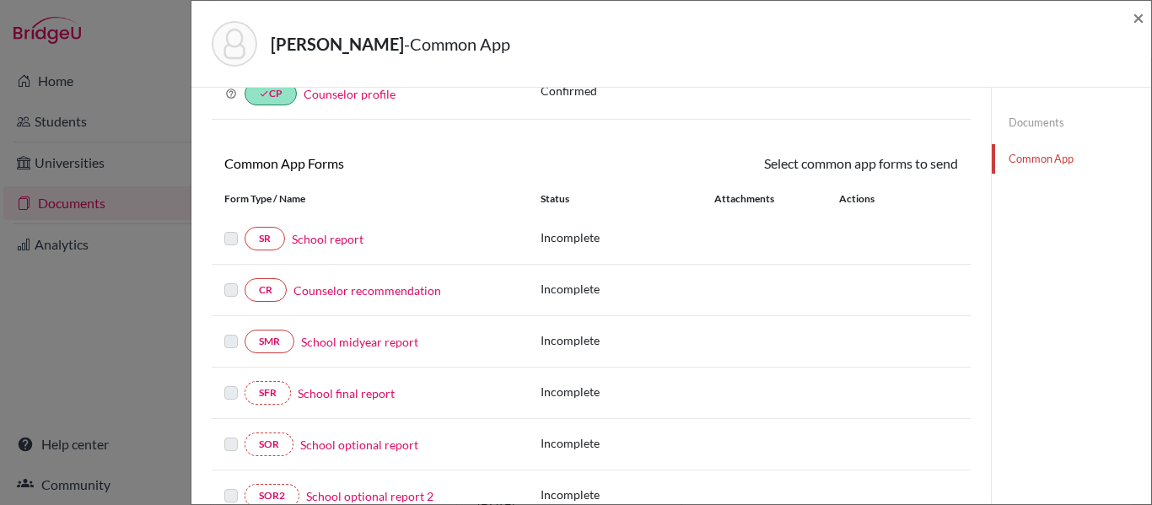
click at [328, 242] on link "School report" at bounding box center [328, 239] width 72 height 18
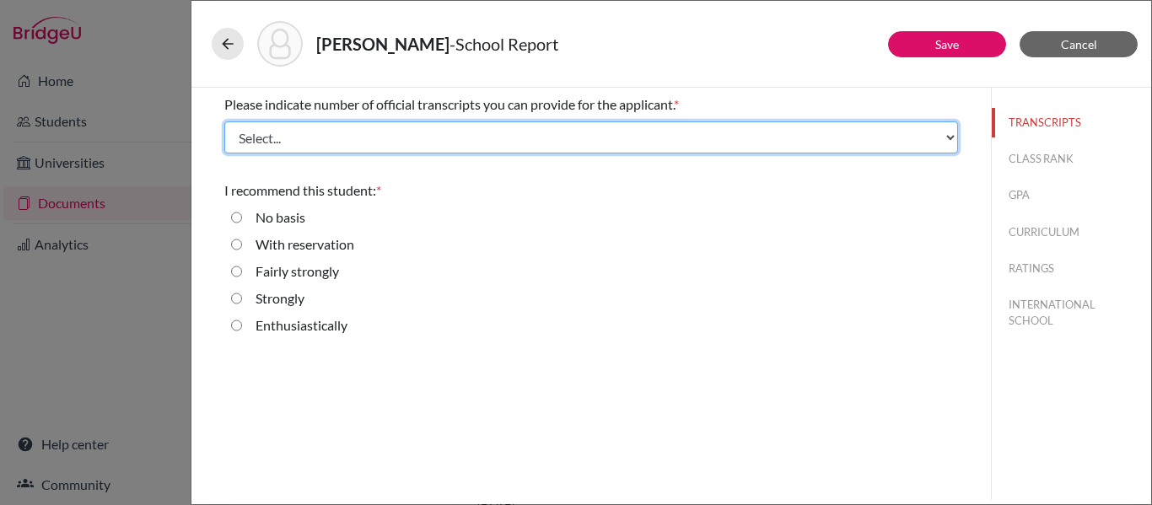
click at [320, 145] on select "Select... 1 2 3 4" at bounding box center [591, 137] width 734 height 32
select select "1"
click at [224, 121] on select "Select... 1 2 3 4" at bounding box center [591, 137] width 734 height 32
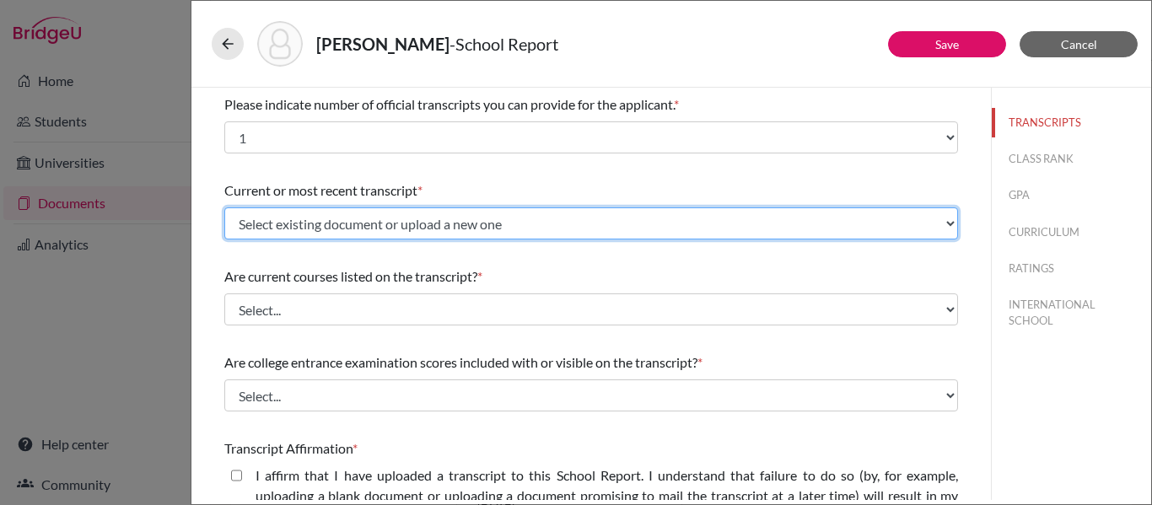
click at [311, 222] on select "Select existing document or upload a new one Transcript 9-11 Upload New File" at bounding box center [591, 223] width 734 height 32
select select "670062"
click at [224, 207] on select "Select existing document or upload a new one Transcript 9-11 Upload New File" at bounding box center [591, 223] width 734 height 32
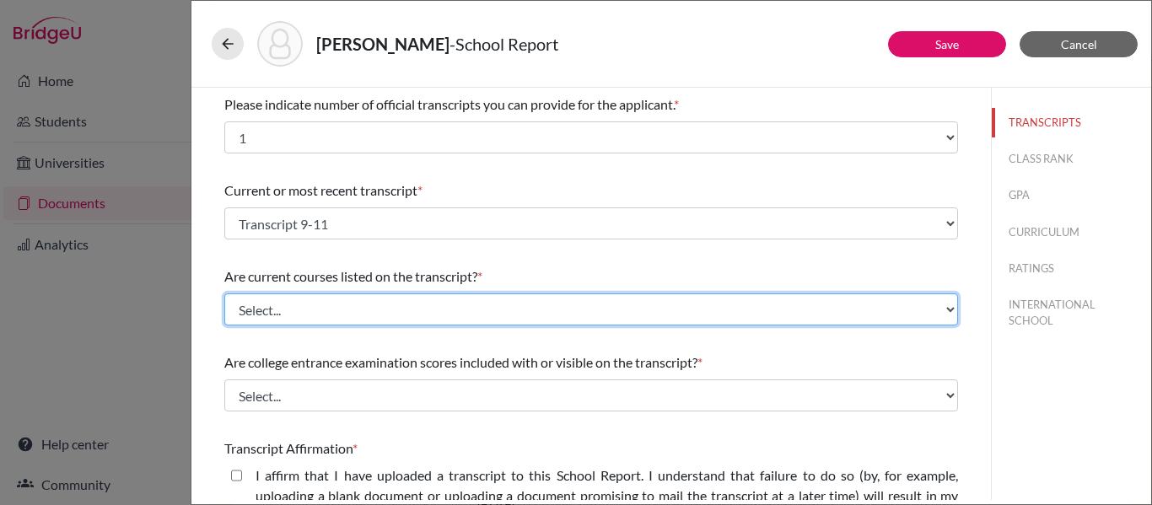
click at [295, 311] on select "Select... Yes No" at bounding box center [591, 310] width 734 height 32
select select "0"
click at [224, 294] on select "Select... Yes No" at bounding box center [591, 310] width 734 height 32
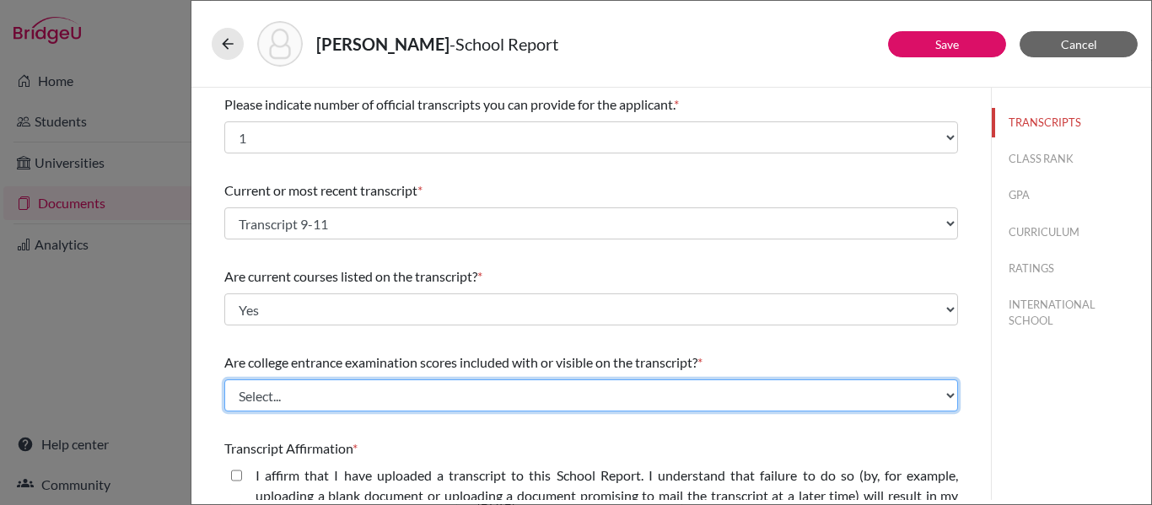
click at [280, 402] on select "Select... Yes No" at bounding box center [591, 396] width 734 height 32
select select "1"
click at [224, 380] on select "Select... Yes No" at bounding box center [591, 396] width 734 height 32
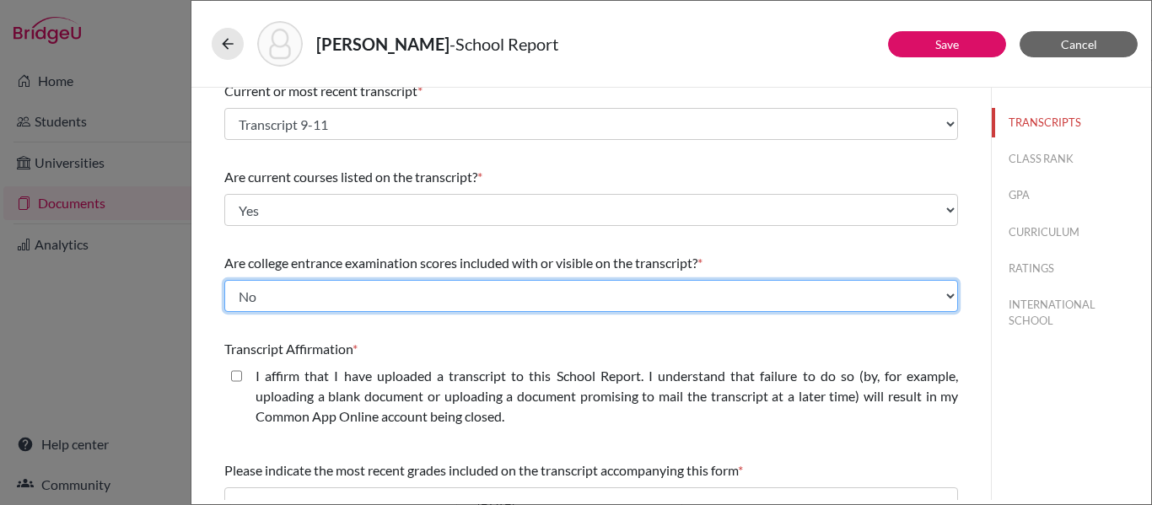
scroll to position [100, 0]
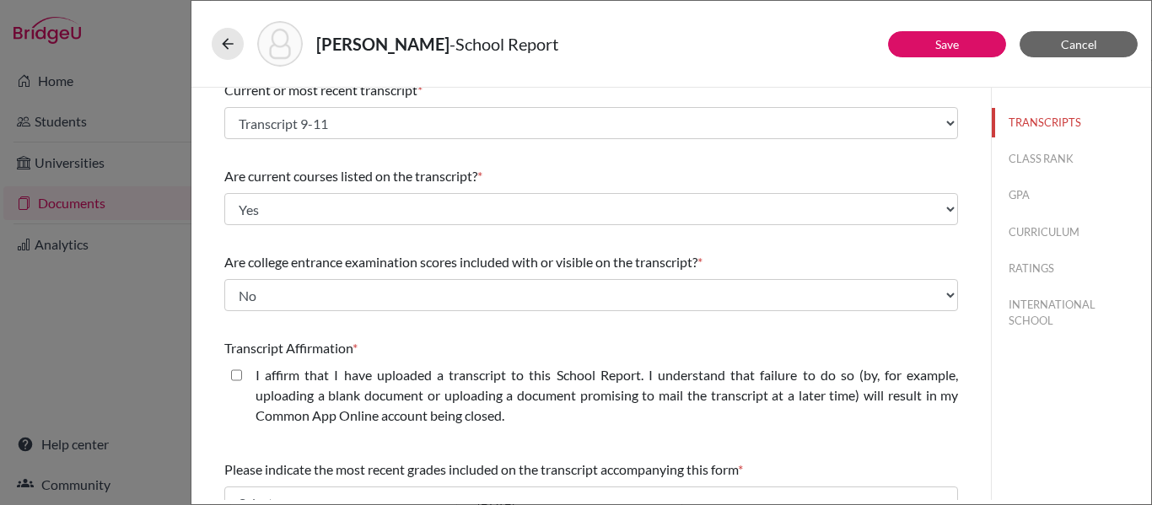
click at [240, 375] on closed\ "I affirm that I have uploaded a transcript to this School Report. I understand …" at bounding box center [236, 375] width 11 height 20
checkbox closed\ "true"
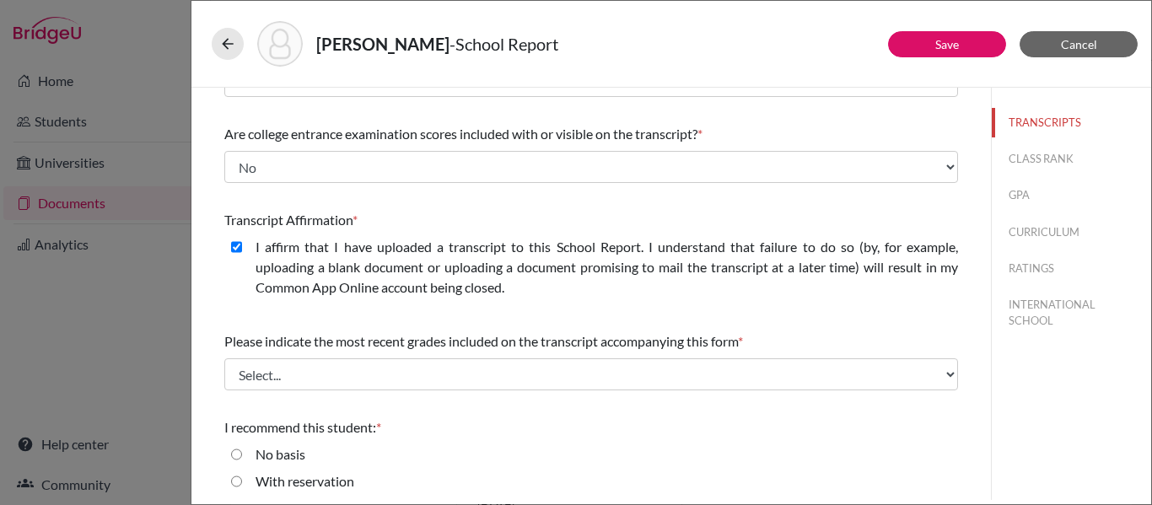
scroll to position [230, 0]
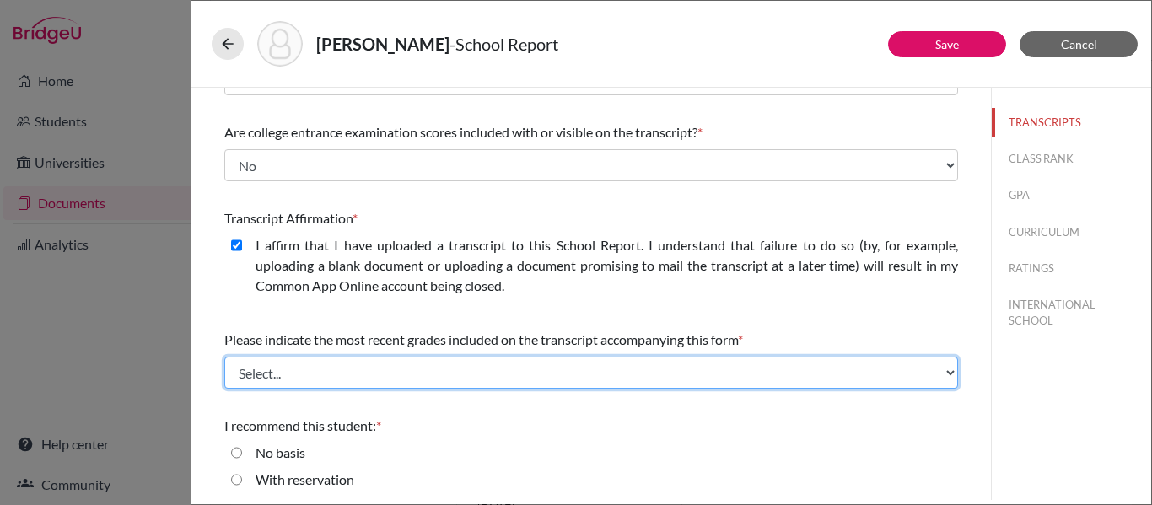
click at [240, 375] on select "Select... Final junior year grades 1st Quarter senior year grades 2nd Quarter/1…" at bounding box center [591, 373] width 734 height 32
select select "0"
click at [224, 357] on select "Select... Final junior year grades 1st Quarter senior year grades 2nd Quarter/1…" at bounding box center [591, 373] width 734 height 32
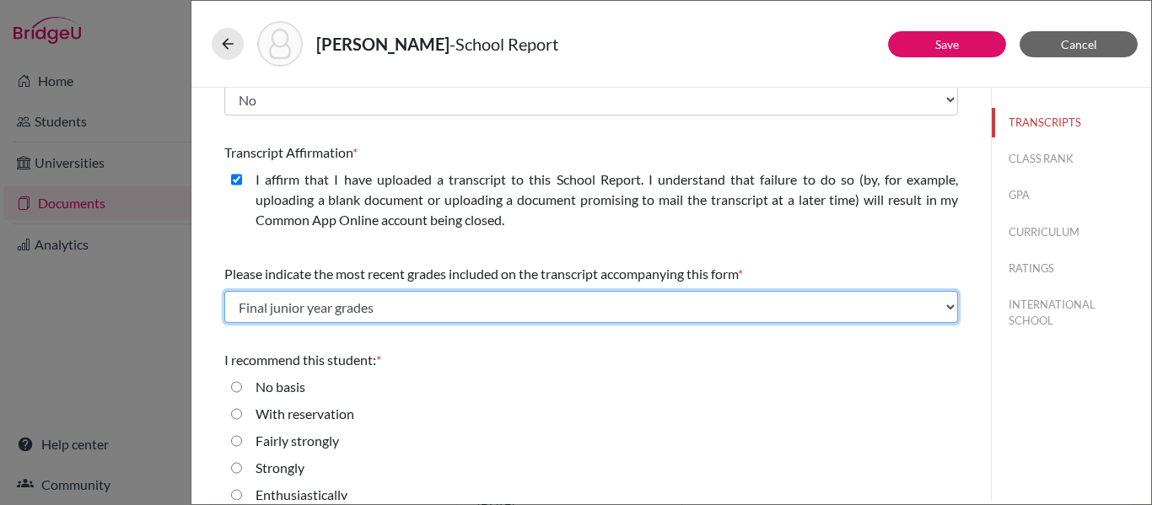
scroll to position [315, 0]
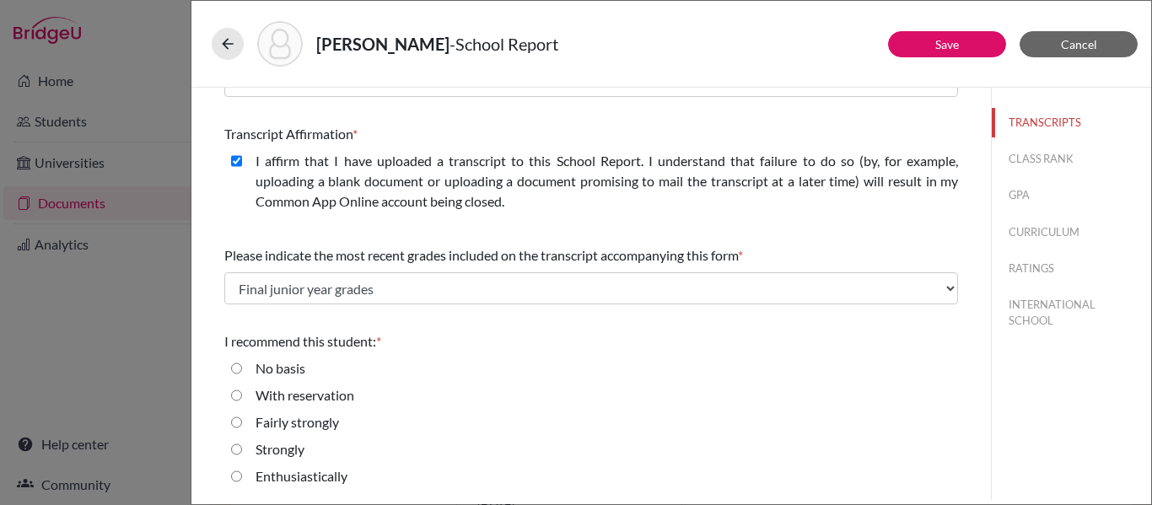
click at [237, 482] on input "Enthusiastically" at bounding box center [236, 476] width 11 height 20
radio input "true"
click at [1047, 164] on button "CLASS RANK" at bounding box center [1071, 159] width 159 height 30
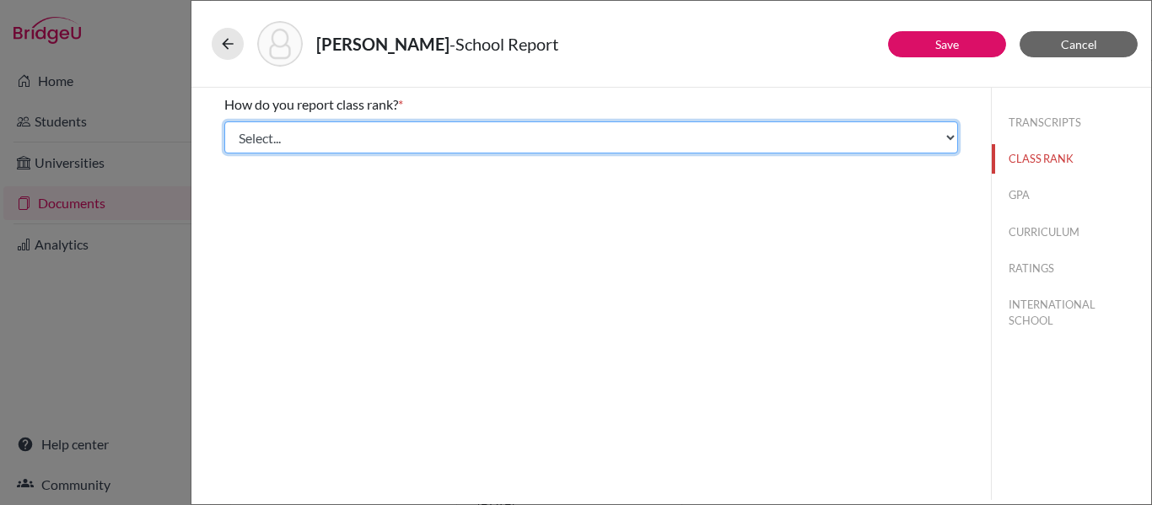
click at [949, 136] on select "Select... Exact Decile Quintile Quartile None" at bounding box center [591, 137] width 734 height 32
select select "5"
click at [224, 121] on select "Select... Exact Decile Quintile Quartile None" at bounding box center [591, 137] width 734 height 32
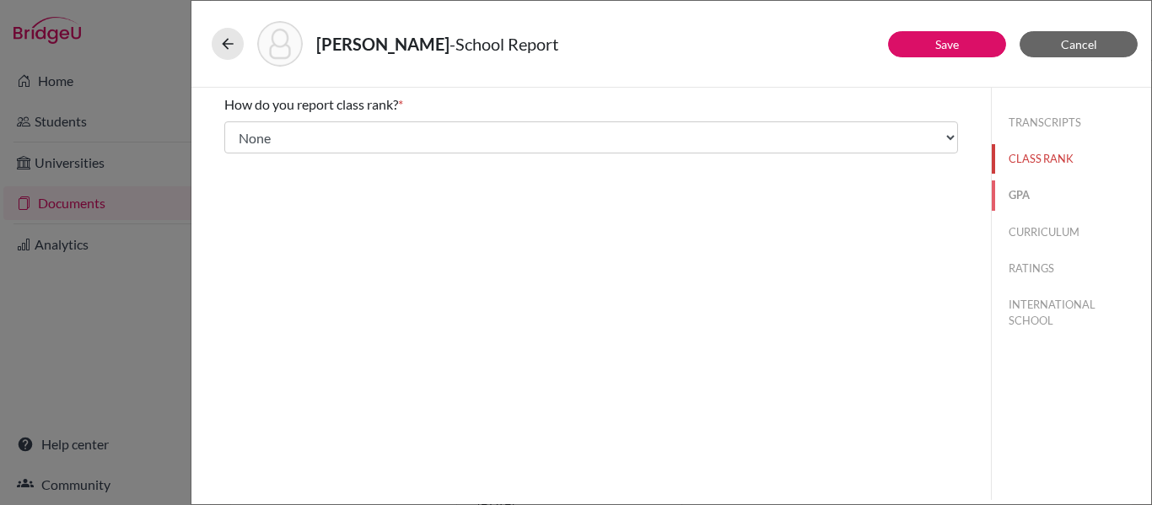
click at [1019, 198] on button "GPA" at bounding box center [1071, 195] width 159 height 30
click at [234, 132] on input "Yes" at bounding box center [236, 131] width 11 height 20
radio input "true"
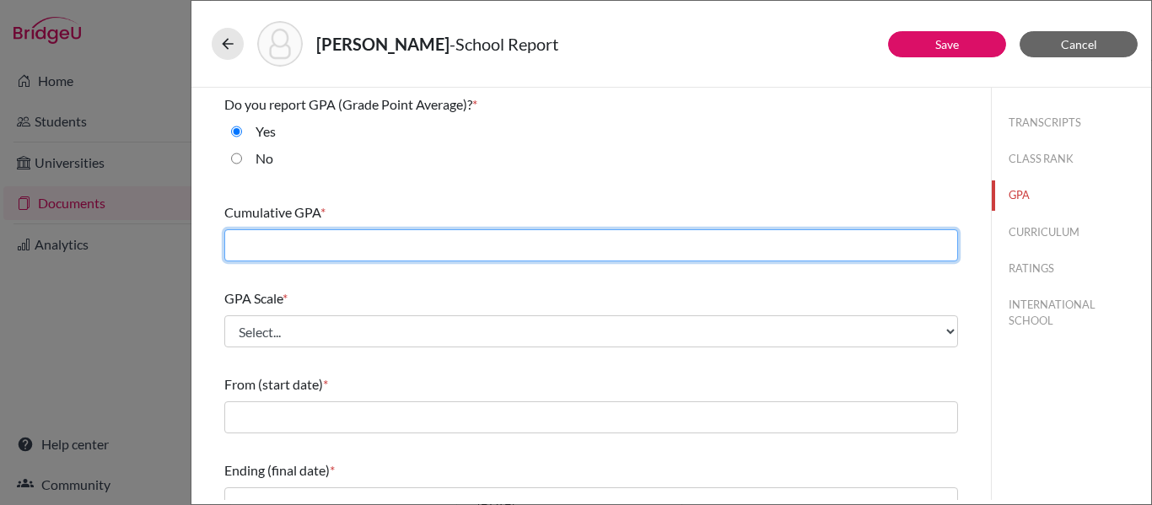
click at [253, 243] on input "text" at bounding box center [591, 245] width 734 height 32
type input "4.25"
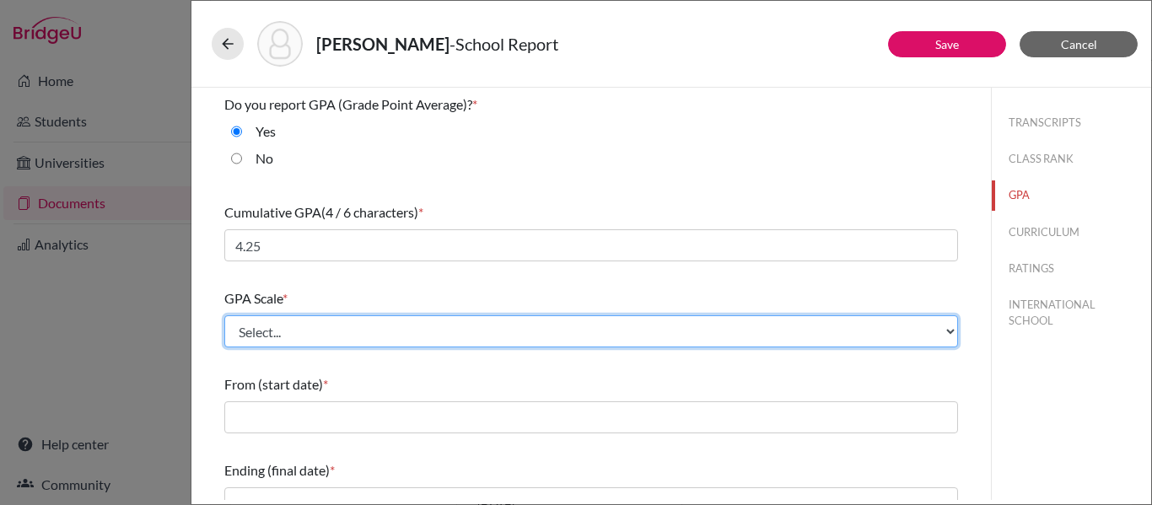
click at [261, 334] on select "Select... 4 5 6 7 8 9 10 11 12 13 14 15 16 17 18 19 20 100" at bounding box center [591, 331] width 734 height 32
select select "4"
click at [224, 315] on select "Select... 4 5 6 7 8 9 10 11 12 13 14 15 16 17 18 19 20 100" at bounding box center [591, 331] width 734 height 32
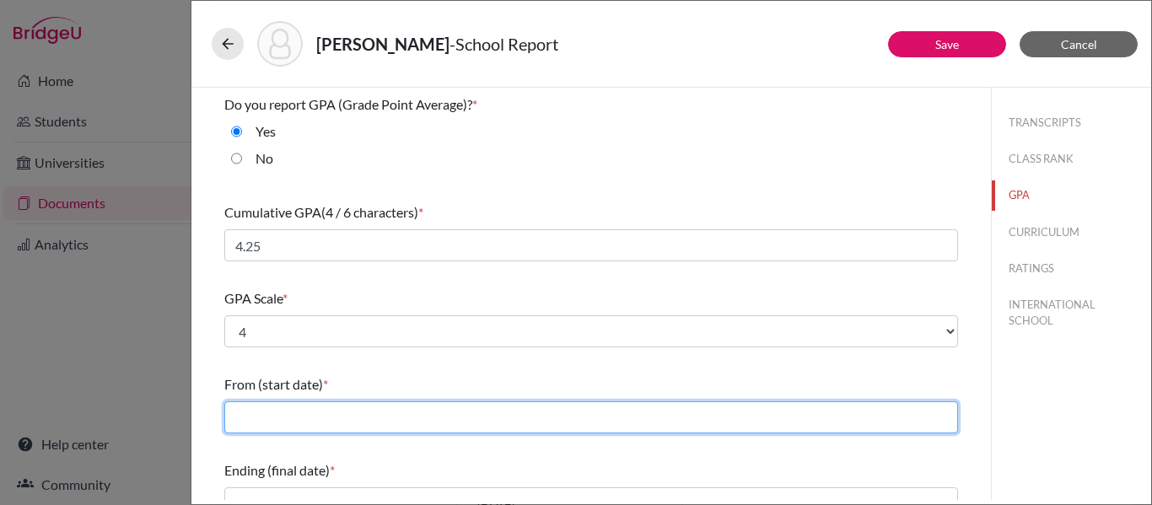
click at [237, 415] on input "text" at bounding box center [591, 417] width 734 height 32
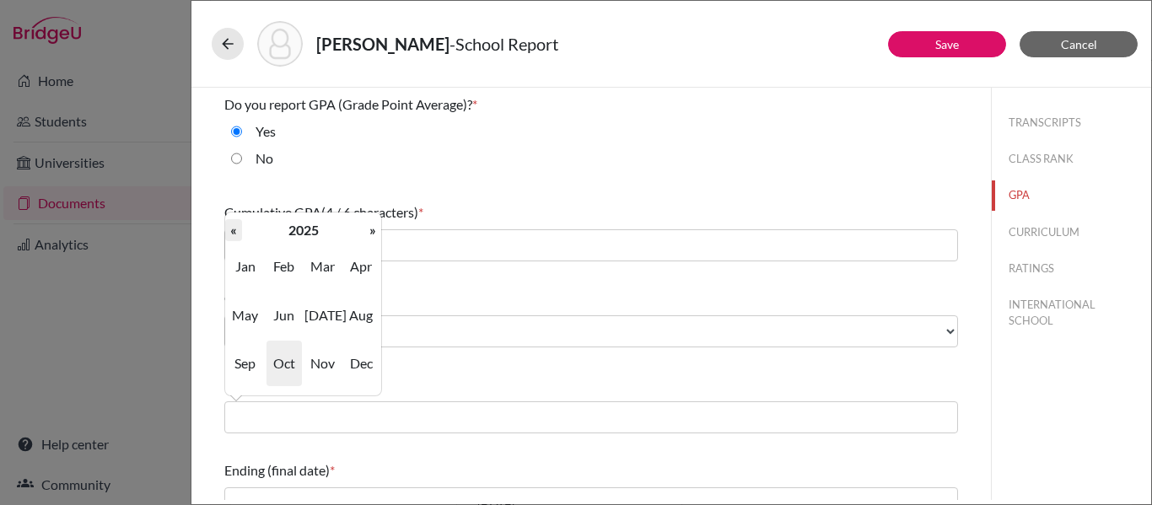
click at [230, 235] on th "«" at bounding box center [233, 230] width 17 height 22
click at [356, 316] on span "Aug" at bounding box center [360, 316] width 35 height 46
type input "08/2022"
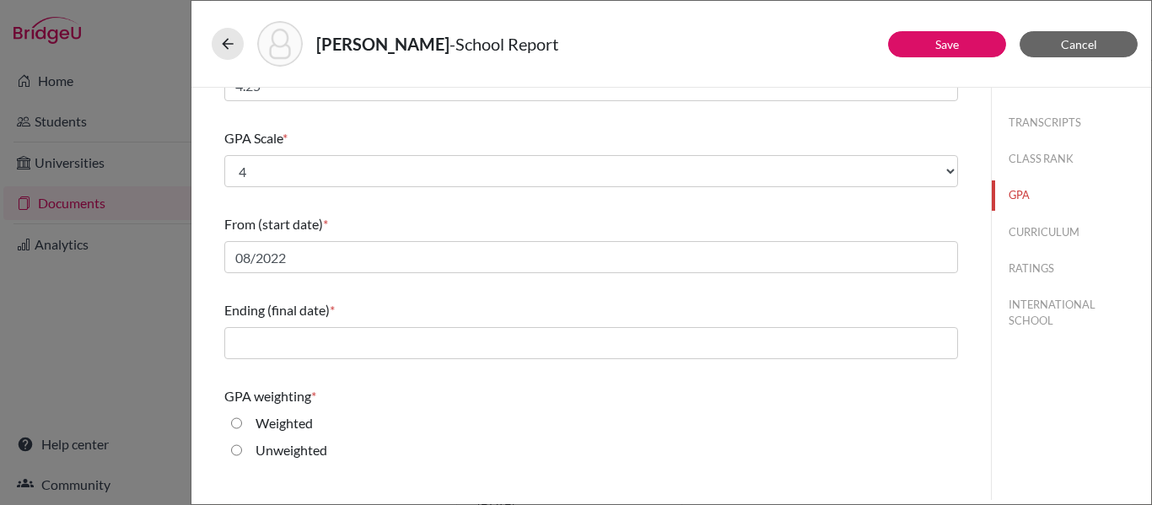
scroll to position [184, 0]
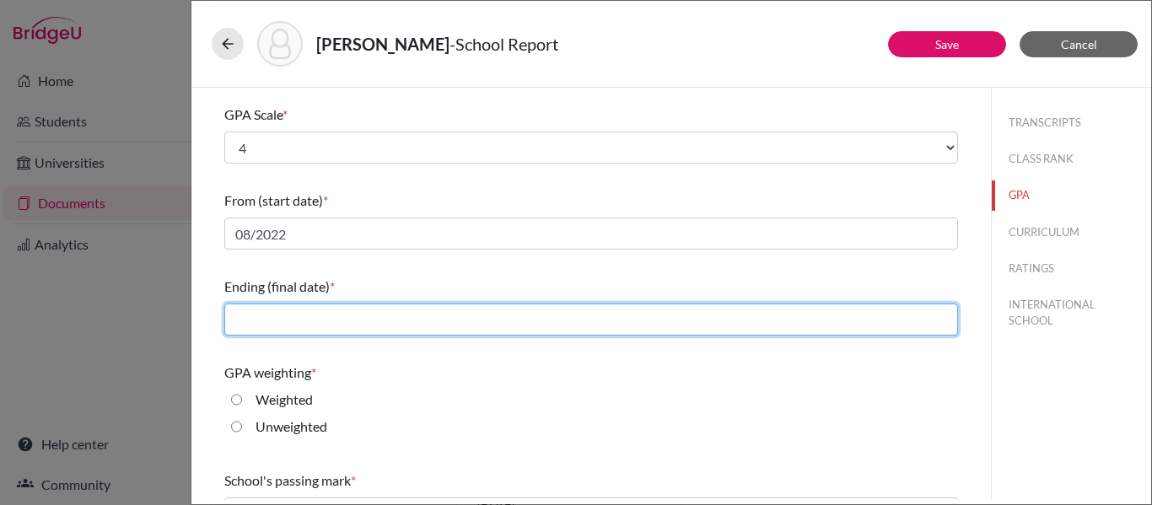
click at [333, 323] on input "text" at bounding box center [591, 320] width 734 height 32
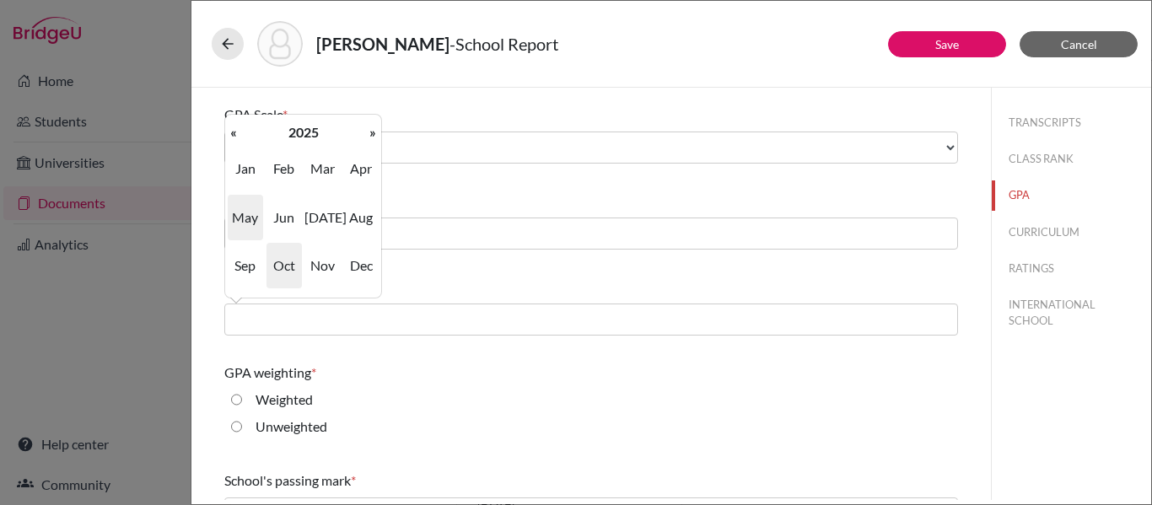
click at [245, 219] on span "May" at bounding box center [245, 218] width 35 height 46
type input "05/2025"
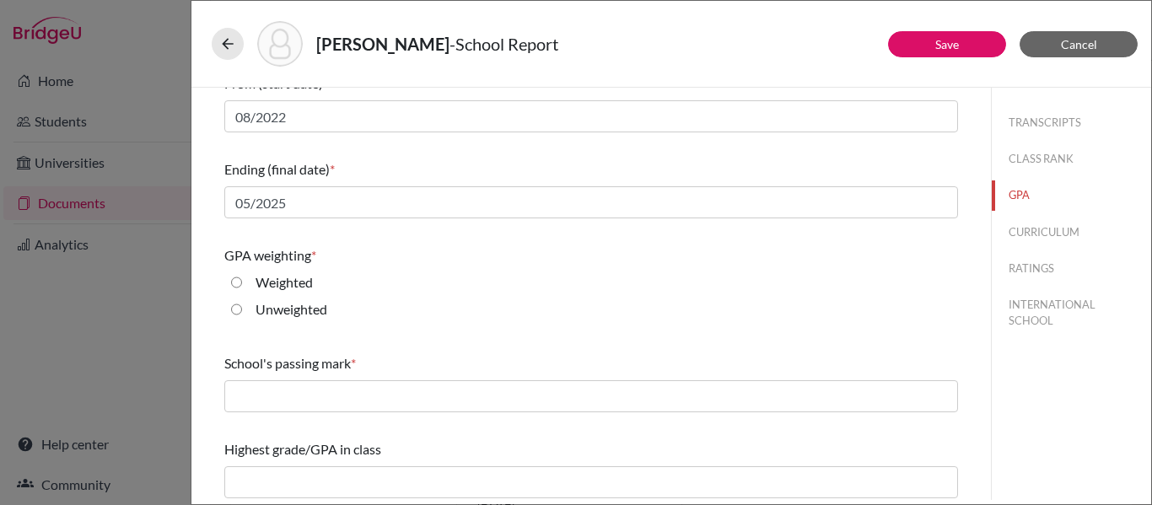
scroll to position [306, 0]
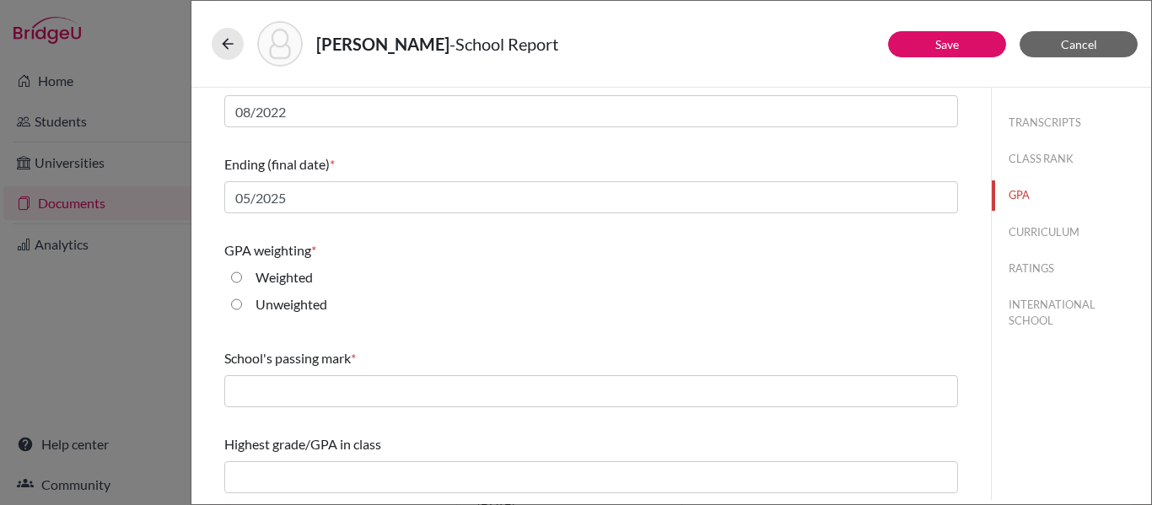
click at [238, 277] on input "Weighted" at bounding box center [236, 277] width 11 height 20
radio input "true"
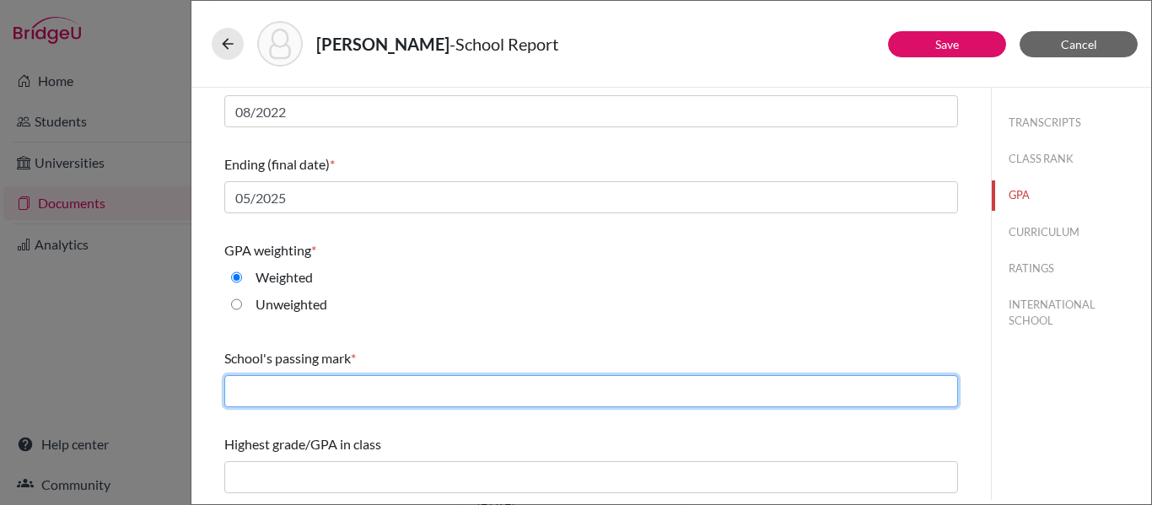
click at [260, 399] on input "text" at bounding box center [591, 391] width 734 height 32
type input "70"
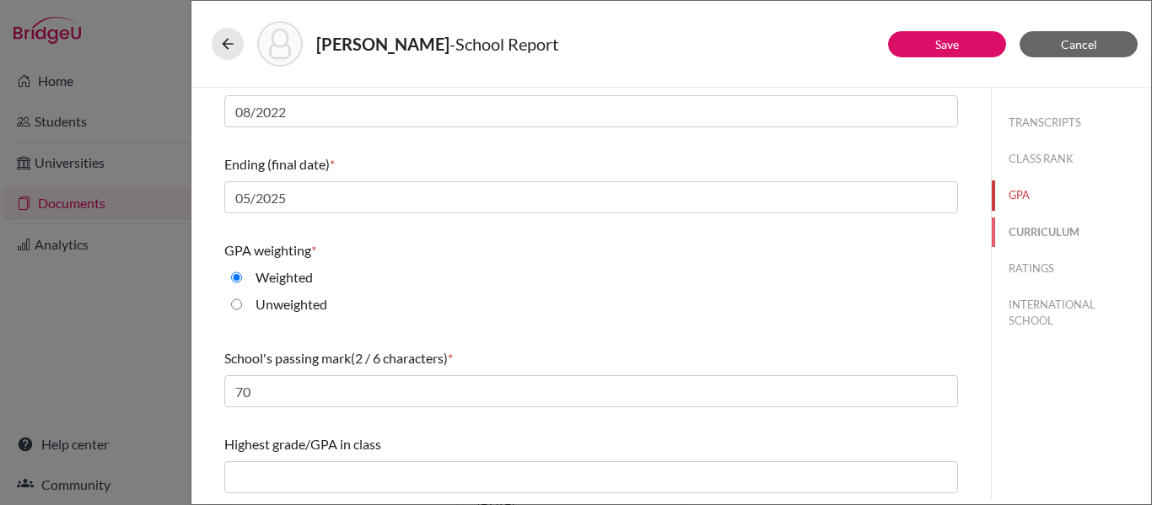
click at [1062, 231] on button "CURRICULUM" at bounding box center [1071, 233] width 159 height 30
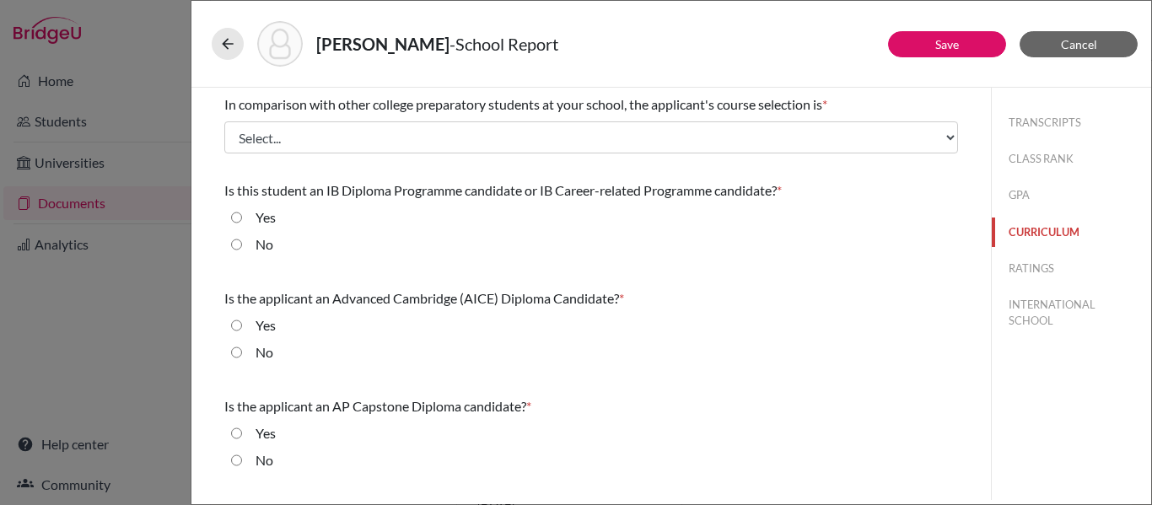
scroll to position [0, 0]
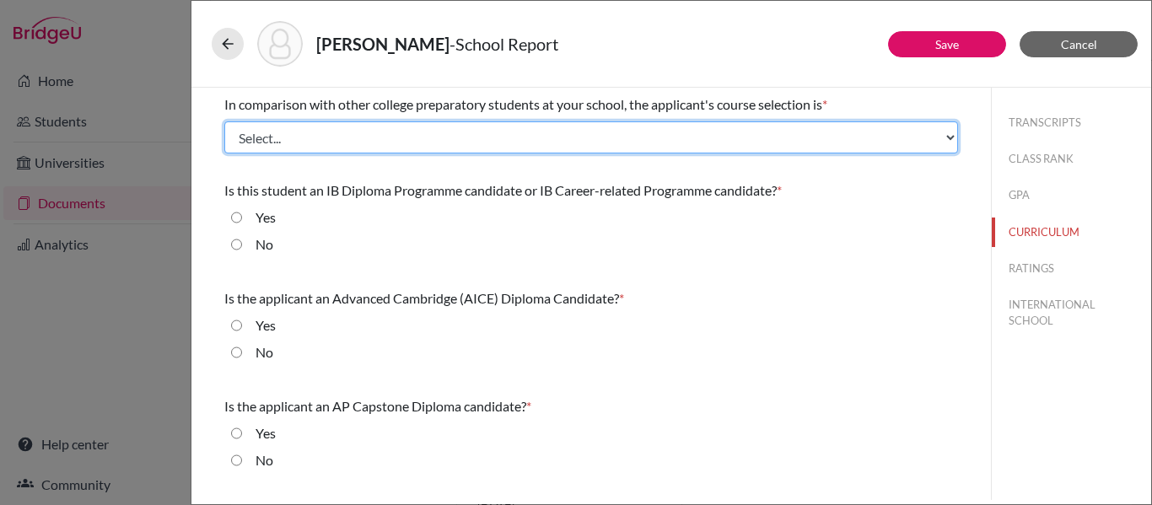
click at [468, 146] on select "Select... Less than demanding Average Demanding Very demanding Most demanding P…" at bounding box center [591, 137] width 734 height 32
select select "4"
click at [224, 121] on select "Select... Less than demanding Average Demanding Very demanding Most demanding P…" at bounding box center [591, 137] width 734 height 32
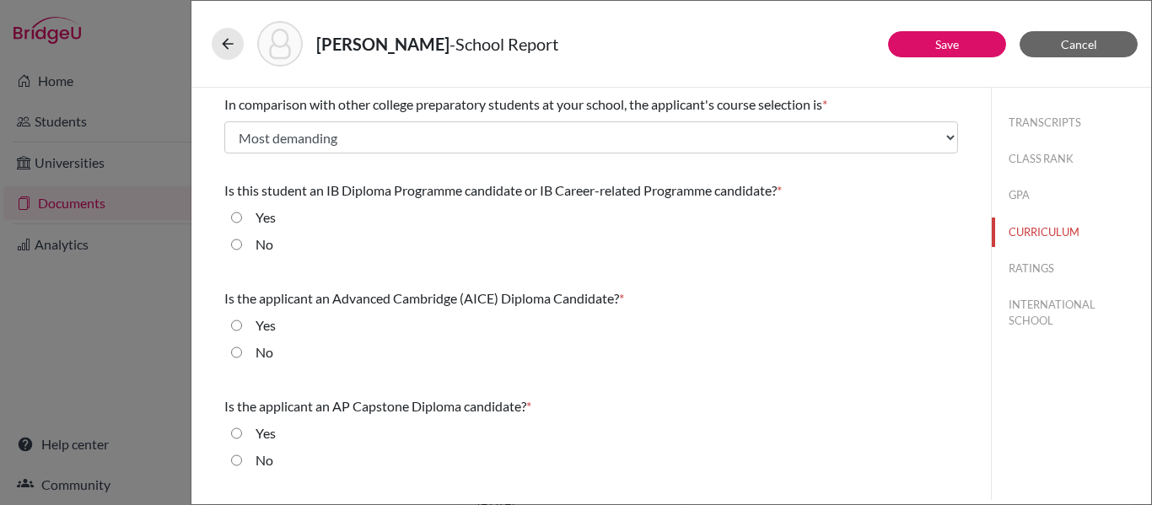
click at [243, 219] on div "Yes" at bounding box center [259, 220] width 34 height 27
click at [236, 218] on input "Yes" at bounding box center [236, 217] width 11 height 20
radio input "true"
click at [234, 353] on input "No" at bounding box center [236, 352] width 11 height 20
radio input "true"
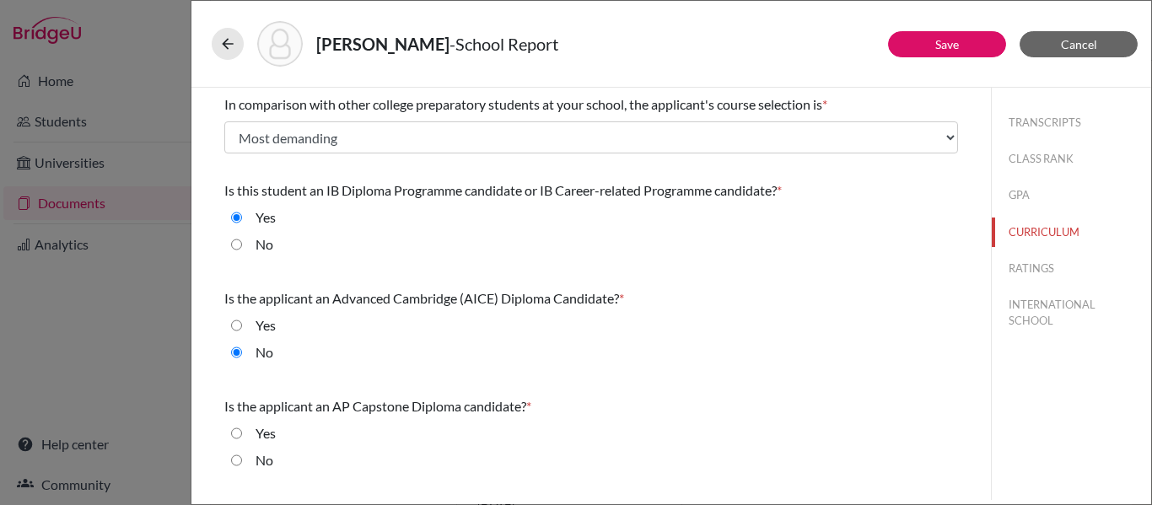
click at [238, 464] on input "No" at bounding box center [236, 460] width 11 height 20
radio input "true"
click at [1008, 272] on button "RATINGS" at bounding box center [1071, 269] width 159 height 30
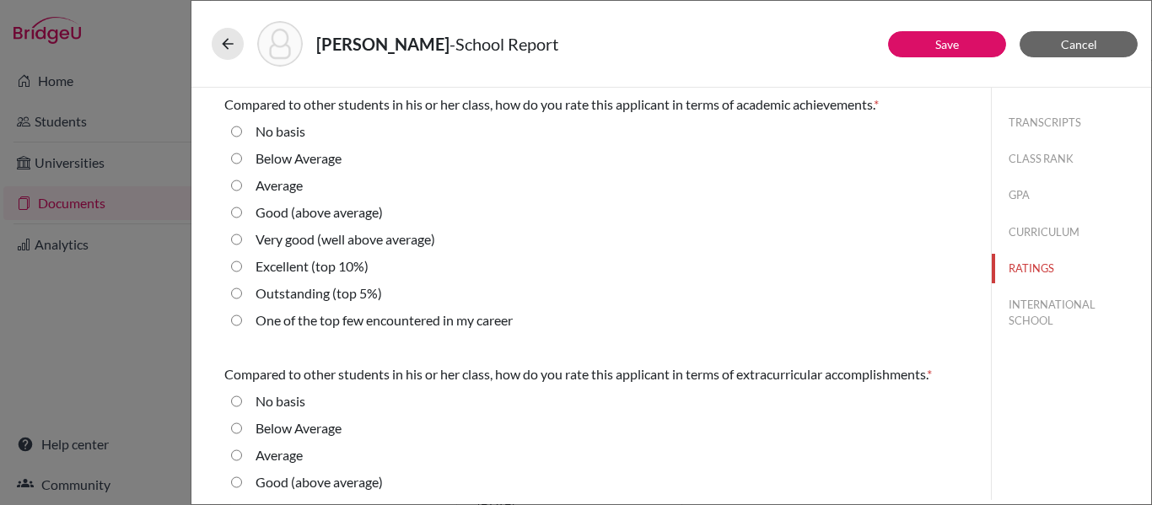
click at [235, 292] on 5\%\) "Outstanding (top 5%)" at bounding box center [236, 293] width 11 height 20
radio 5\%\) "true"
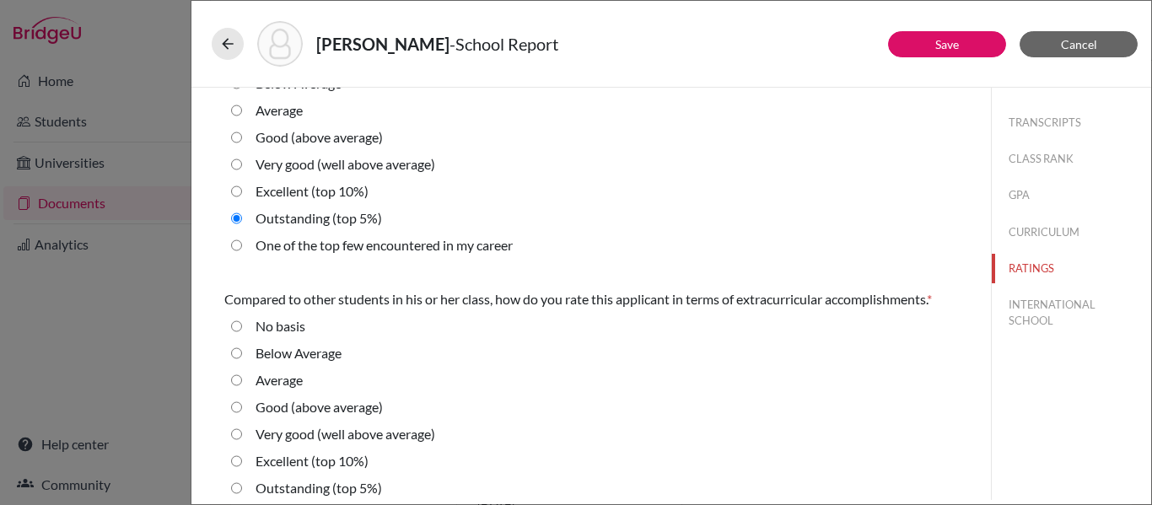
scroll to position [78, 0]
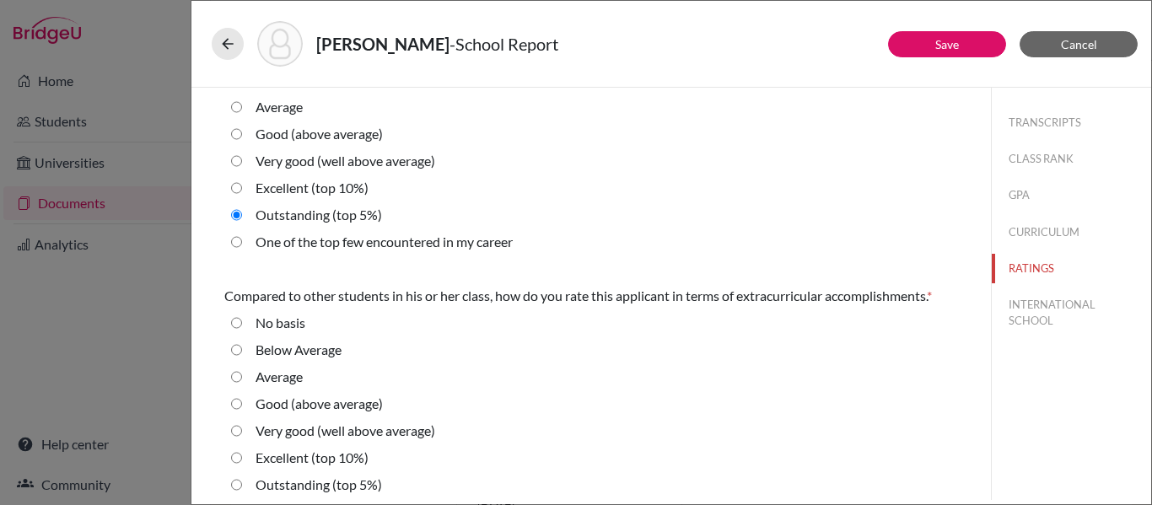
click at [239, 481] on 5\%\) "Outstanding (top 5%)" at bounding box center [236, 485] width 11 height 20
radio 5\%\) "true"
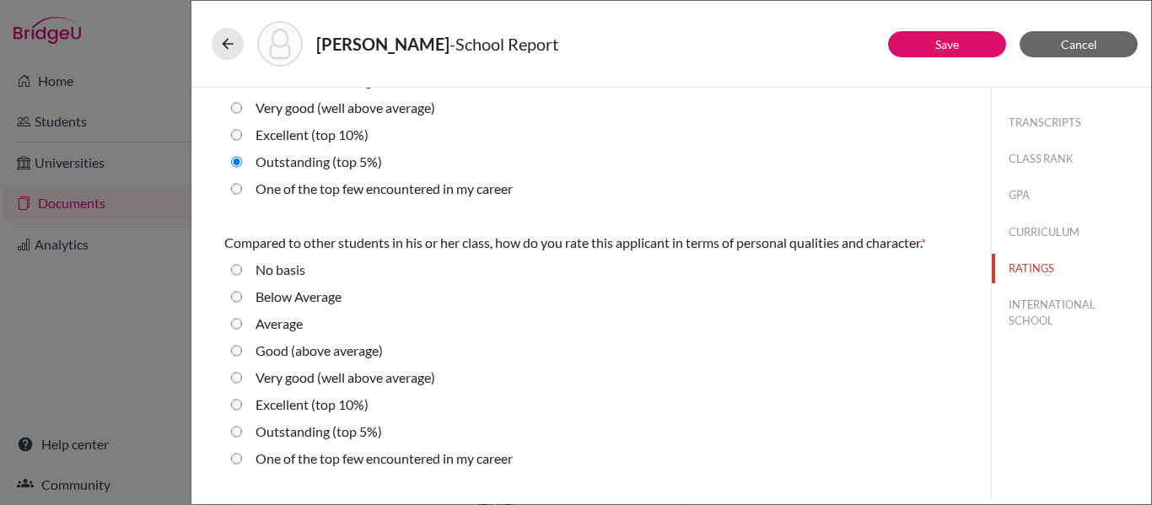
scroll to position [402, 0]
click at [236, 433] on 5\%\) "Outstanding (top 5%)" at bounding box center [236, 431] width 11 height 20
radio 5\%\) "true"
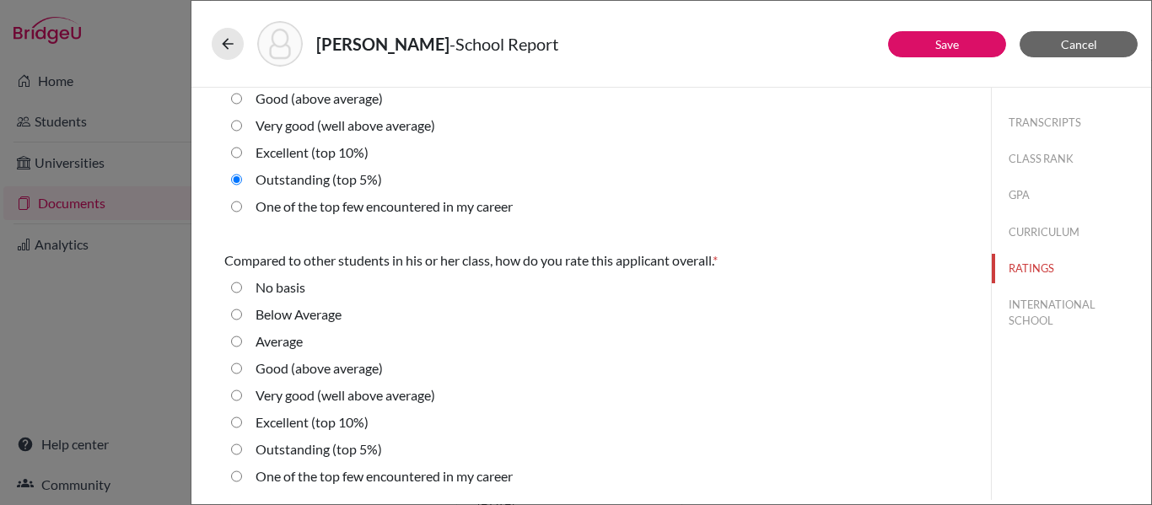
scroll to position [652, 0]
click at [235, 452] on 5\%\) "Outstanding (top 5%)" at bounding box center [236, 451] width 11 height 20
radio 5\%\) "true"
click at [1047, 313] on button "INTERNATIONAL SCHOOL" at bounding box center [1071, 313] width 159 height 46
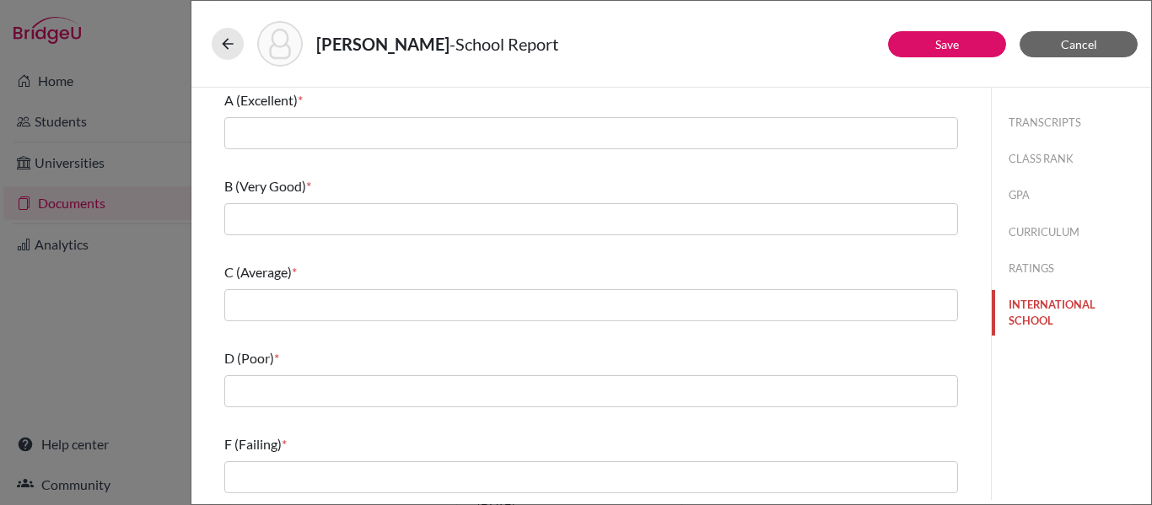
scroll to position [0, 0]
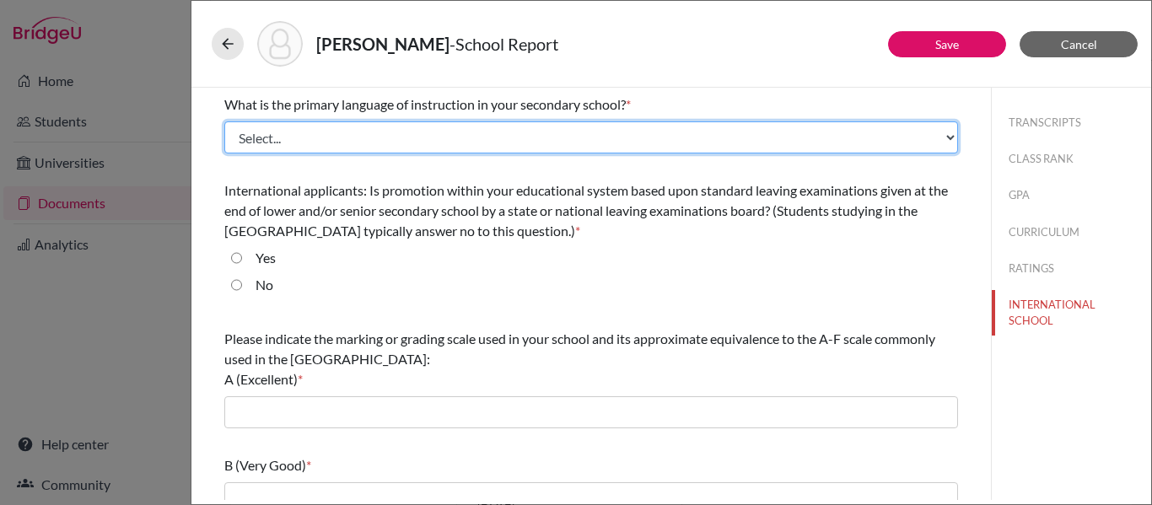
click at [557, 123] on select "Select... Albanian Arabic Armenian Assamese Azerbaijani Belarusian Bengali Bulg…" at bounding box center [591, 137] width 734 height 32
select select "14"
click at [224, 121] on select "Select... Albanian Arabic Armenian Assamese Azerbaijani Belarusian Bengali Bulg…" at bounding box center [591, 137] width 734 height 32
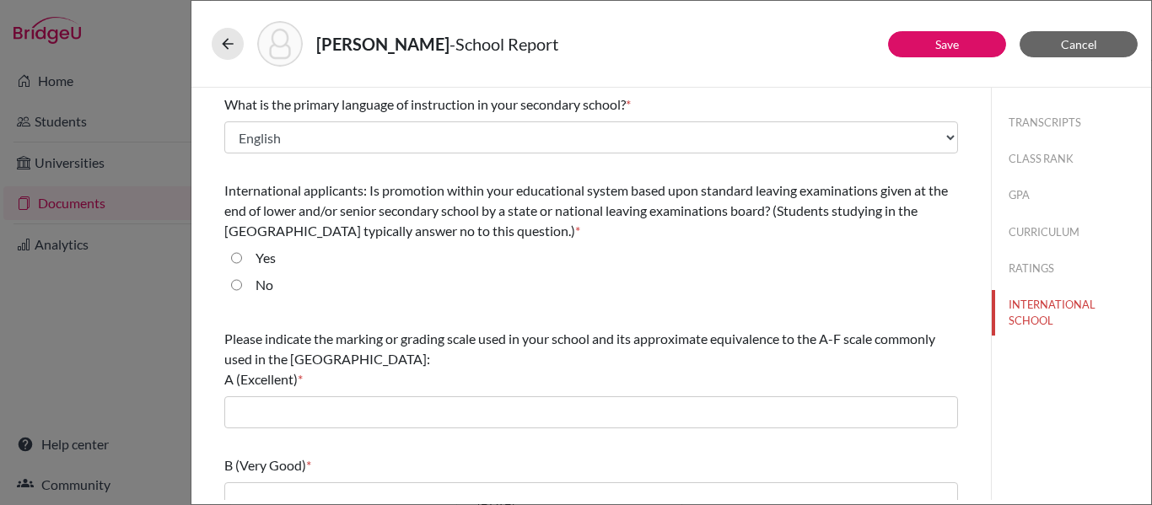
click at [239, 283] on input "No" at bounding box center [236, 285] width 11 height 20
radio input "true"
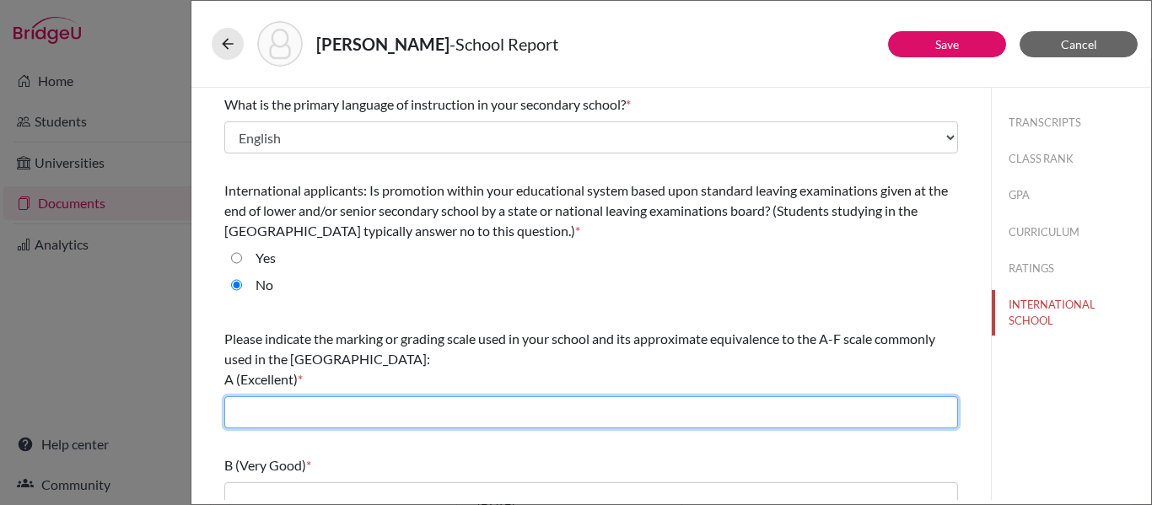
click at [260, 411] on input "text" at bounding box center [591, 412] width 734 height 32
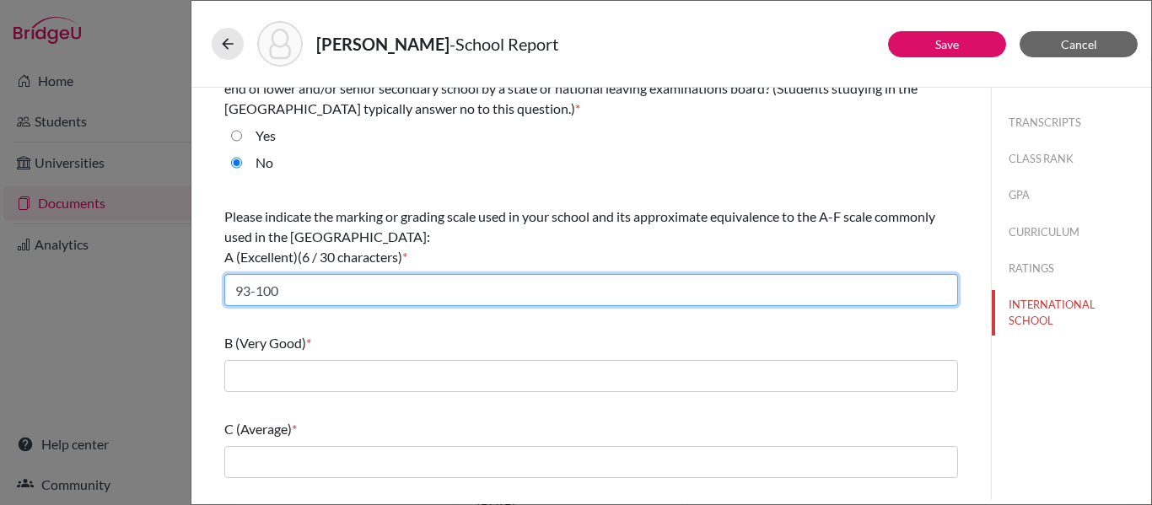
scroll to position [143, 0]
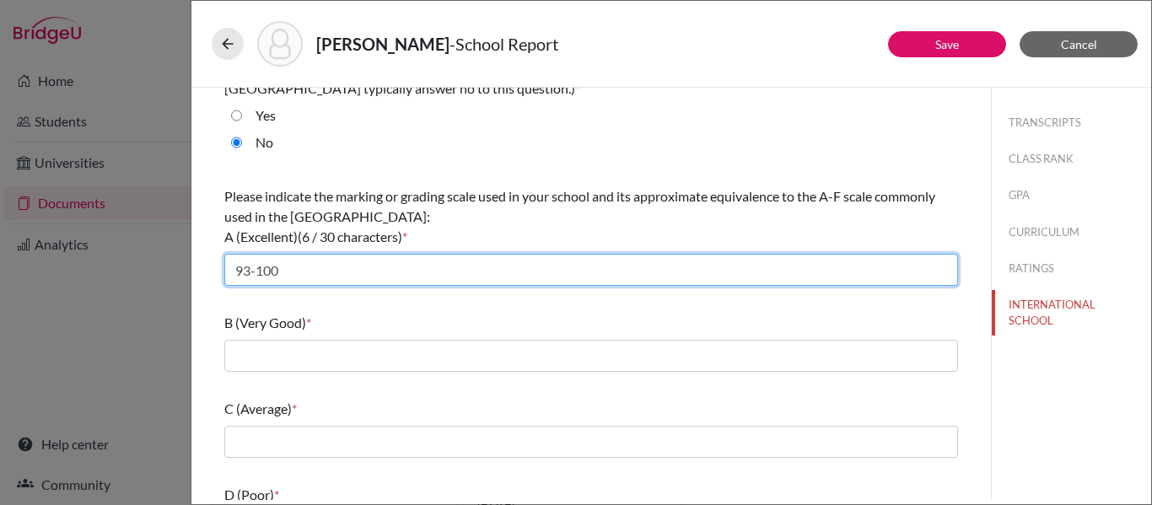
type input "93-100"
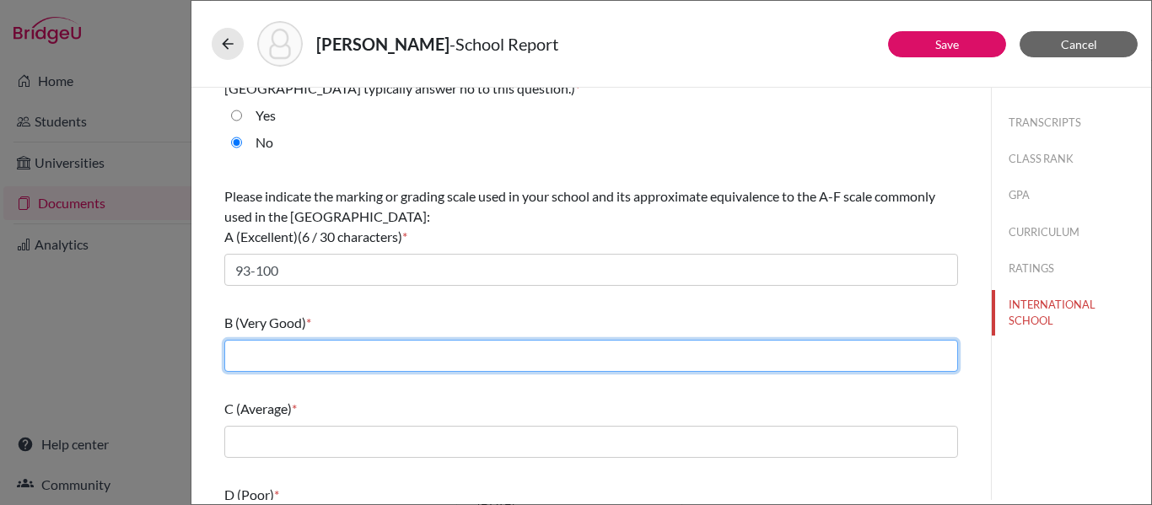
click at [243, 350] on input "text" at bounding box center [591, 356] width 734 height 32
type input "85-92"
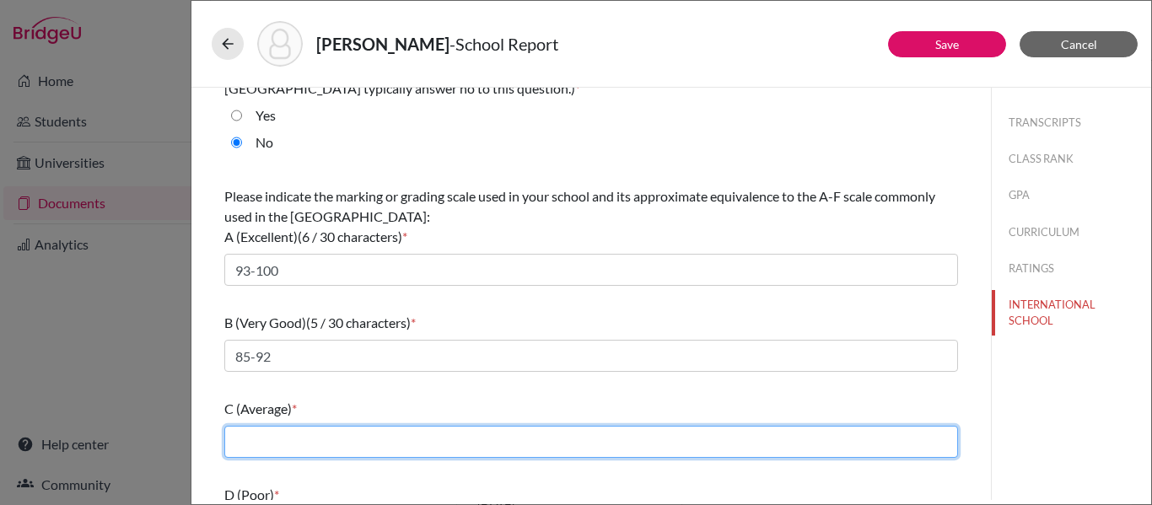
click at [237, 435] on input "text" at bounding box center [591, 442] width 734 height 32
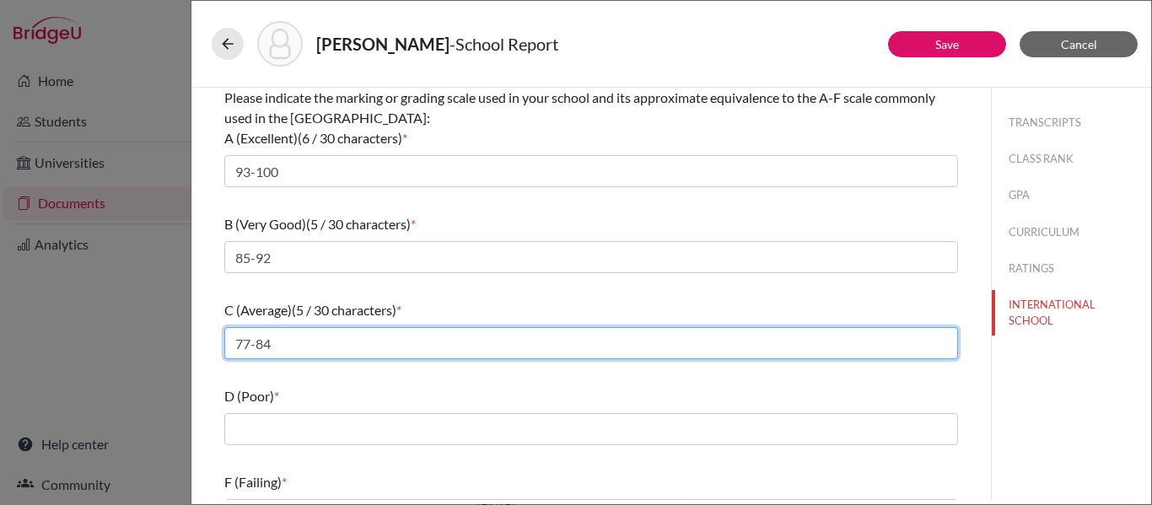
scroll to position [240, 0]
type input "77-84"
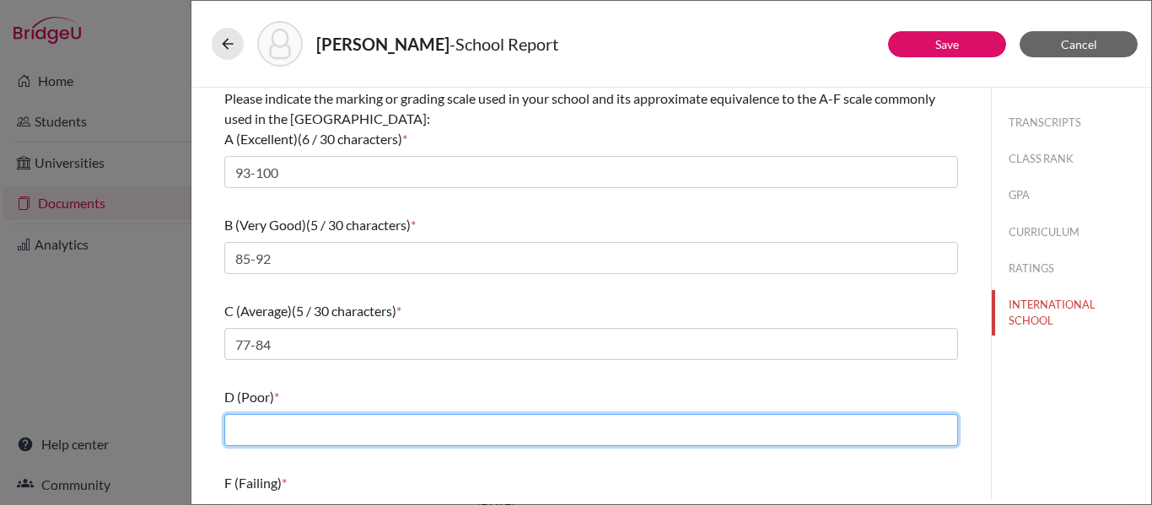
click at [261, 428] on input "text" at bounding box center [591, 430] width 734 height 32
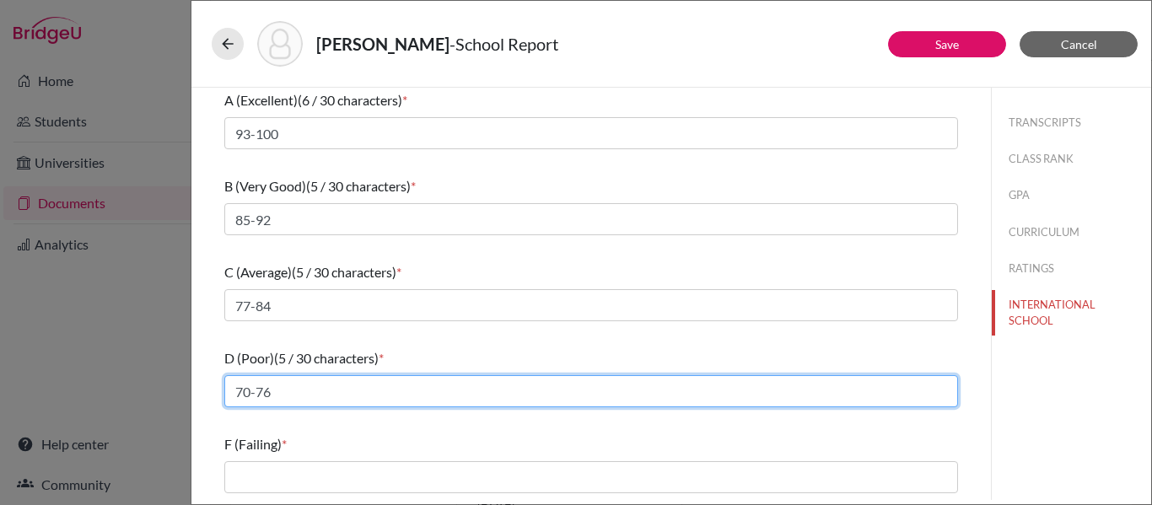
type input "70-76"
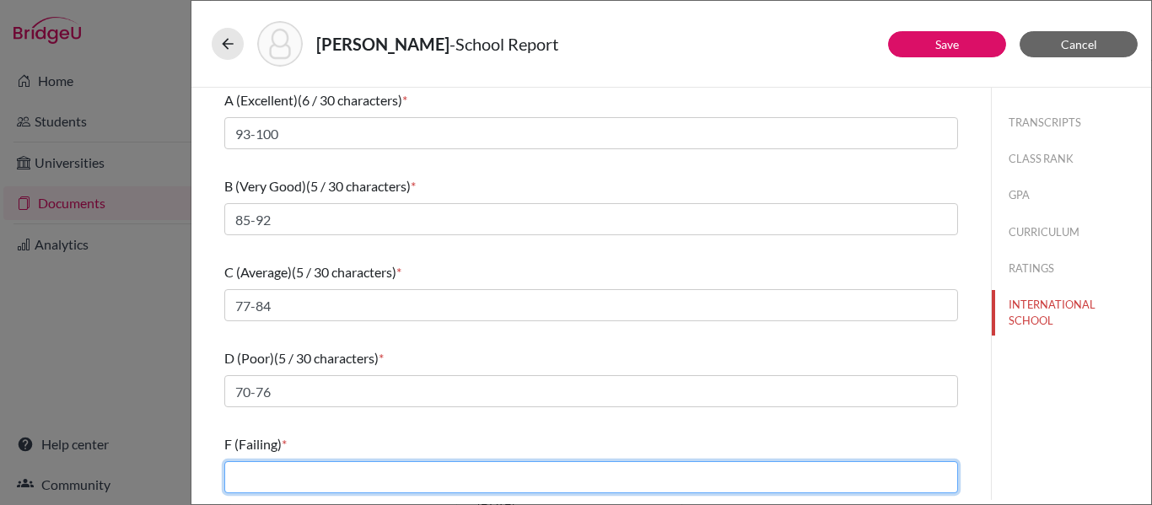
click at [256, 482] on input "text" at bounding box center [591, 477] width 734 height 32
type input "0-69"
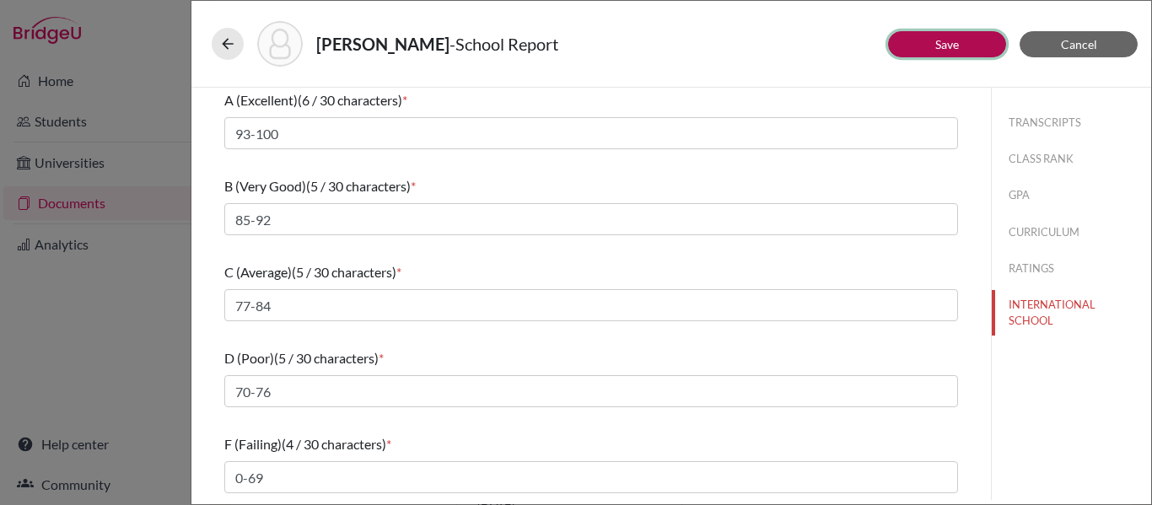
click at [932, 37] on button "Save" at bounding box center [947, 44] width 118 height 26
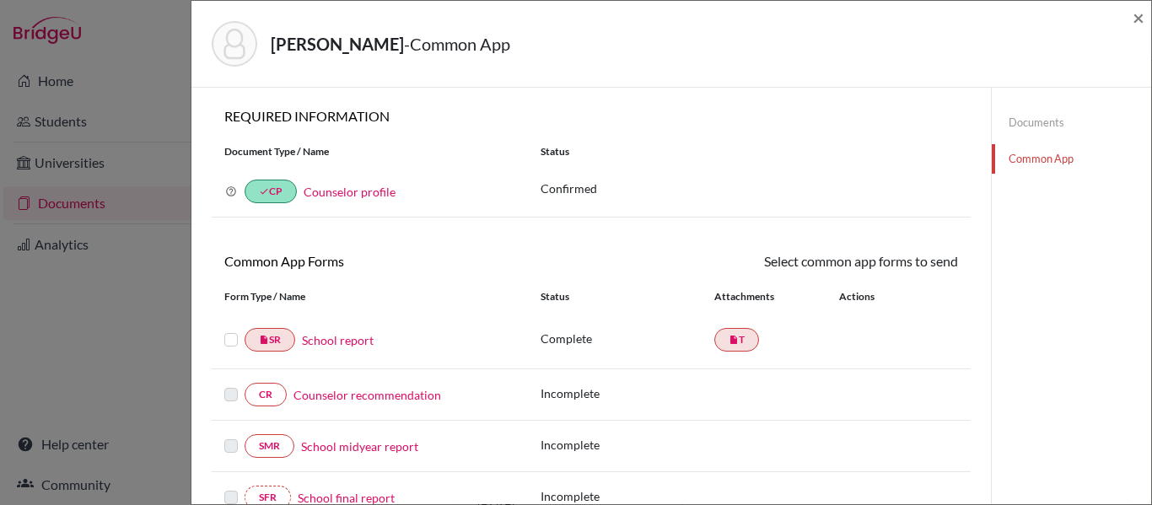
click at [231, 330] on label at bounding box center [230, 330] width 13 height 0
click at [0, 0] on input "checkbox" at bounding box center [0, 0] width 0 height 0
click at [924, 265] on link "Send" at bounding box center [923, 264] width 70 height 26
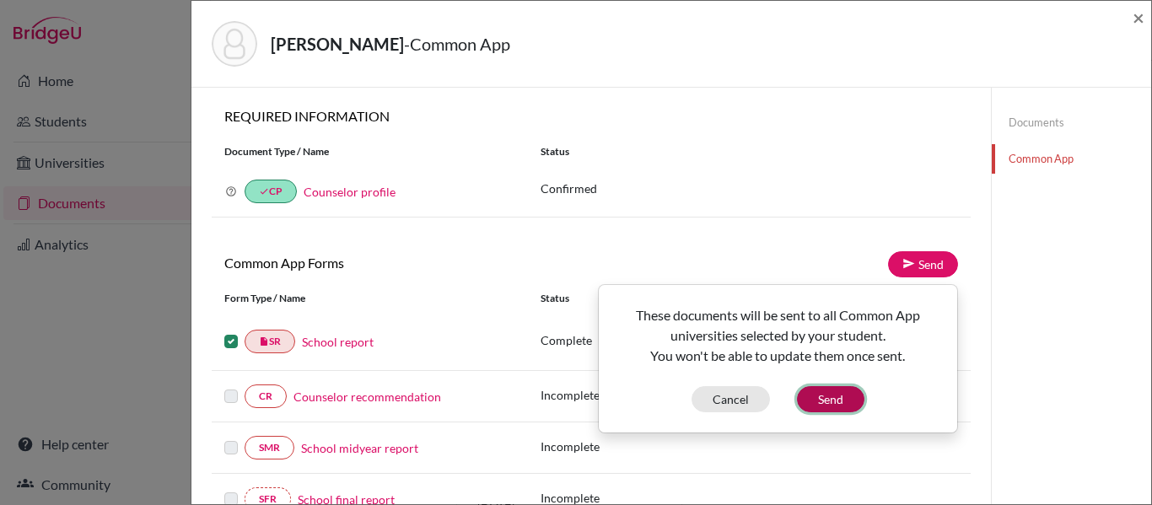
click at [835, 406] on button "Send" at bounding box center [830, 399] width 67 height 26
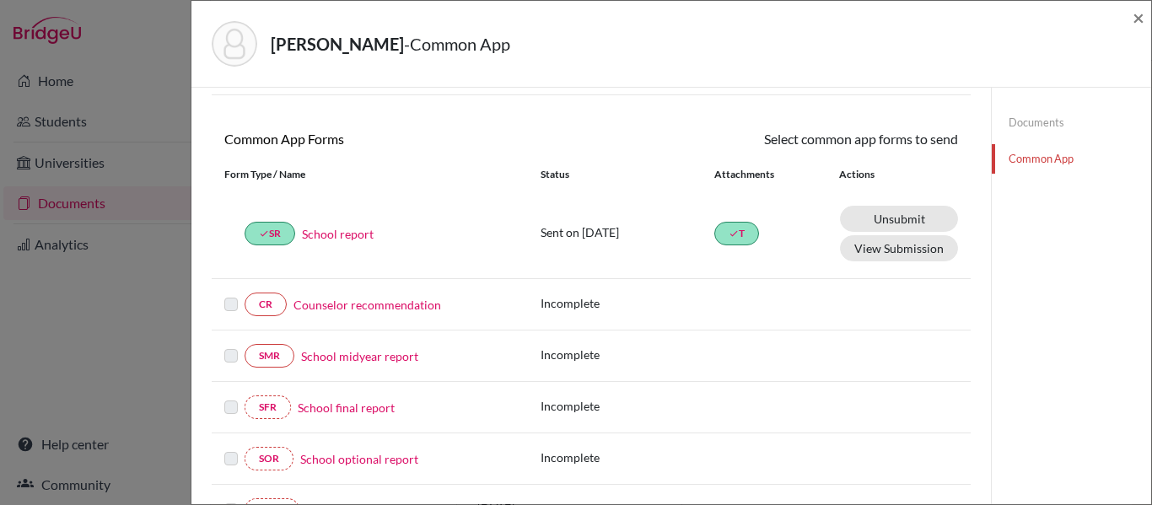
scroll to position [117, 0]
